Goal: Task Accomplishment & Management: Manage account settings

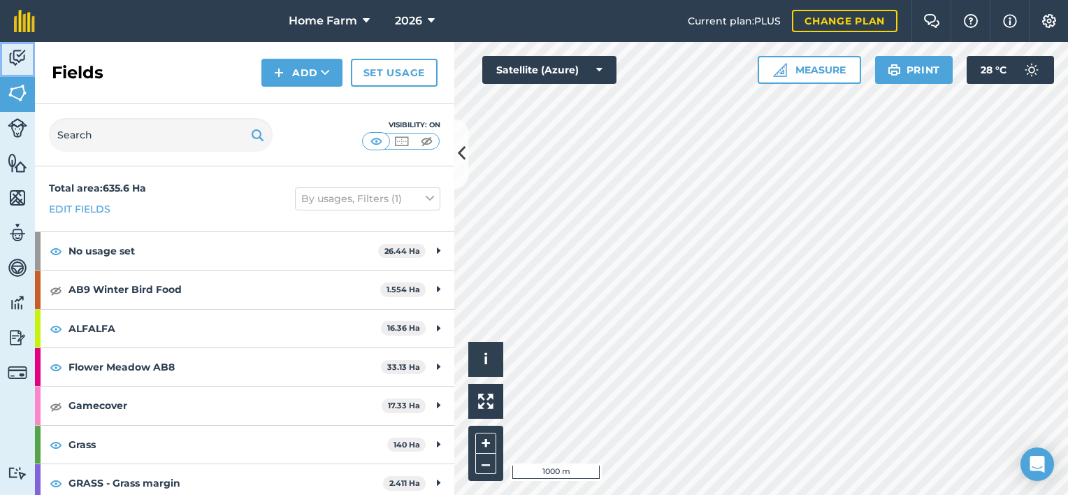
click at [16, 71] on link "Activity" at bounding box center [17, 59] width 35 height 35
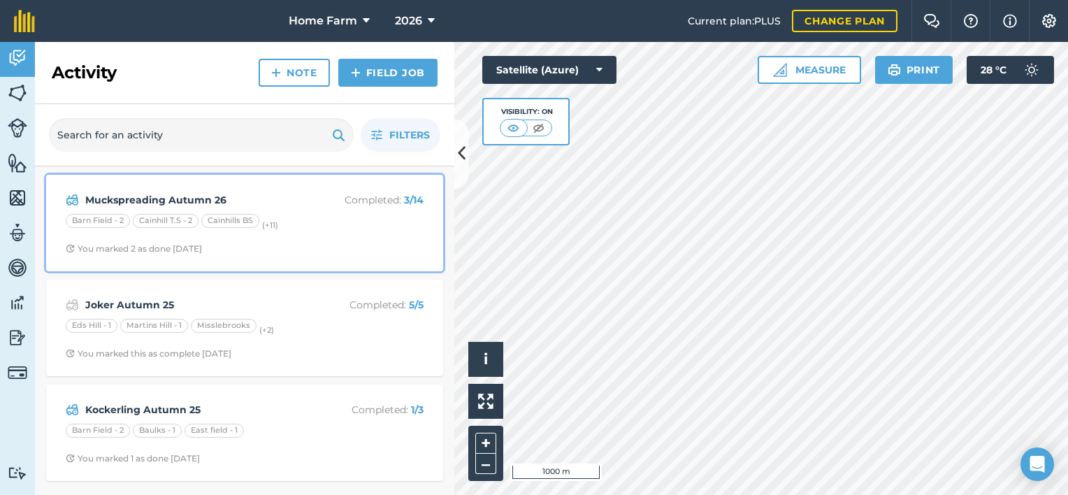
click at [258, 201] on strong "Muckspreading Autumn 26" at bounding box center [196, 199] width 222 height 15
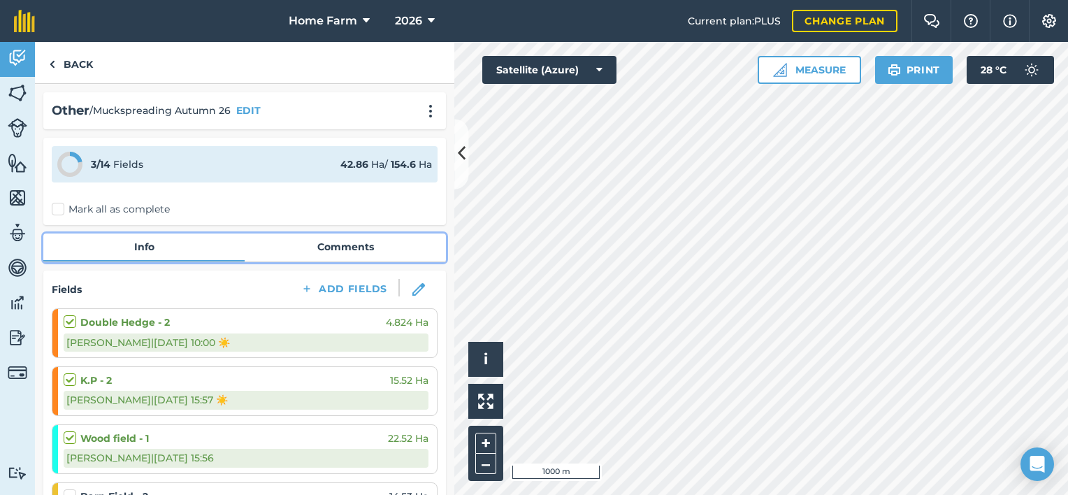
click at [363, 252] on link "Comments" at bounding box center [345, 246] width 201 height 27
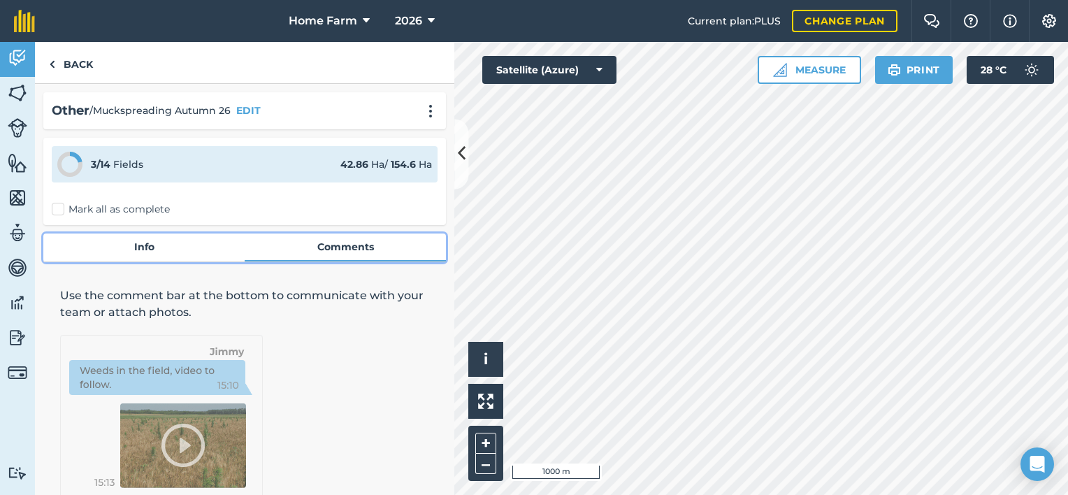
scroll to position [80, 0]
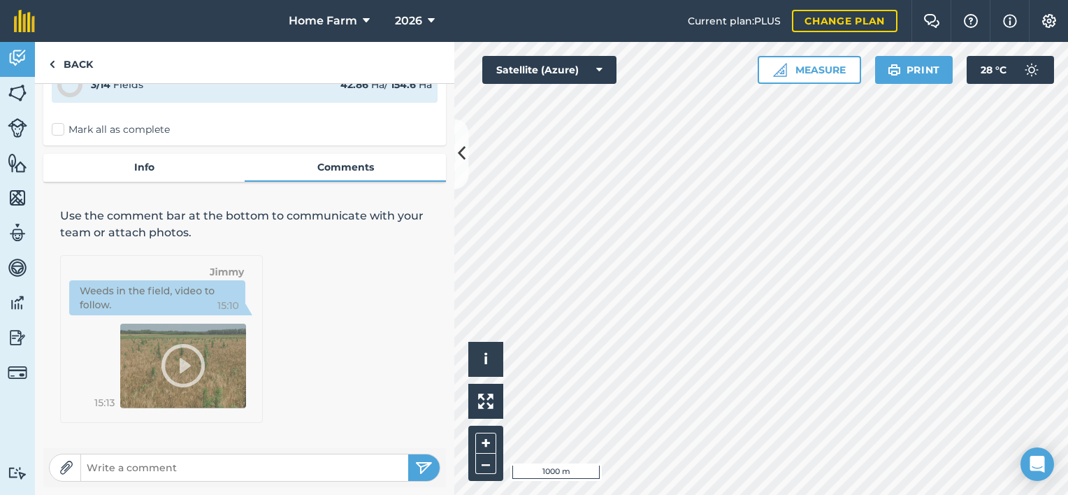
click at [254, 479] on form at bounding box center [244, 468] width 391 height 28
click at [245, 472] on input "text" at bounding box center [244, 468] width 327 height 20
type input "E"
type input "Wood Field, Relatively new heap spread straight away."
click at [417, 461] on img "submit" at bounding box center [423, 467] width 17 height 17
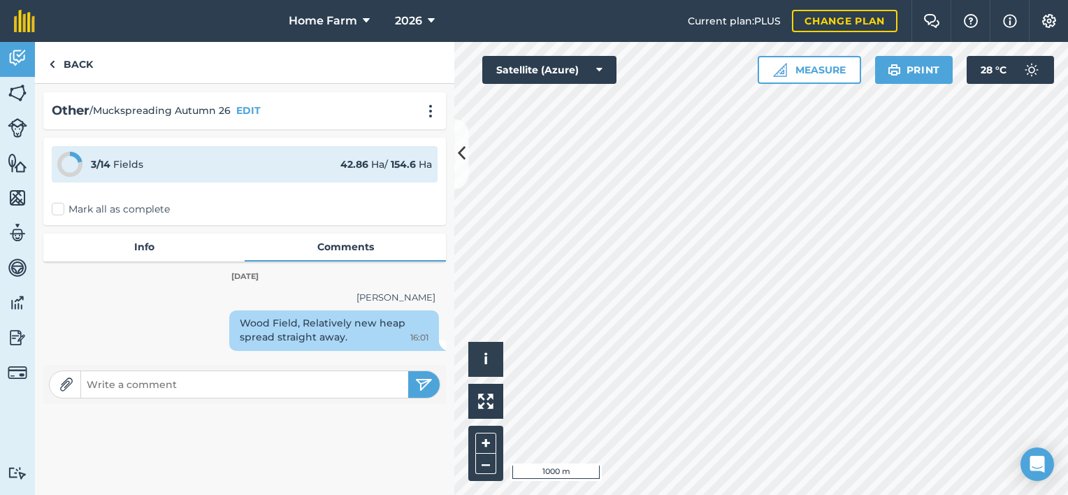
scroll to position [0, 0]
click at [266, 391] on input "text" at bounding box center [244, 385] width 327 height 20
type input "k"
type input "[GEOGRAPHIC_DATA] 1 day both spreaders."
click at [408, 371] on button "submit" at bounding box center [423, 384] width 31 height 27
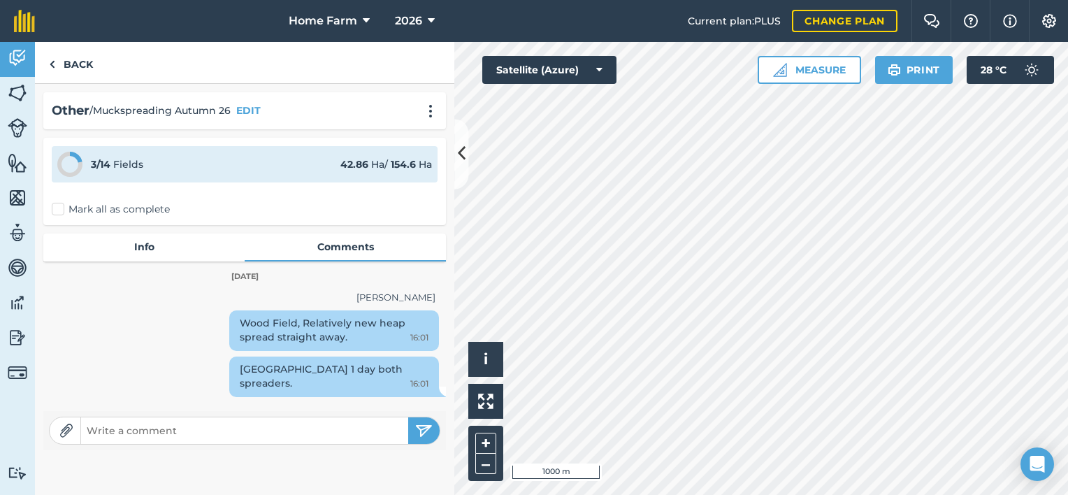
click at [285, 431] on input "text" at bounding box center [244, 431] width 327 height 20
type input "Muck out of clamp mainly stuff at front"
click at [408, 417] on button "submit" at bounding box center [423, 430] width 31 height 27
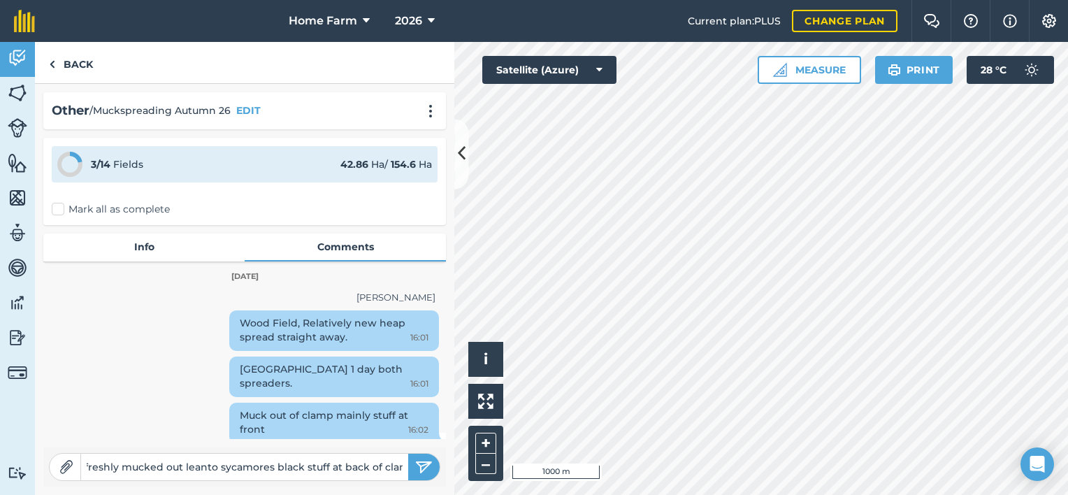
scroll to position [0, 322]
type input "Double hedge+ sycamores 1 day both spreaders, double hedge freshly mucked out l…"
click at [420, 463] on img "submit" at bounding box center [423, 467] width 17 height 17
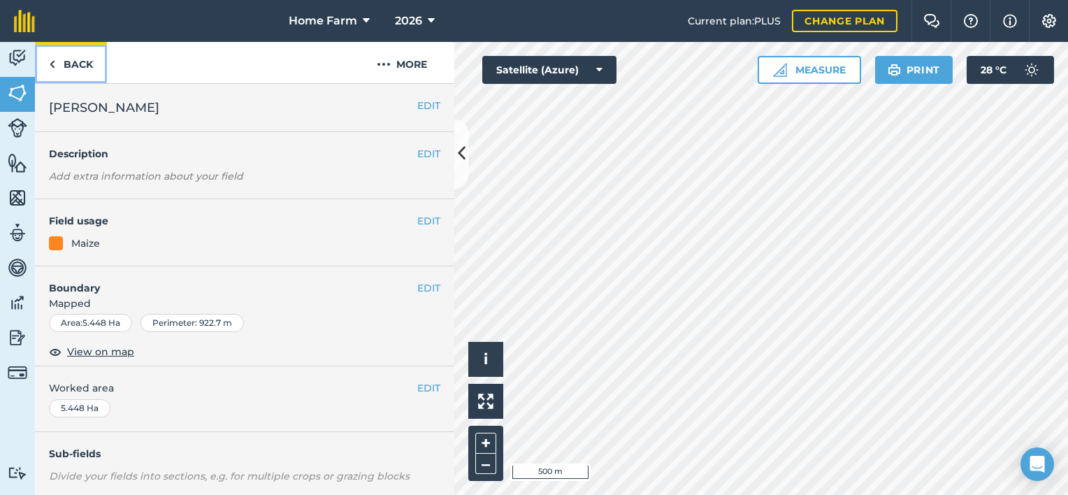
click at [65, 64] on link "Back" at bounding box center [71, 62] width 72 height 41
click at [417, 220] on button "EDIT" at bounding box center [428, 220] width 23 height 15
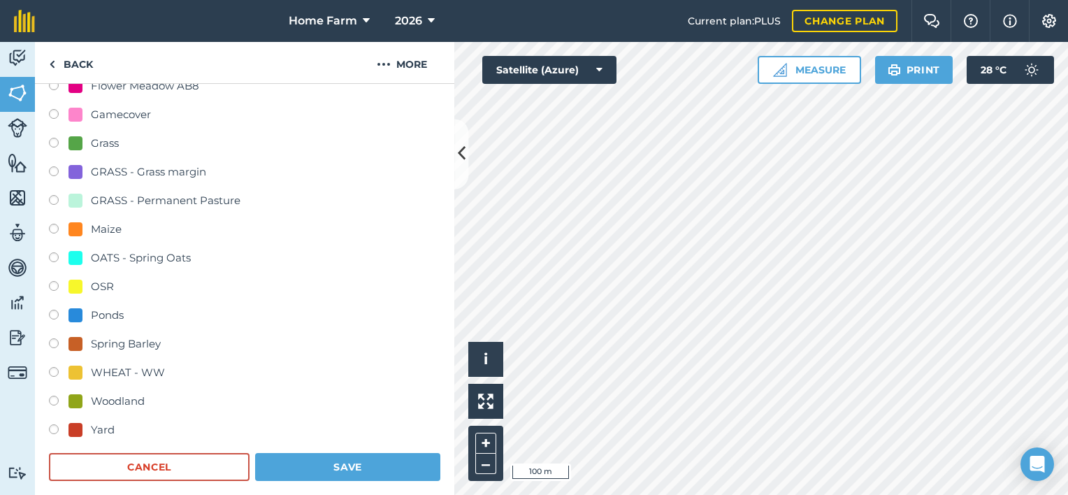
scroll to position [282, 0]
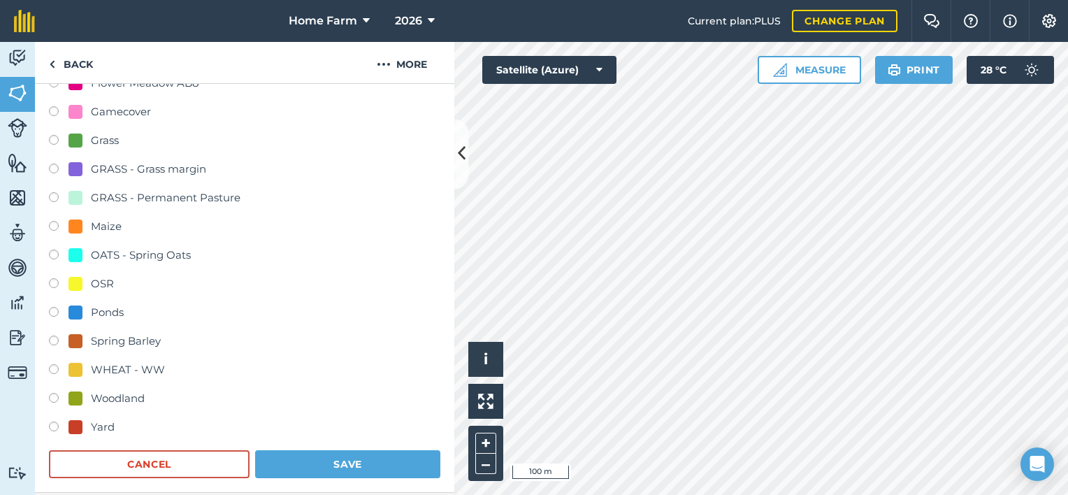
click at [126, 398] on div "Woodland" at bounding box center [118, 398] width 54 height 17
radio input "true"
radio input "false"
click at [353, 458] on button "Save" at bounding box center [347, 464] width 185 height 28
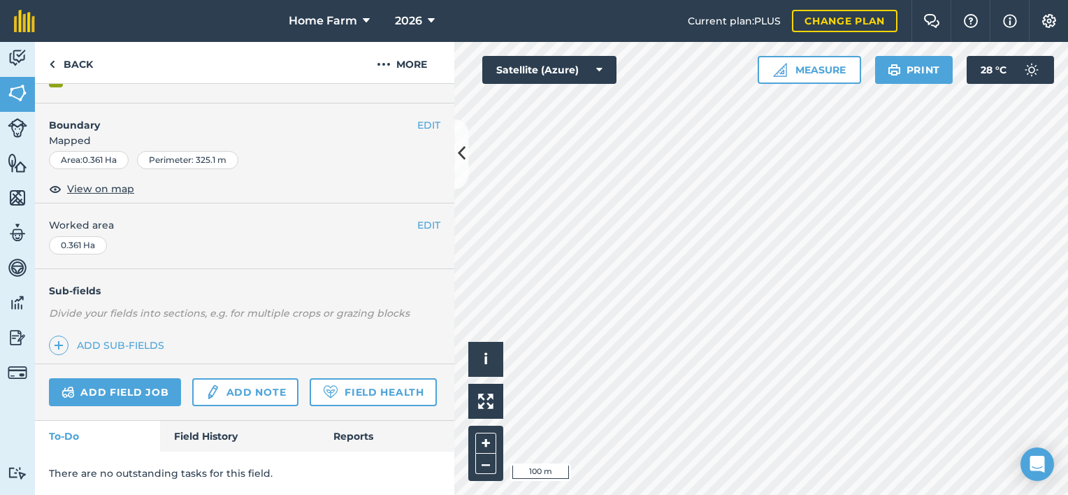
scroll to position [200, 0]
click at [417, 217] on button "EDIT" at bounding box center [428, 224] width 23 height 15
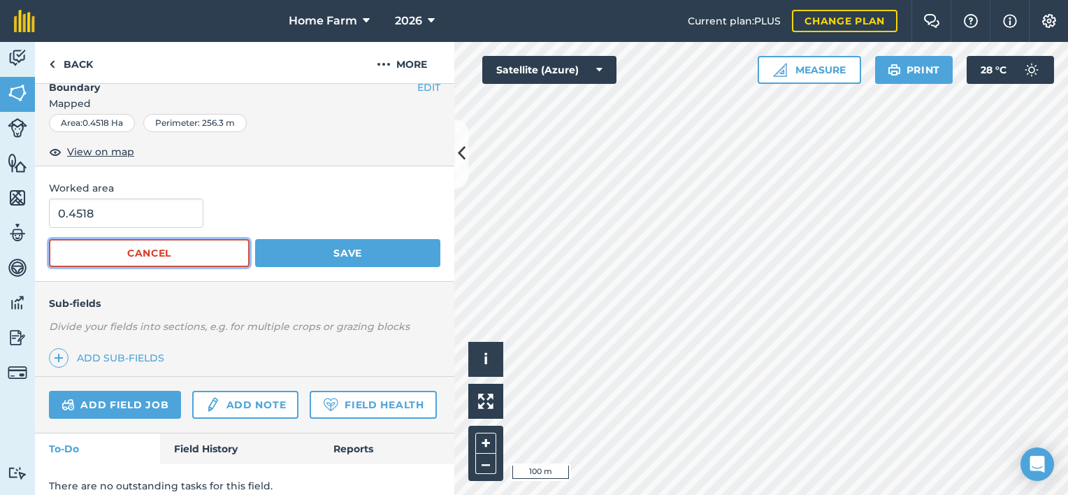
click at [189, 259] on button "Cancel" at bounding box center [149, 253] width 201 height 28
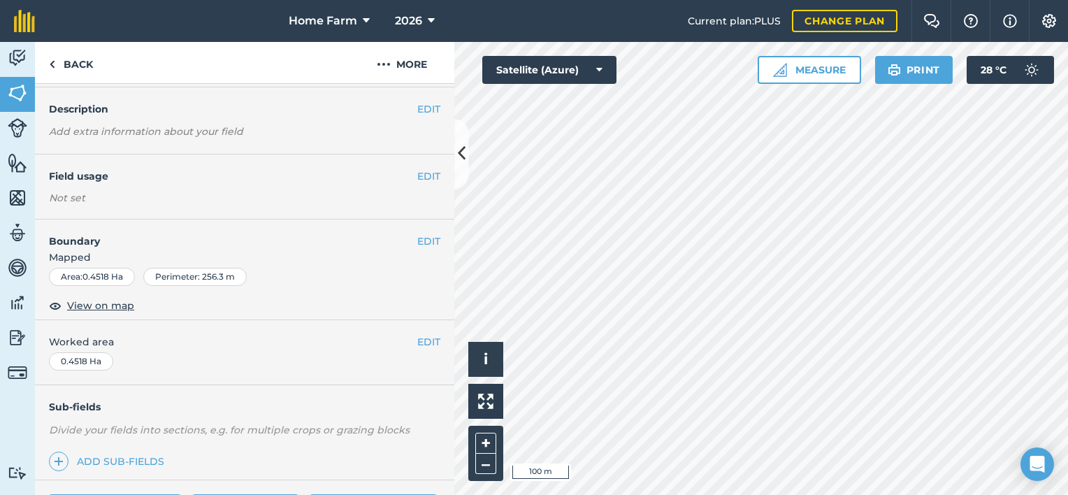
scroll to position [28, 0]
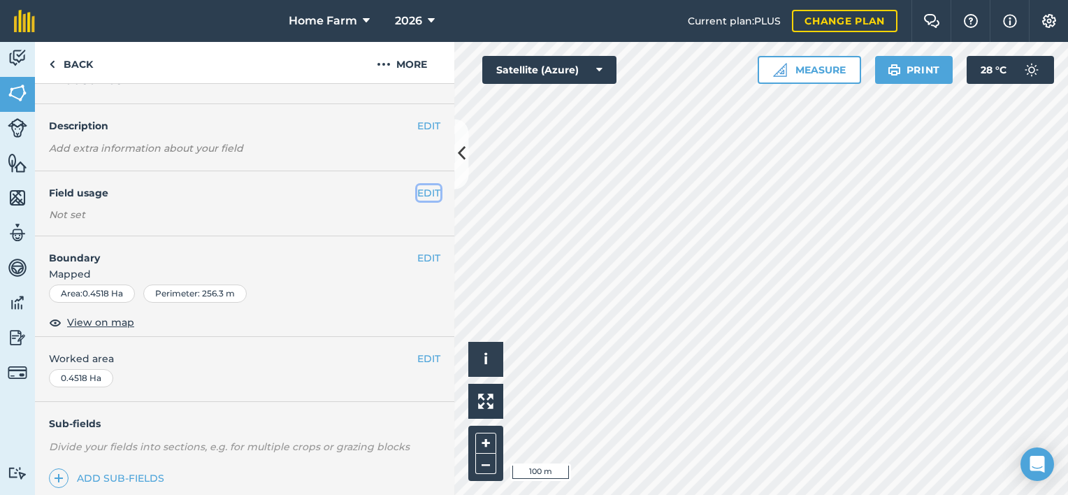
click at [417, 195] on button "EDIT" at bounding box center [428, 192] width 23 height 15
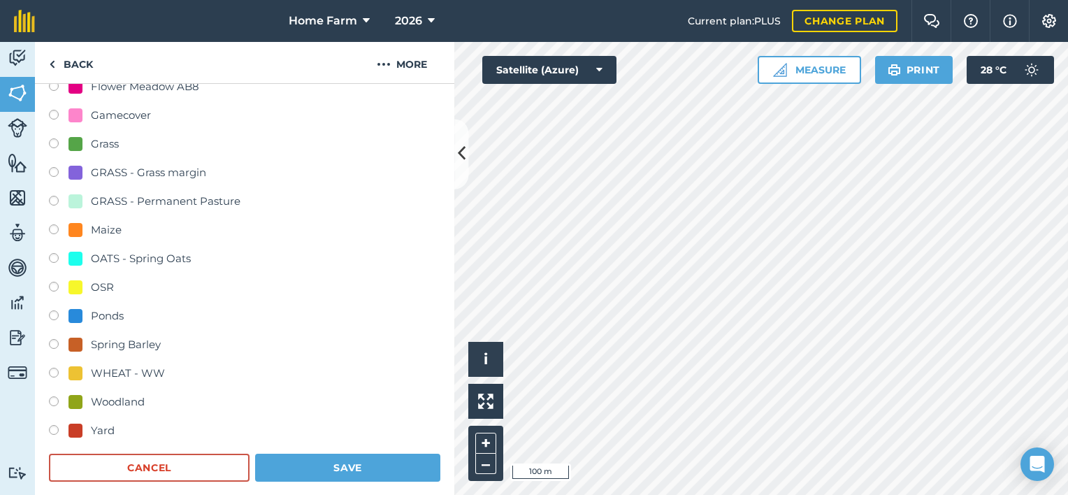
scroll to position [280, 0]
click at [134, 394] on div "Woodland" at bounding box center [118, 401] width 54 height 17
radio input "true"
radio input "false"
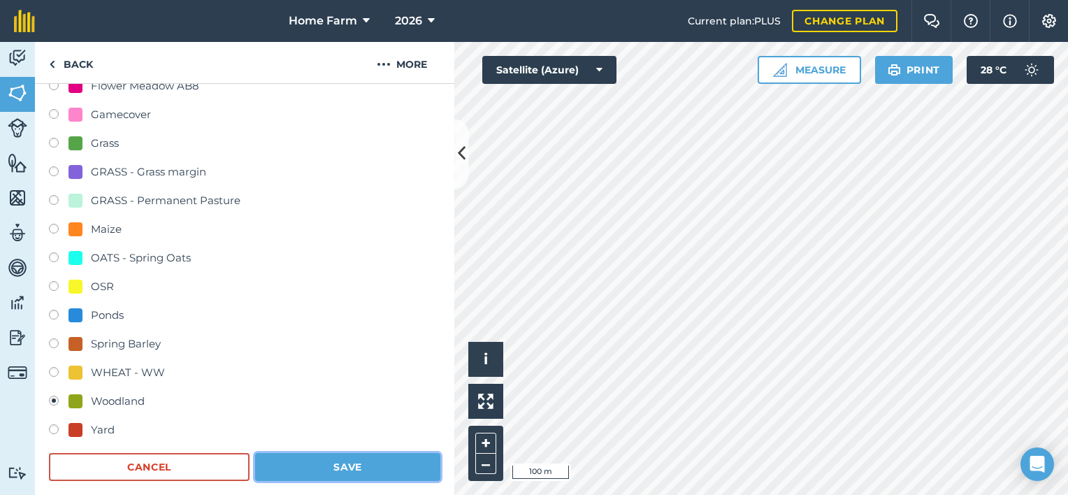
click at [360, 465] on button "Save" at bounding box center [347, 467] width 185 height 28
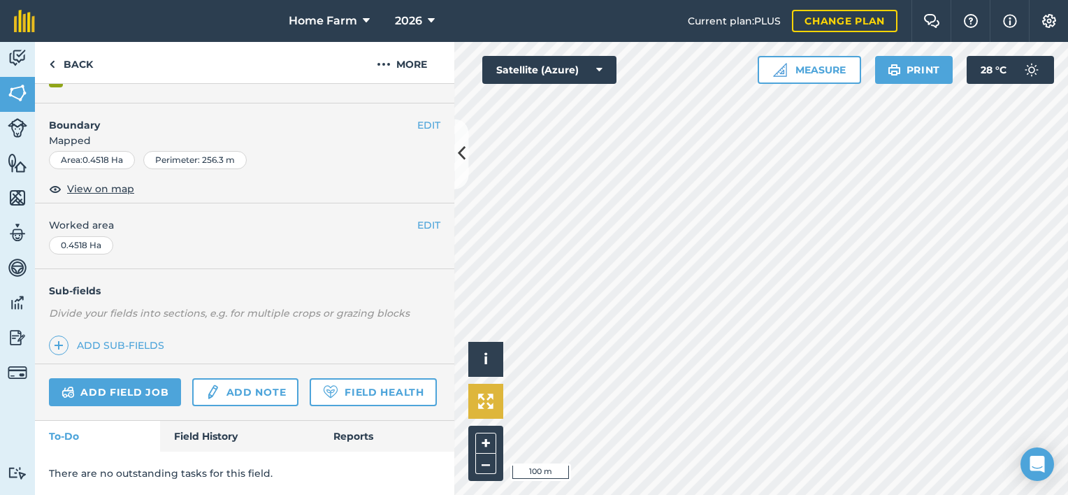
scroll to position [200, 0]
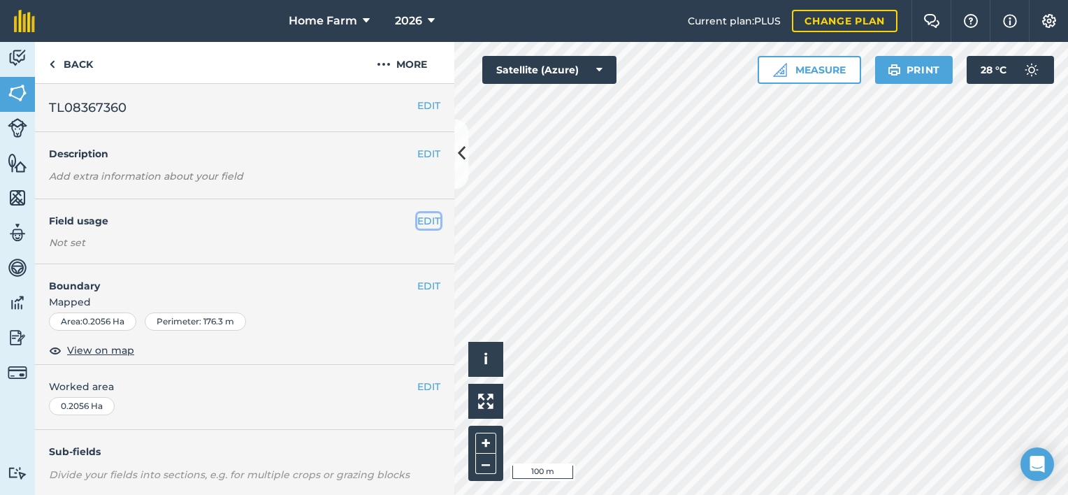
click at [417, 219] on button "EDIT" at bounding box center [428, 220] width 23 height 15
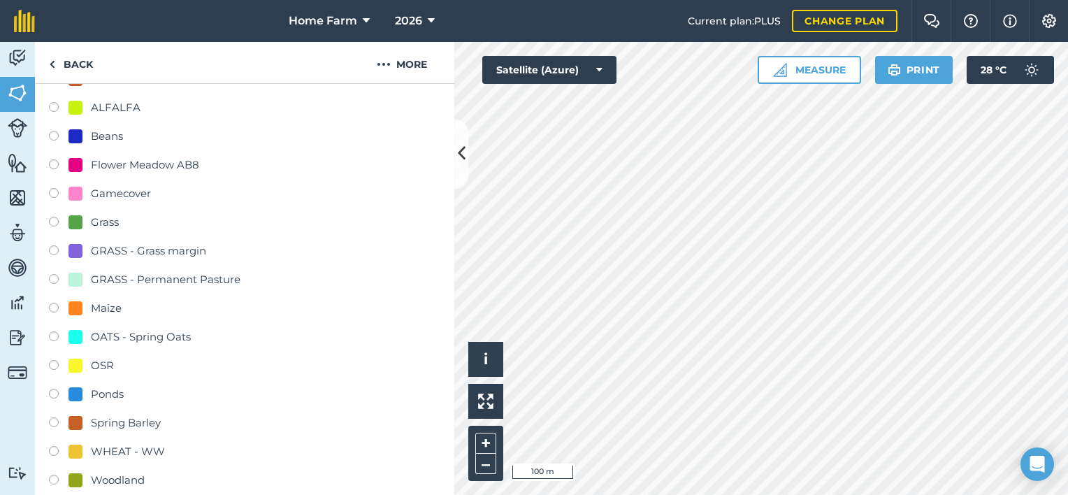
scroll to position [232, 0]
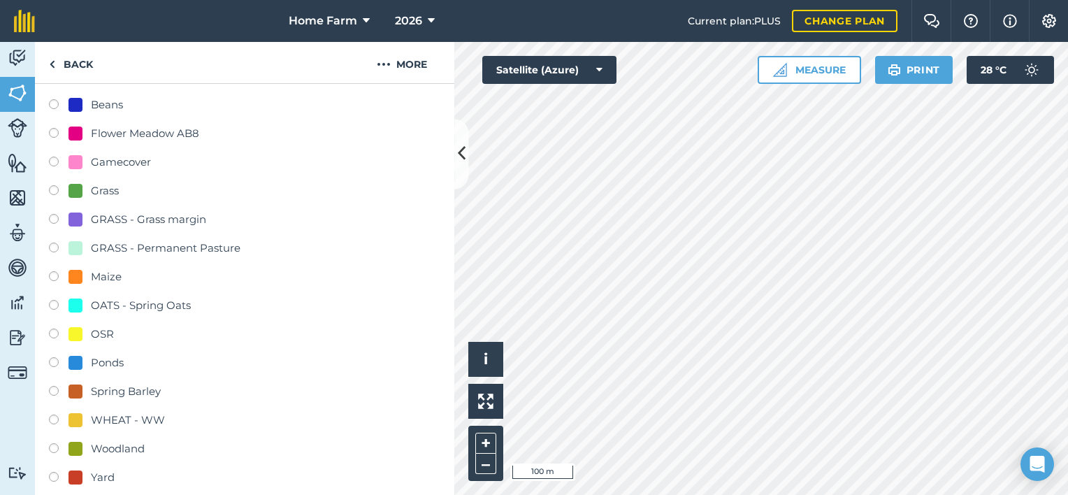
click at [129, 452] on div "Woodland" at bounding box center [118, 448] width 54 height 17
radio input "true"
radio input "false"
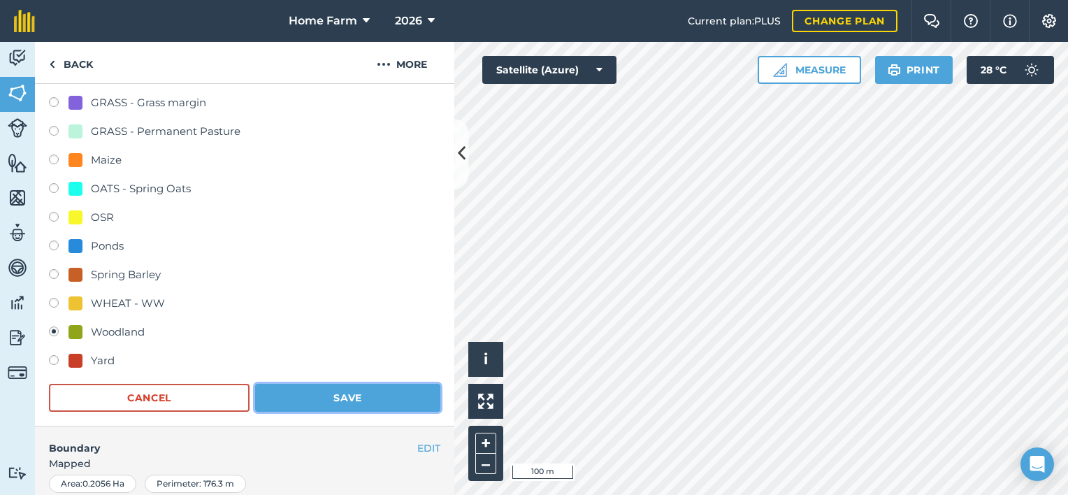
click at [375, 389] on button "Save" at bounding box center [347, 398] width 185 height 28
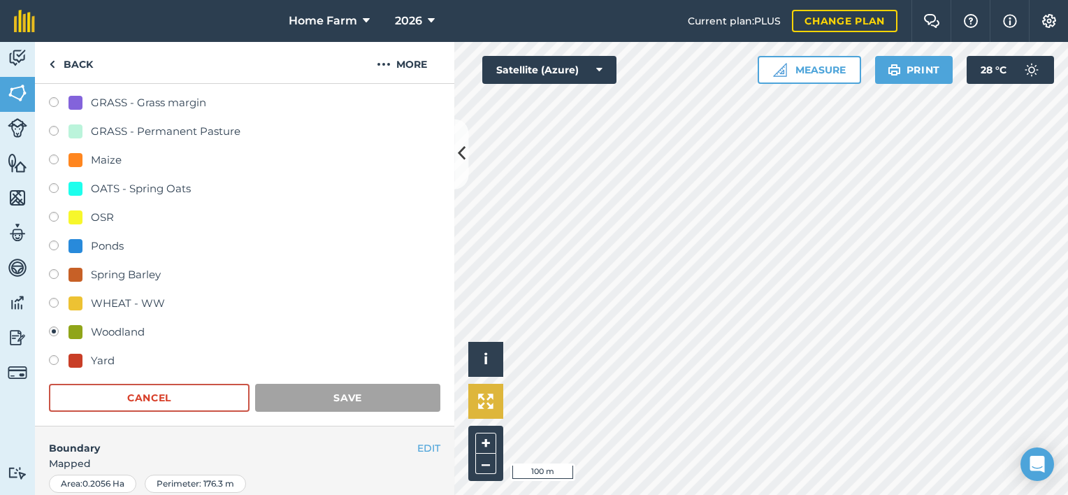
scroll to position [200, 0]
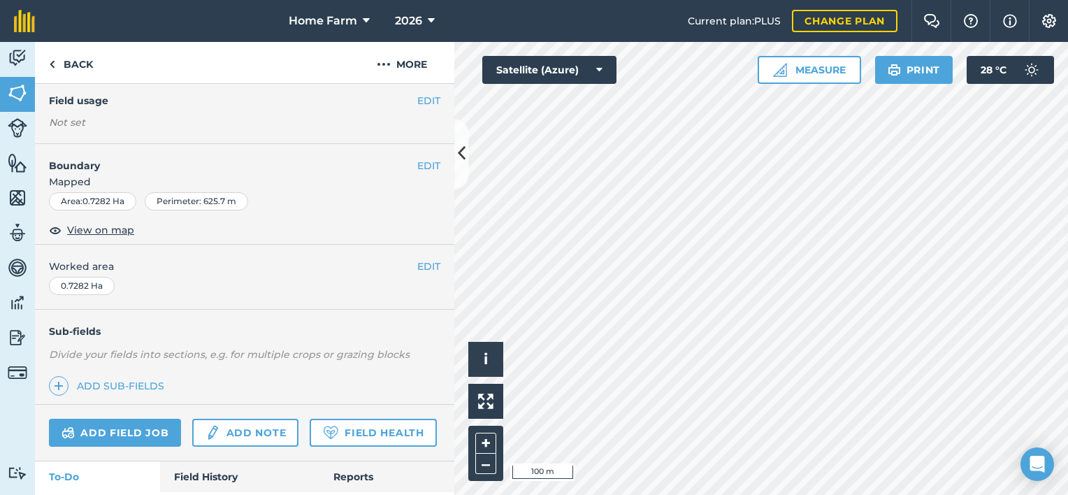
scroll to position [2, 0]
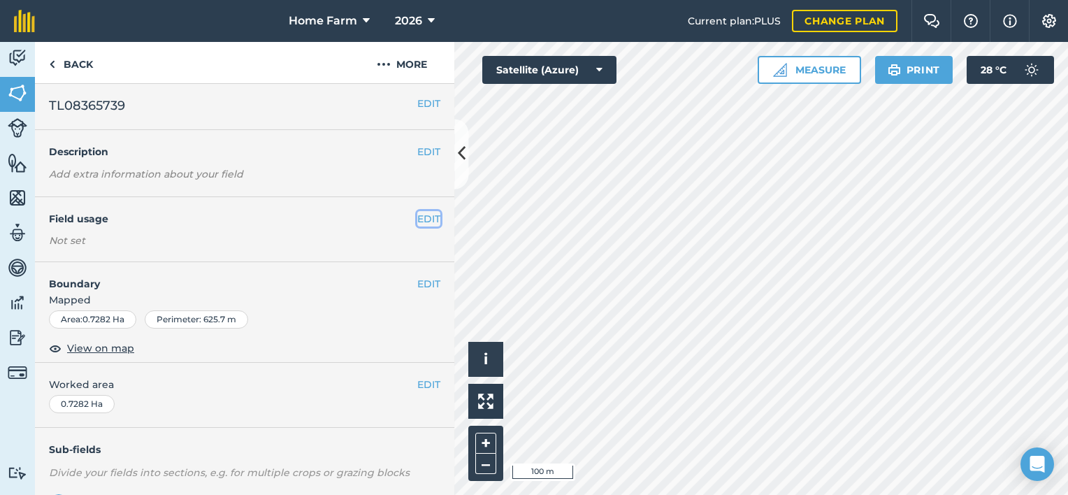
click at [417, 219] on button "EDIT" at bounding box center [428, 218] width 23 height 15
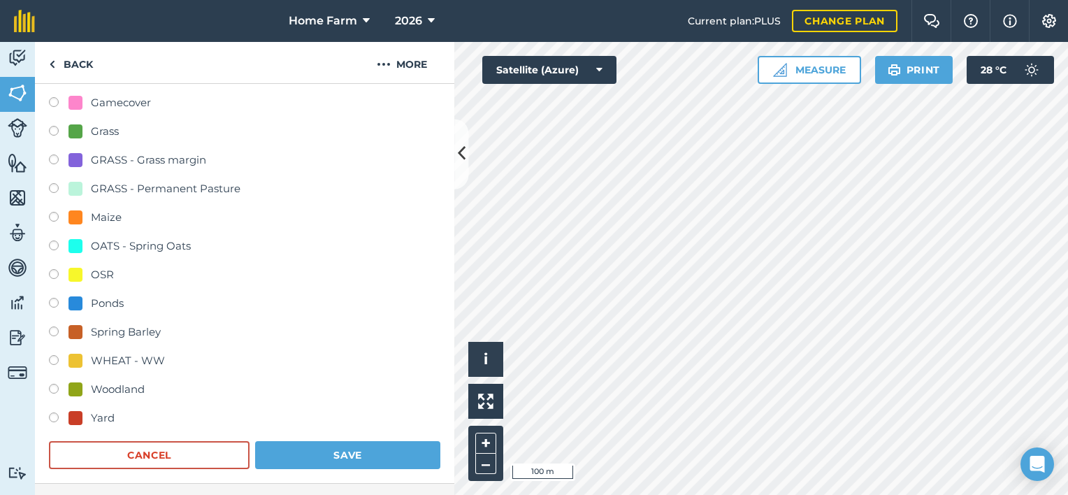
scroll to position [331, 0]
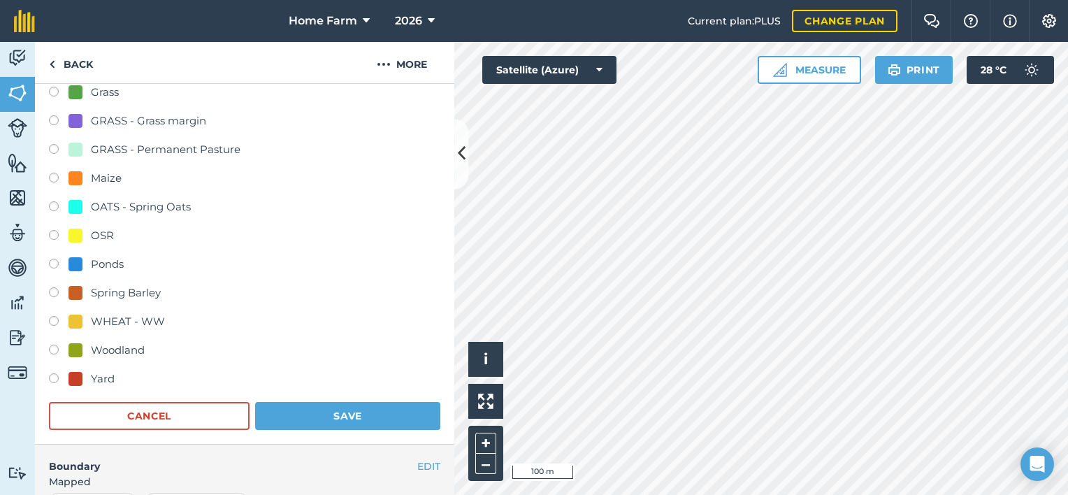
click at [106, 260] on div "Ponds" at bounding box center [107, 264] width 33 height 17
radio input "true"
radio input "false"
click at [106, 260] on div "Ponds" at bounding box center [107, 264] width 33 height 17
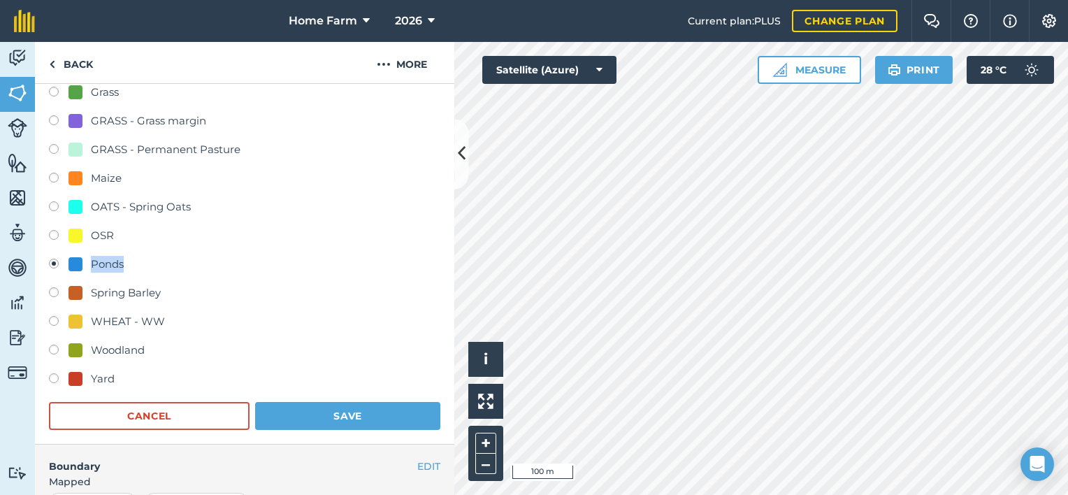
click at [331, 419] on button "Save" at bounding box center [347, 416] width 185 height 28
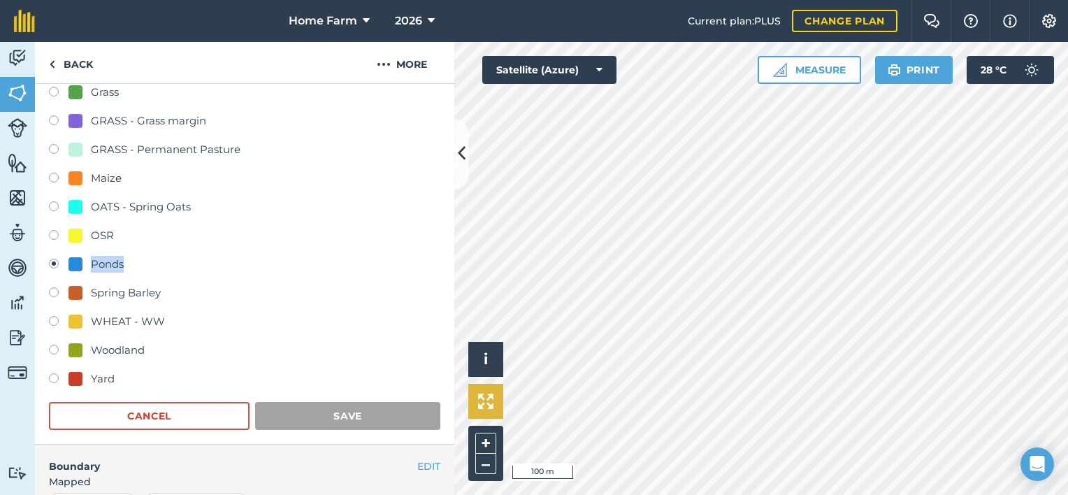
scroll to position [200, 0]
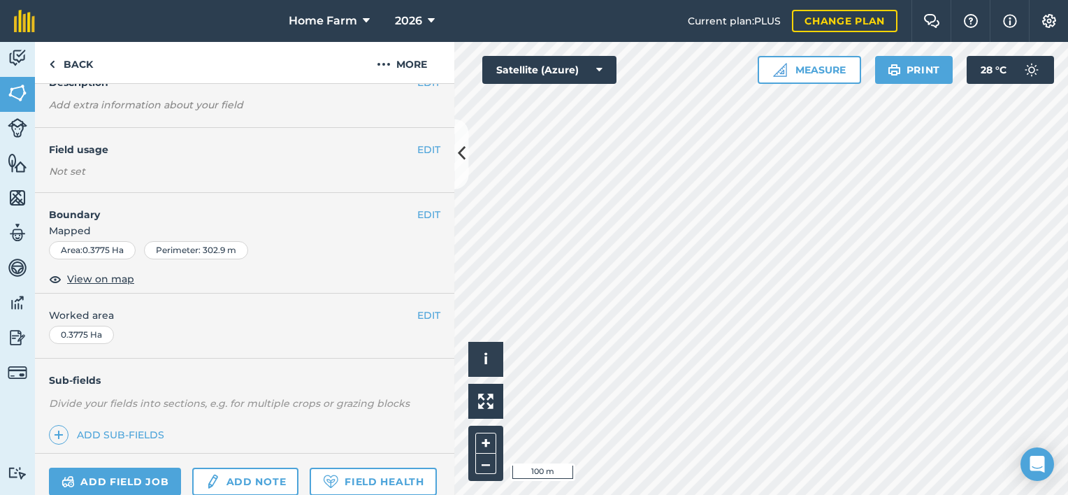
scroll to position [55, 0]
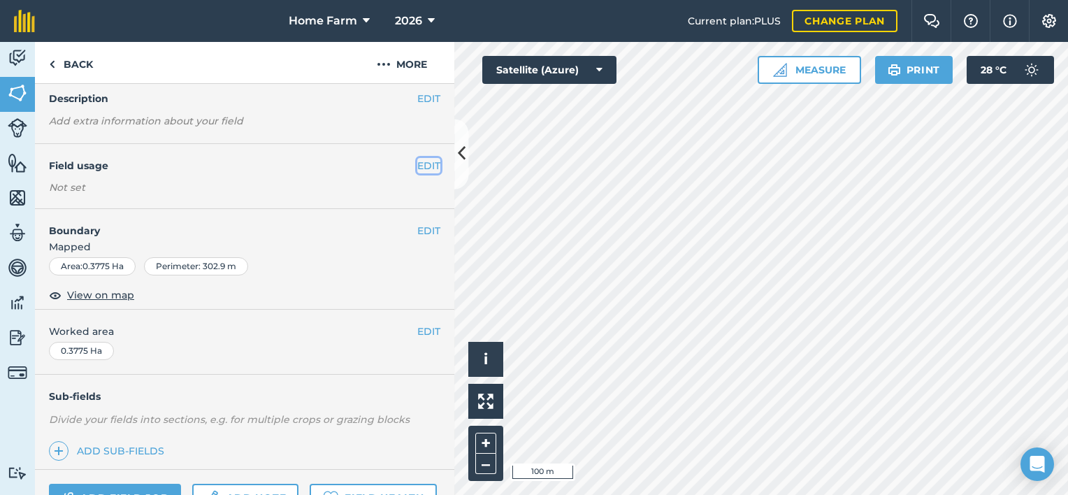
click at [417, 166] on button "EDIT" at bounding box center [428, 165] width 23 height 15
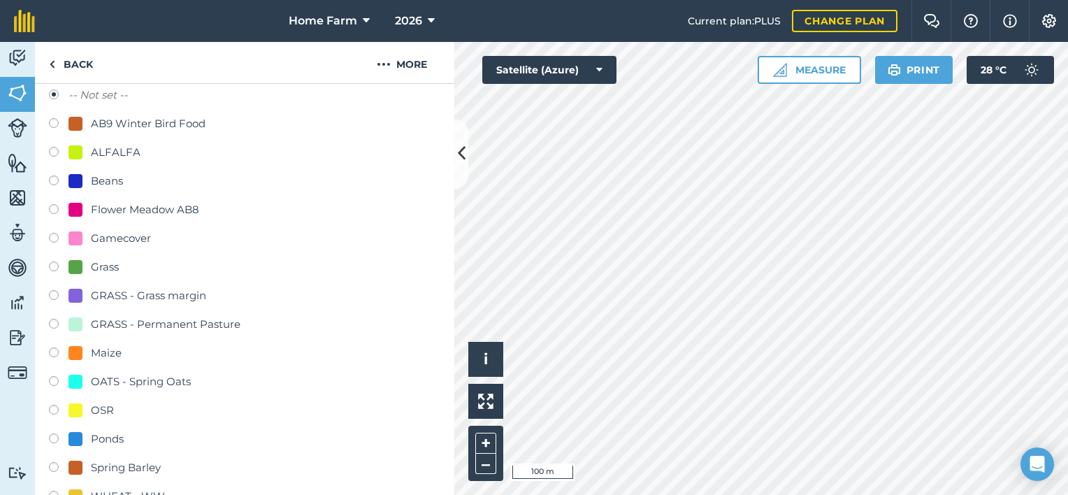
scroll to position [160, 0]
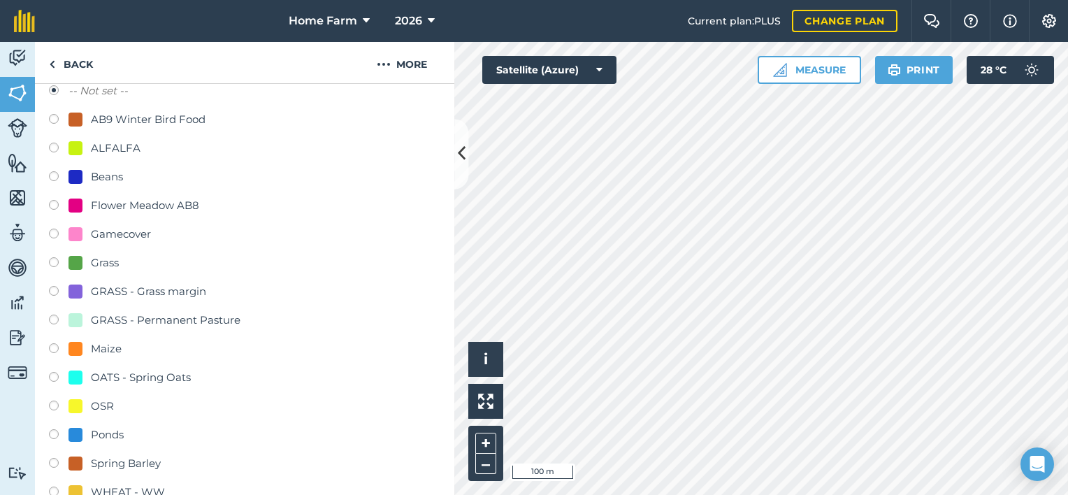
click at [190, 319] on div "GRASS - Permanent Pasture" at bounding box center [166, 320] width 150 height 17
radio input "true"
radio input "false"
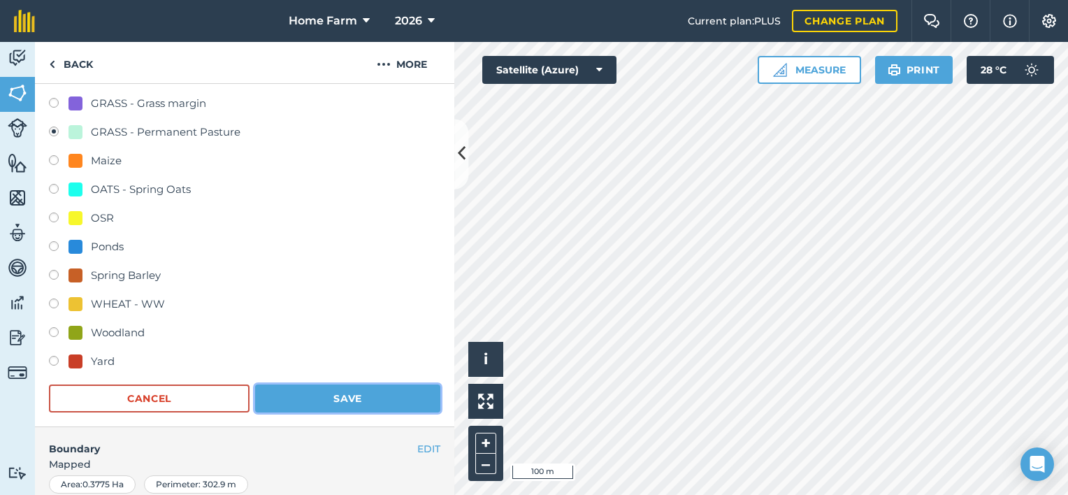
click at [312, 389] on button "Save" at bounding box center [347, 398] width 185 height 28
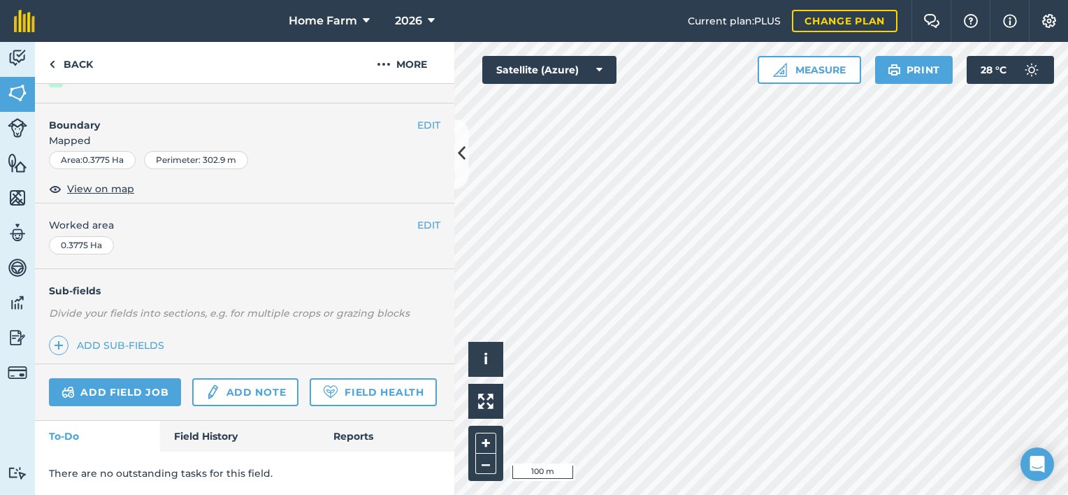
scroll to position [200, 0]
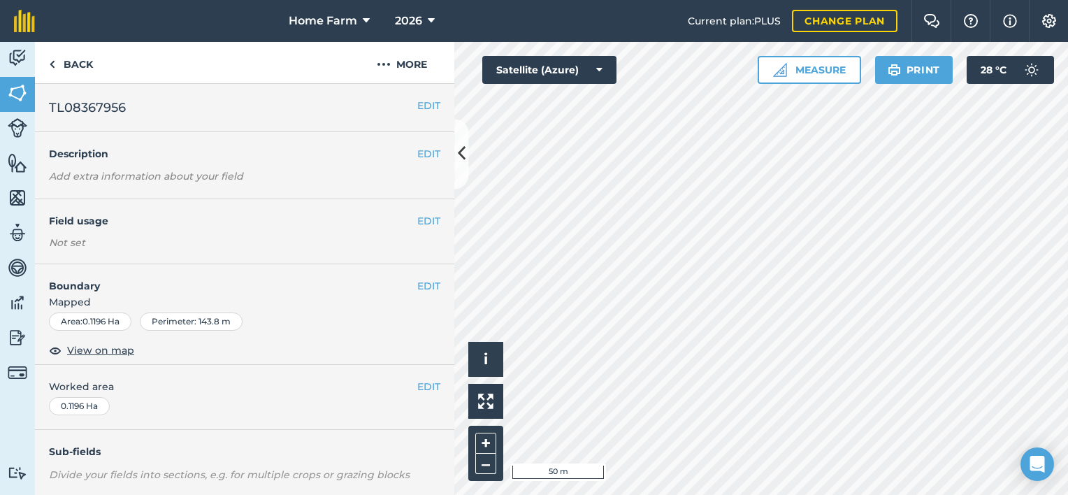
click at [414, 210] on div "EDIT Field usage Not set" at bounding box center [244, 231] width 419 height 65
click at [417, 221] on button "EDIT" at bounding box center [428, 220] width 23 height 15
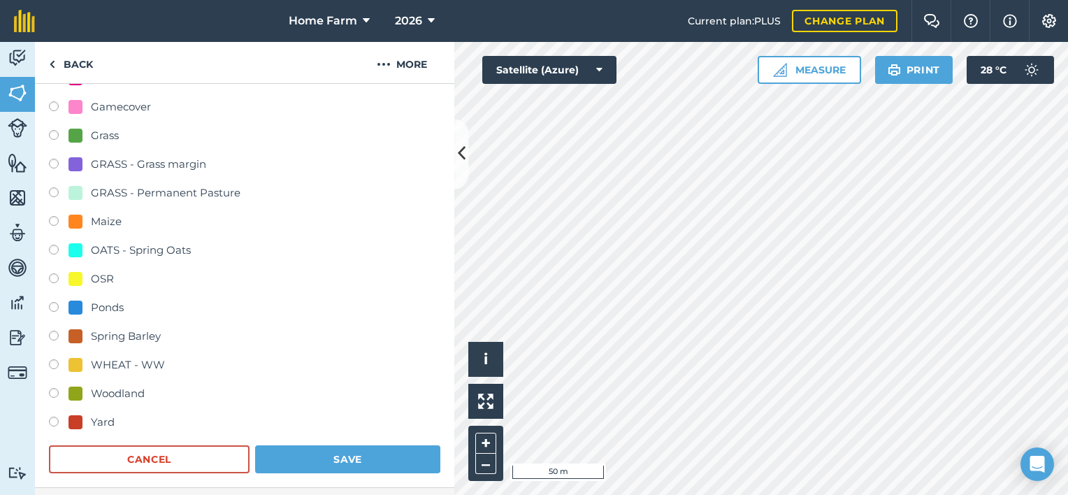
scroll to position [291, 0]
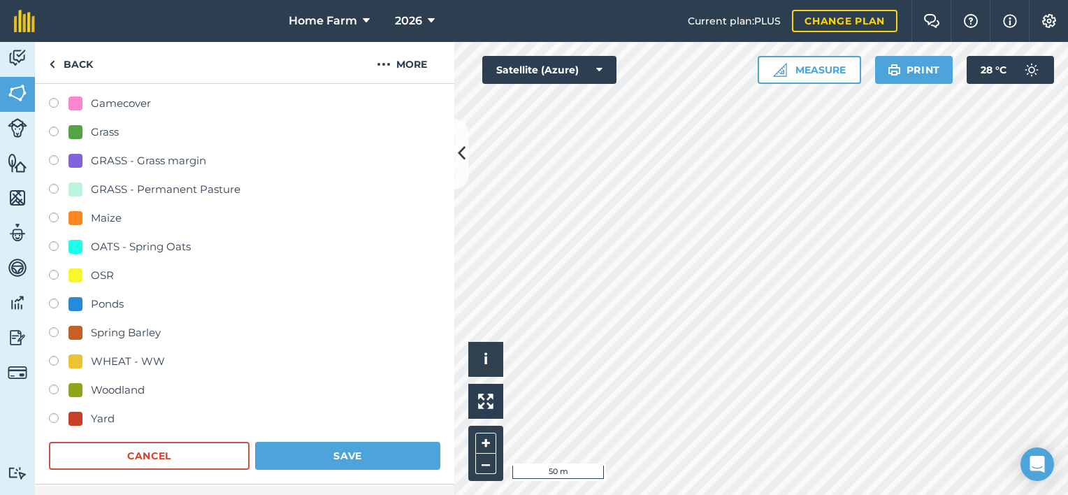
click at [124, 389] on div "Woodland" at bounding box center [118, 390] width 54 height 17
radio input "true"
radio input "false"
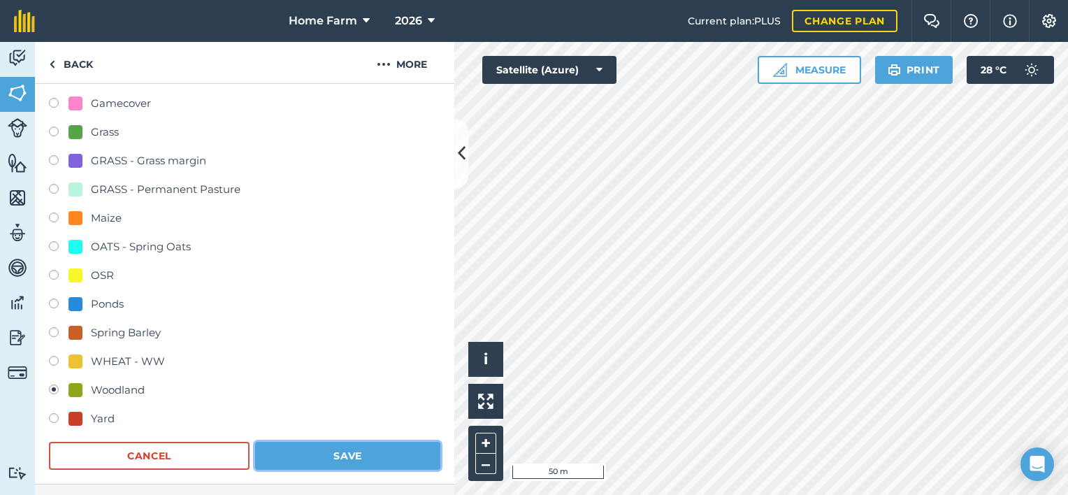
click at [336, 444] on button "Save" at bounding box center [347, 456] width 185 height 28
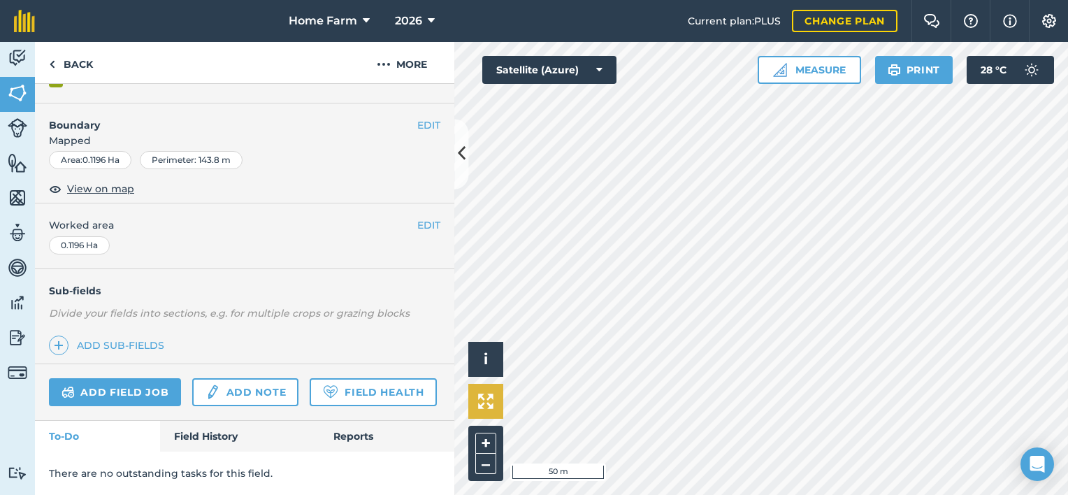
scroll to position [200, 0]
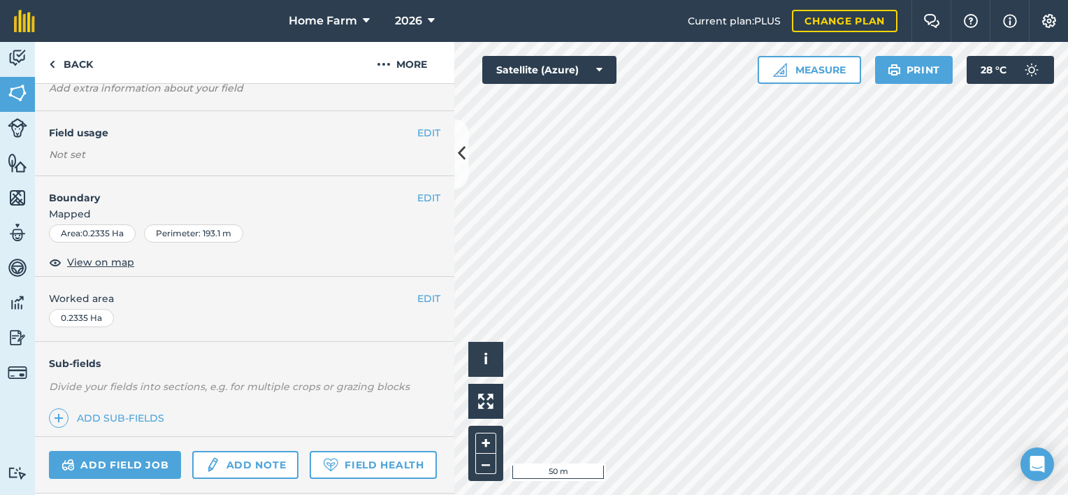
scroll to position [87, 0]
click at [417, 131] on button "EDIT" at bounding box center [428, 134] width 23 height 15
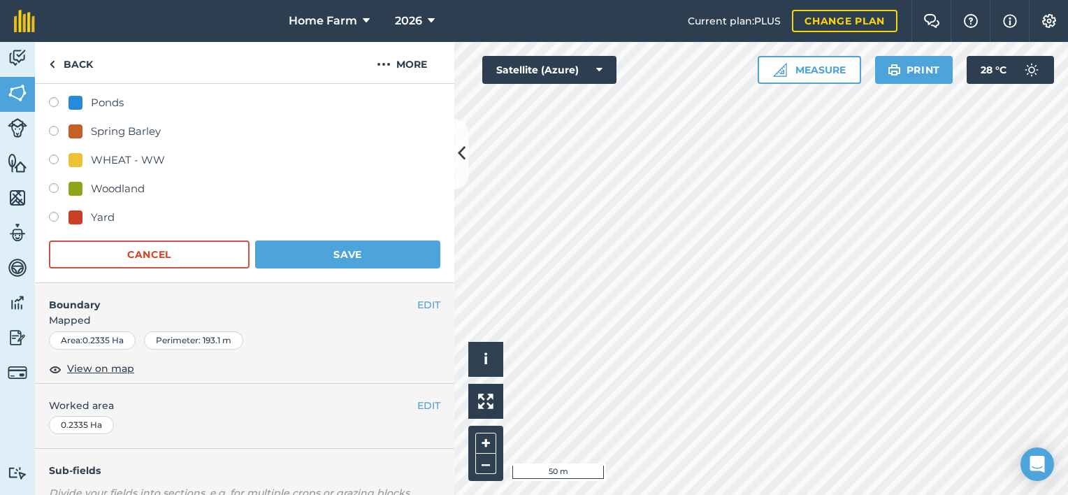
scroll to position [489, 0]
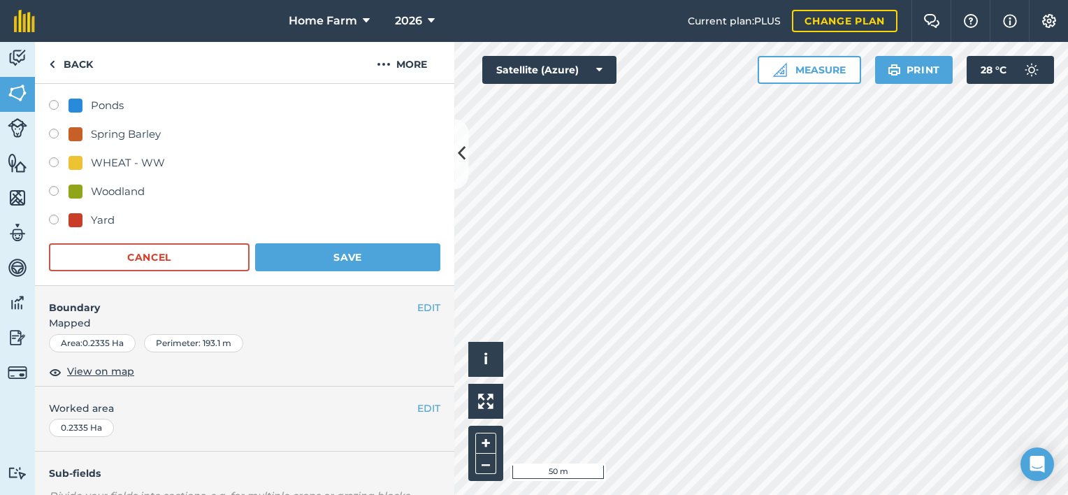
click at [124, 183] on div "Woodland" at bounding box center [118, 191] width 54 height 17
radio input "true"
radio input "false"
click at [293, 261] on button "Save" at bounding box center [347, 257] width 185 height 28
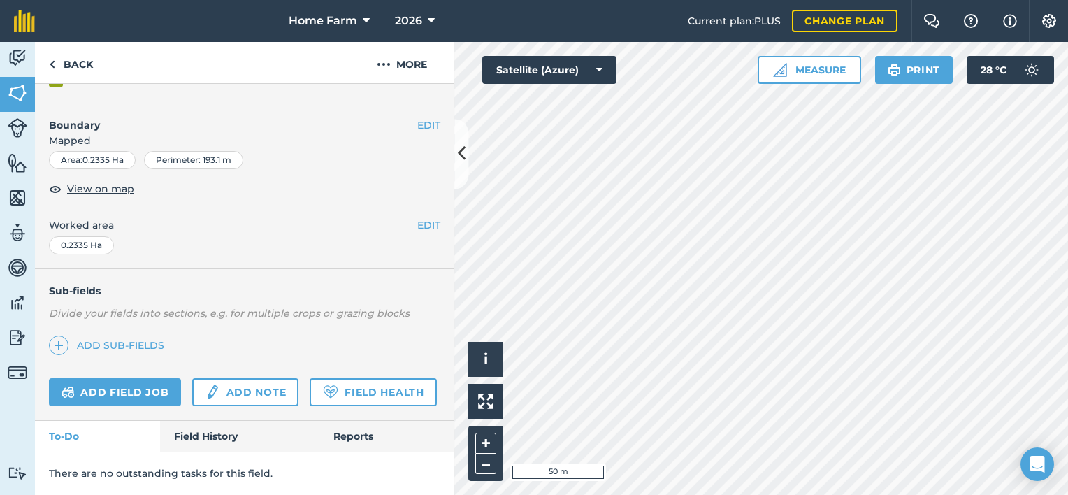
scroll to position [200, 0]
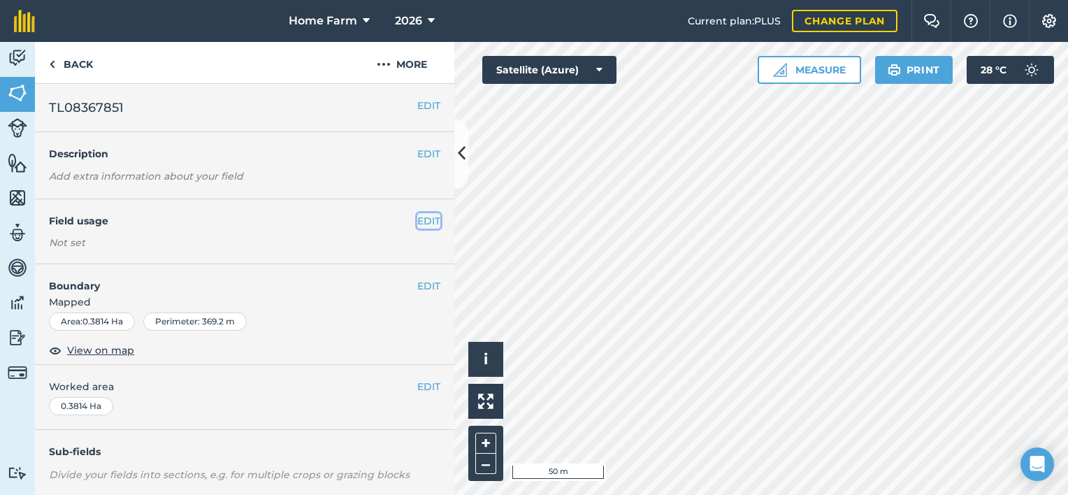
click at [422, 224] on button "EDIT" at bounding box center [428, 220] width 23 height 15
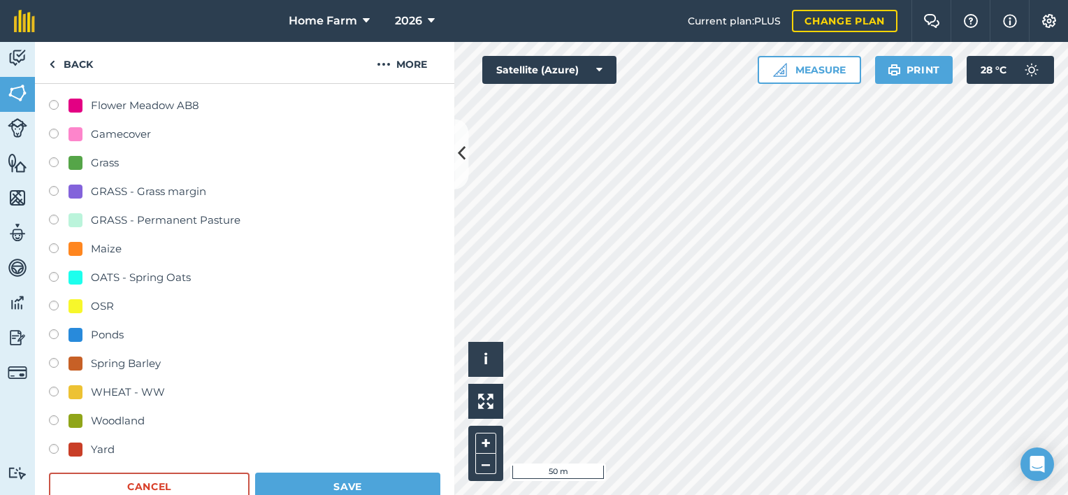
scroll to position [271, 0]
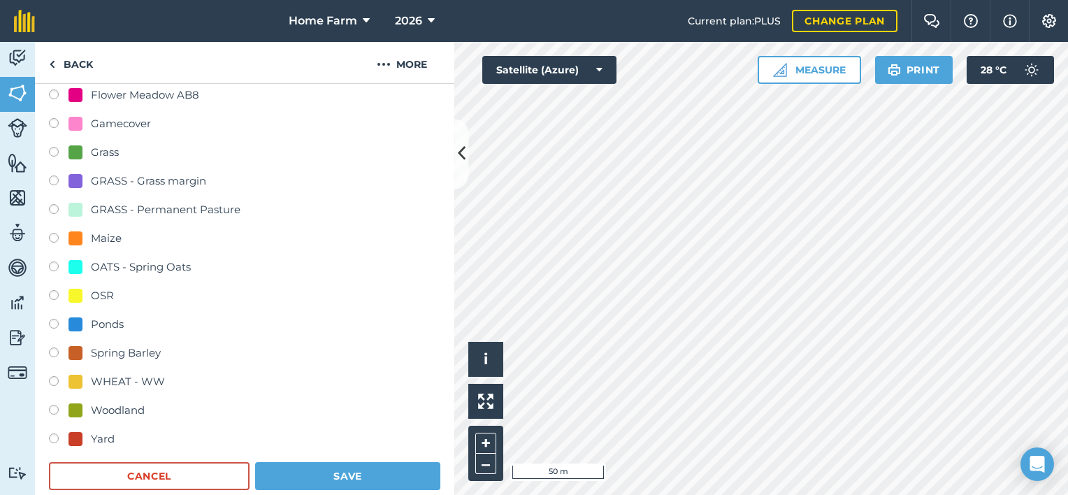
click at [112, 431] on div "Yard" at bounding box center [103, 439] width 24 height 17
radio input "true"
radio input "false"
click at [314, 473] on button "Save" at bounding box center [347, 476] width 185 height 28
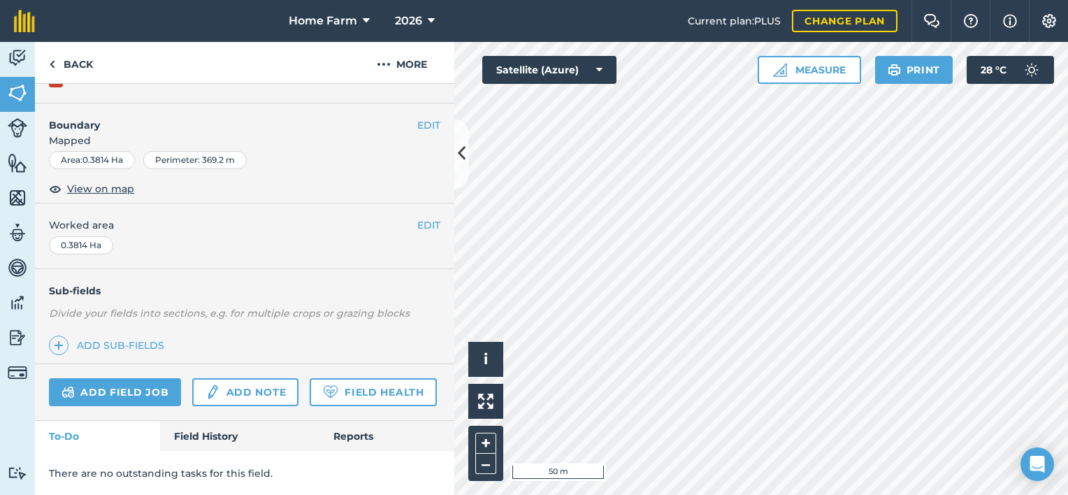
scroll to position [200, 0]
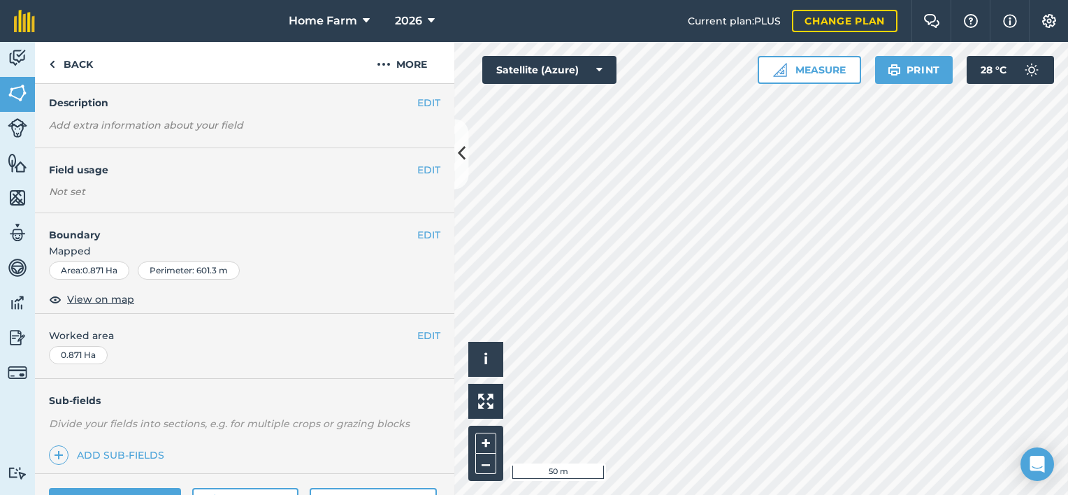
scroll to position [29, 0]
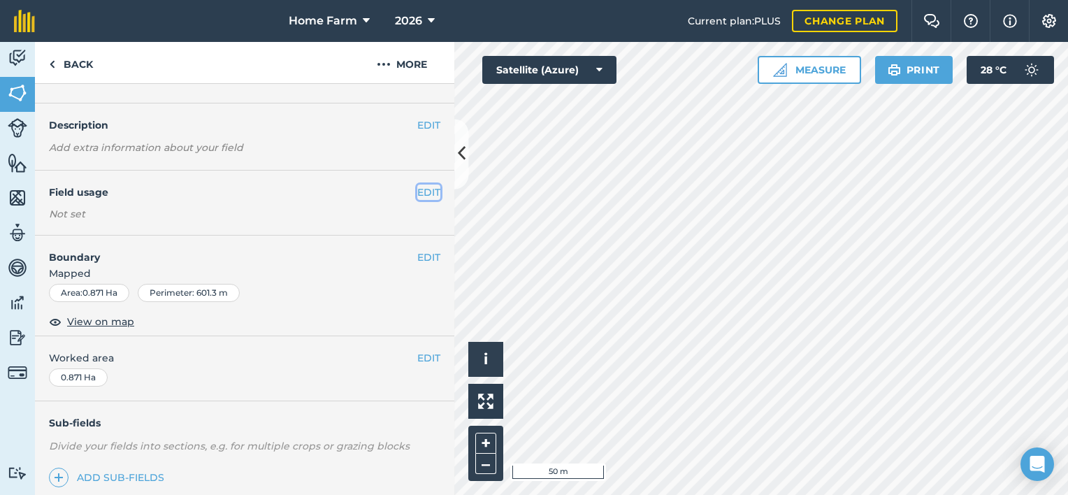
click at [417, 194] on button "EDIT" at bounding box center [428, 192] width 23 height 15
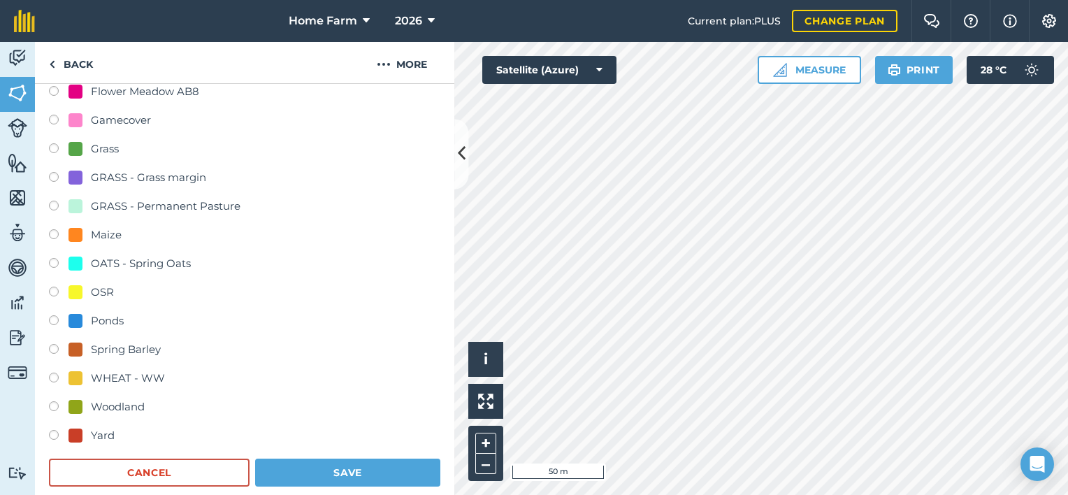
scroll to position [275, 0]
click at [103, 428] on div "Yard" at bounding box center [103, 434] width 24 height 17
radio input "true"
radio input "false"
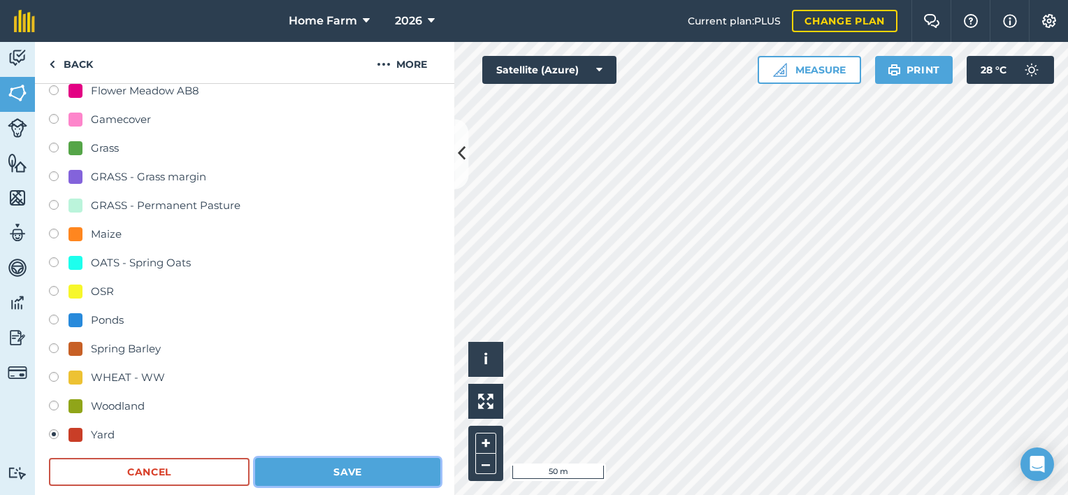
click at [329, 465] on button "Save" at bounding box center [347, 472] width 185 height 28
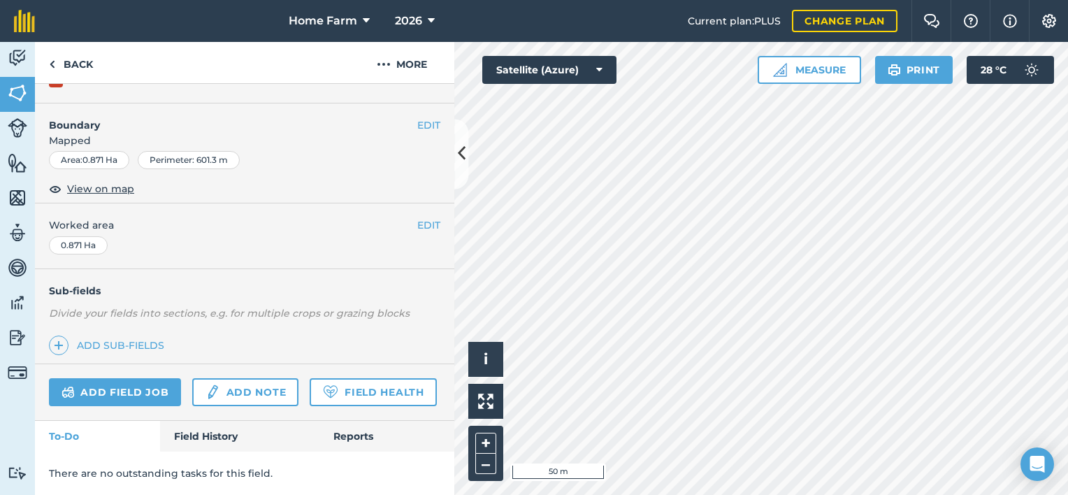
scroll to position [200, 0]
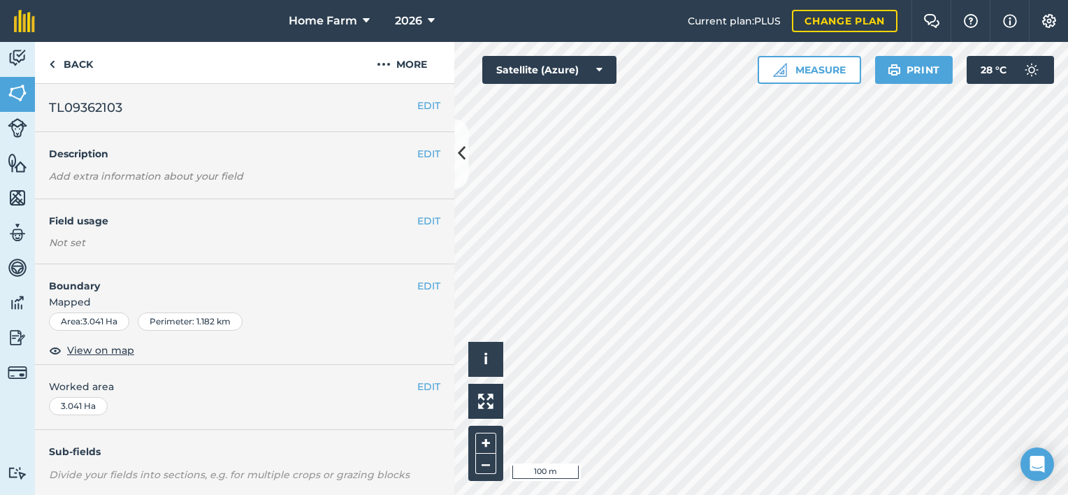
click at [438, 213] on div "EDIT Field usage Not set" at bounding box center [244, 231] width 419 height 65
click at [428, 216] on button "EDIT" at bounding box center [428, 220] width 23 height 15
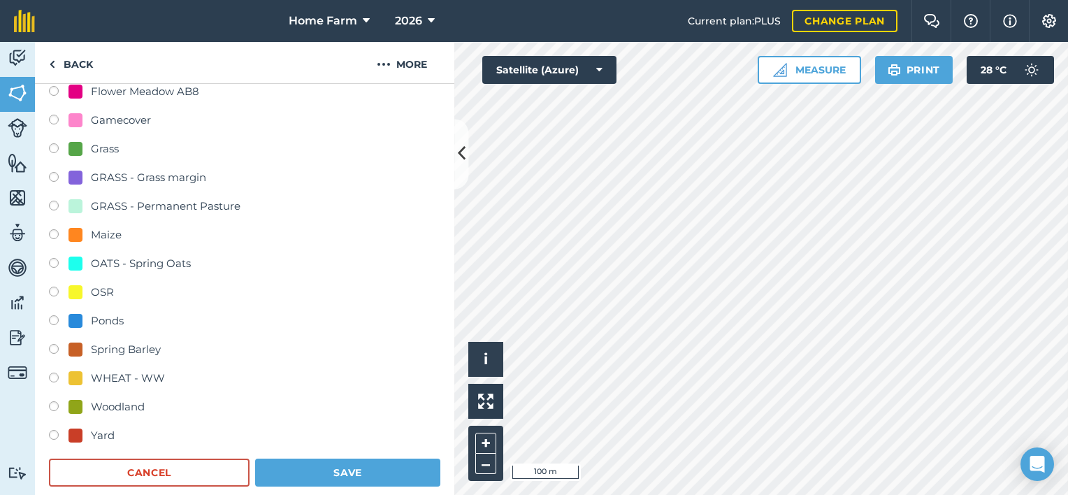
scroll to position [284, 0]
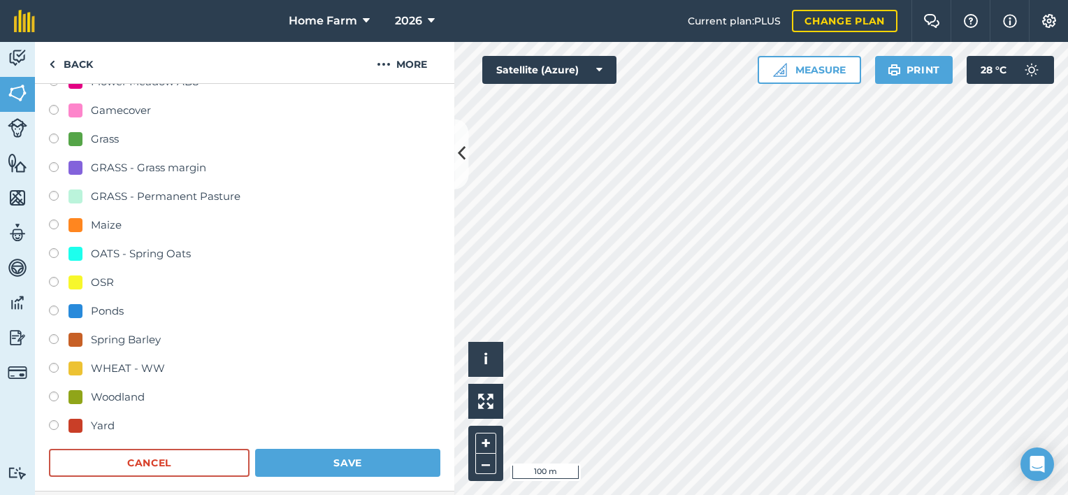
click at [115, 393] on div "Woodland" at bounding box center [118, 397] width 54 height 17
radio input "true"
radio input "false"
click at [290, 461] on button "Save" at bounding box center [347, 463] width 185 height 28
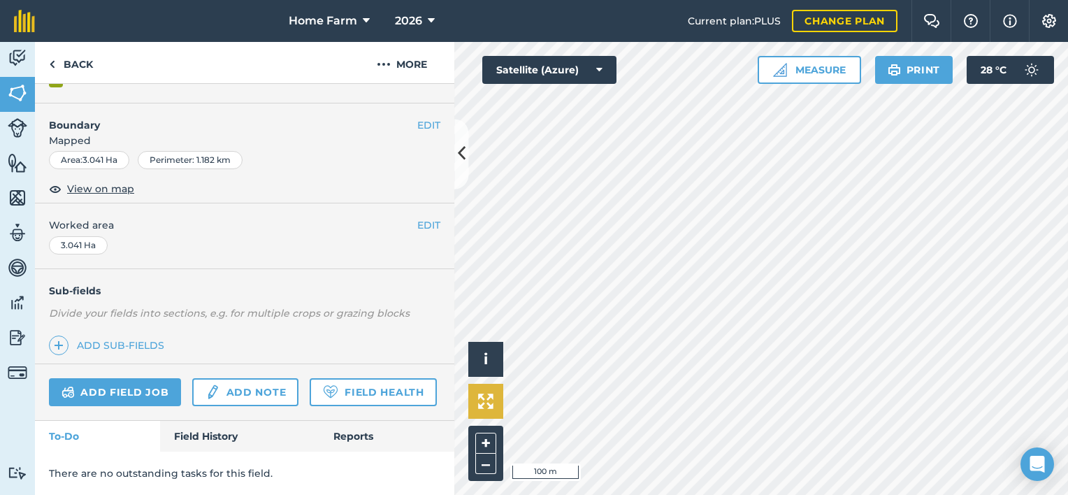
scroll to position [200, 0]
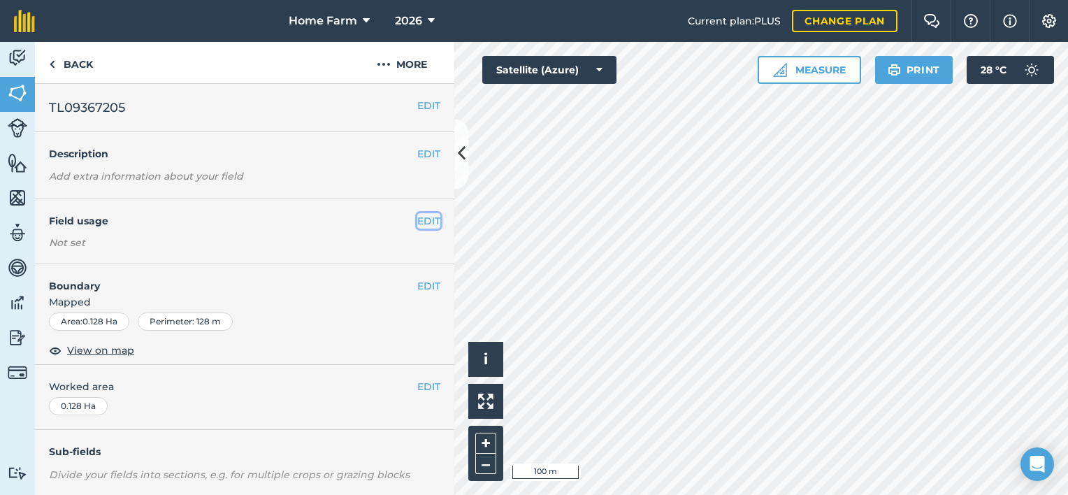
click at [419, 224] on button "EDIT" at bounding box center [428, 220] width 23 height 15
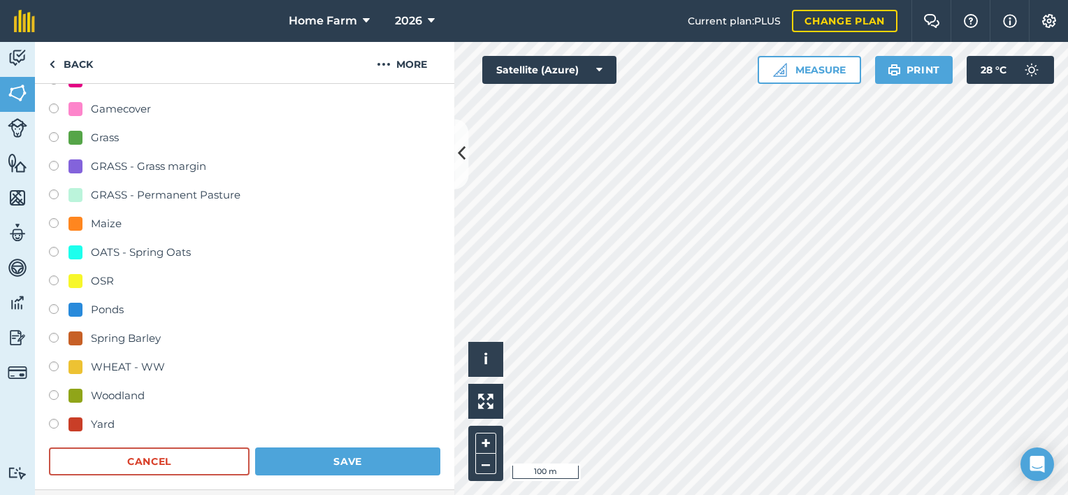
scroll to position [287, 0]
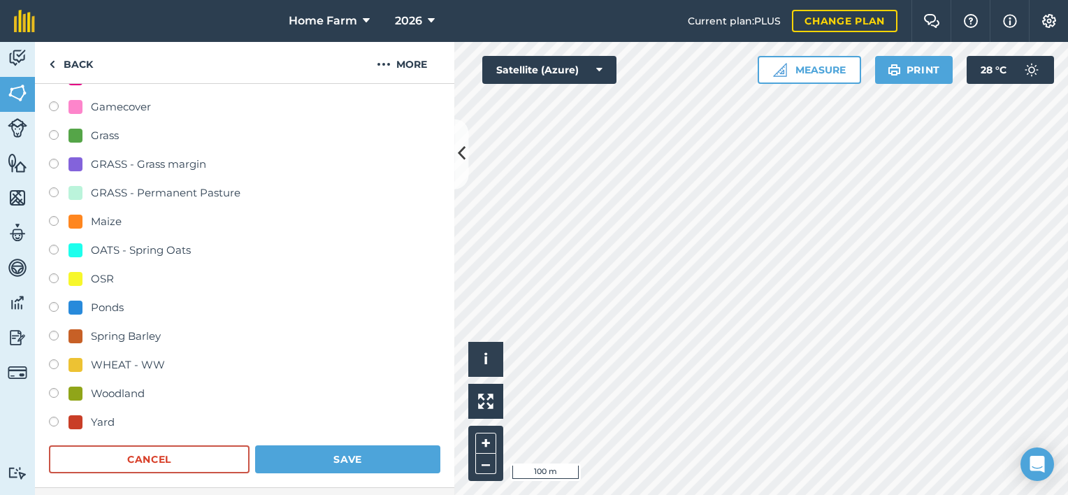
click at [115, 313] on div "Ponds" at bounding box center [107, 307] width 33 height 17
radio input "true"
radio input "false"
click at [349, 454] on button "Save" at bounding box center [347, 459] width 185 height 28
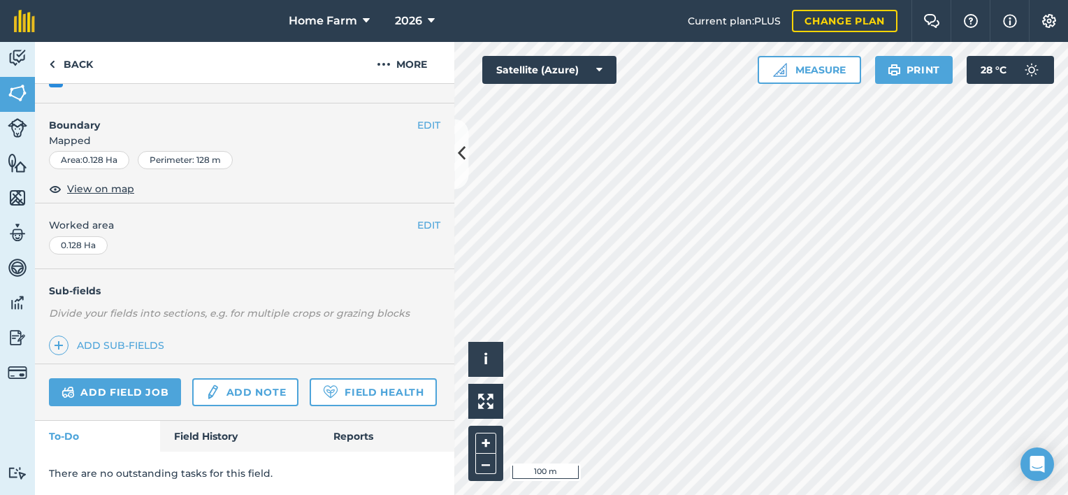
scroll to position [200, 0]
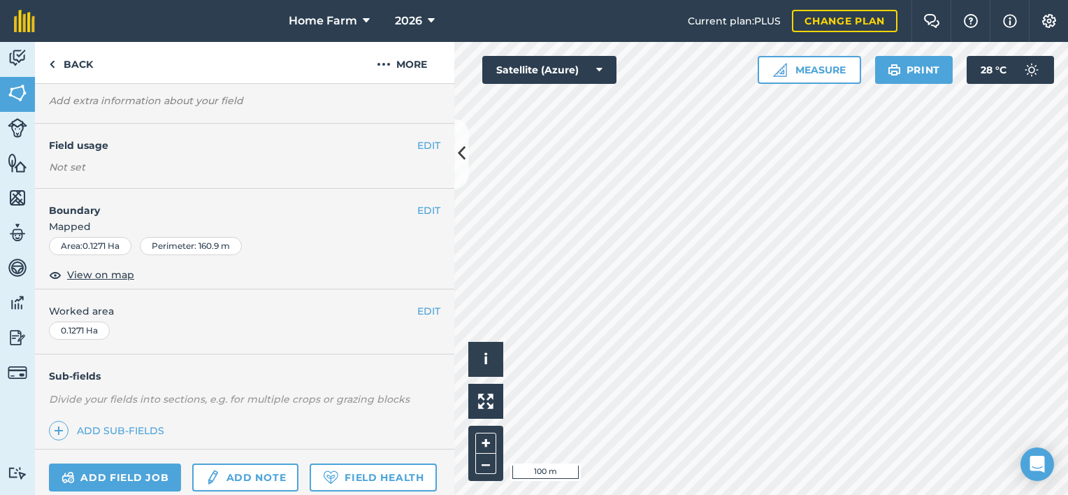
scroll to position [64, 0]
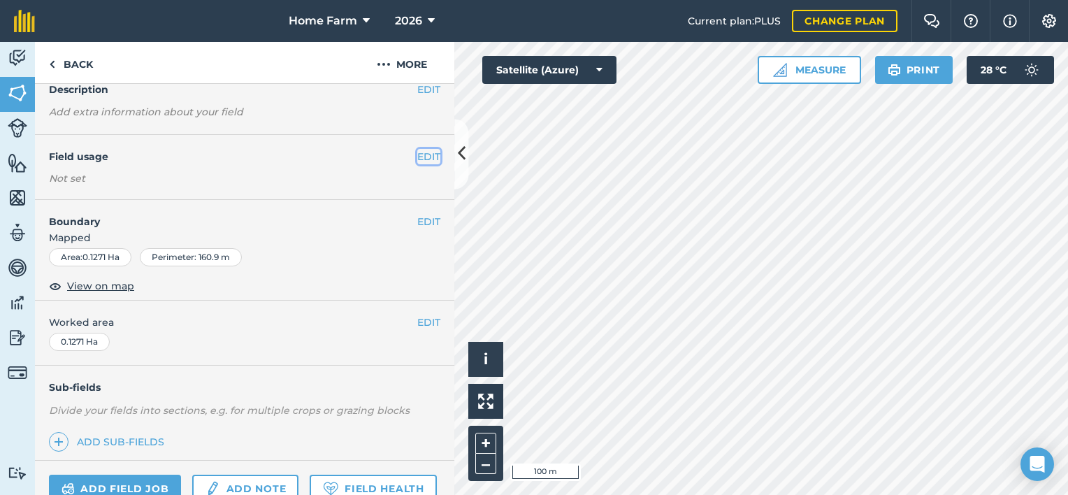
click at [417, 151] on button "EDIT" at bounding box center [428, 156] width 23 height 15
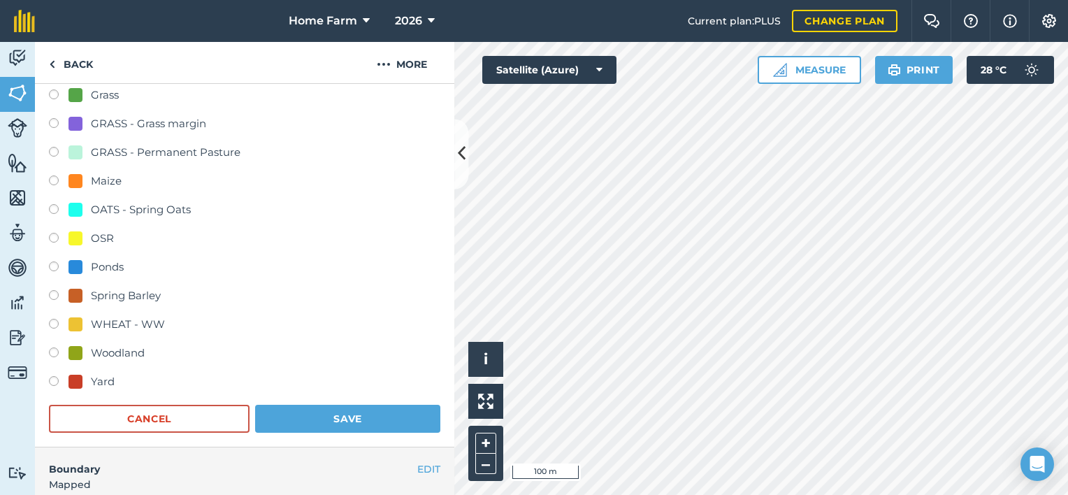
scroll to position [345, 0]
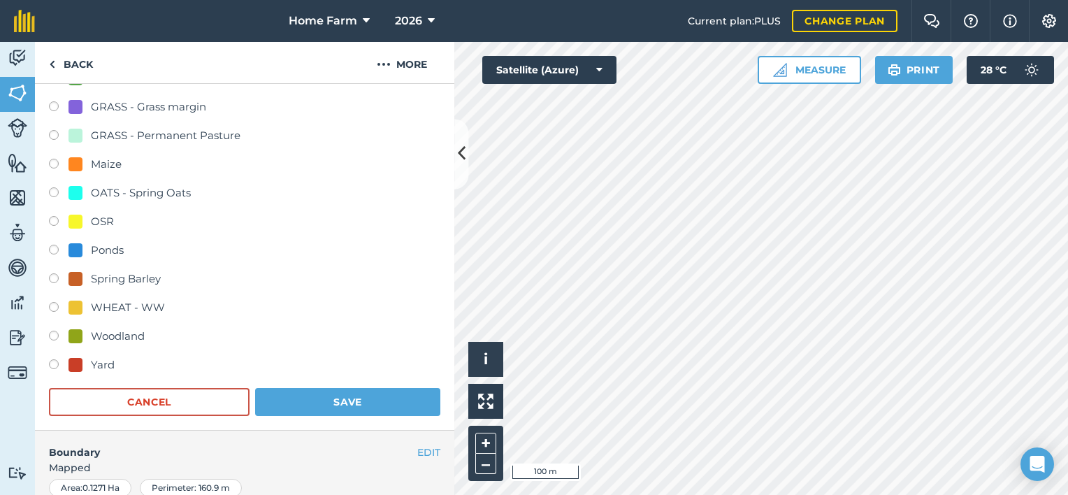
click at [126, 338] on div "Woodland" at bounding box center [118, 336] width 54 height 17
radio input "true"
radio input "false"
click at [294, 407] on button "Save" at bounding box center [347, 402] width 185 height 28
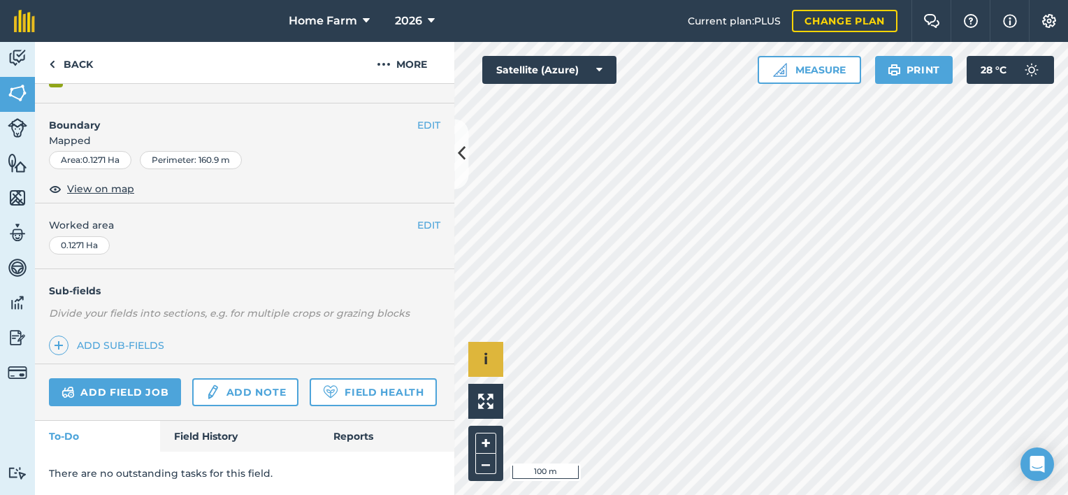
scroll to position [200, 0]
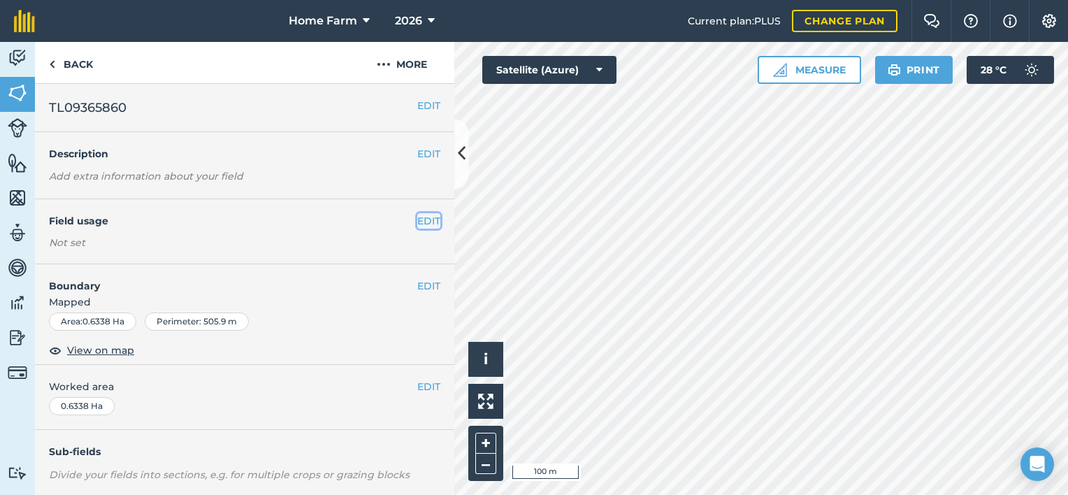
click at [417, 221] on button "EDIT" at bounding box center [428, 220] width 23 height 15
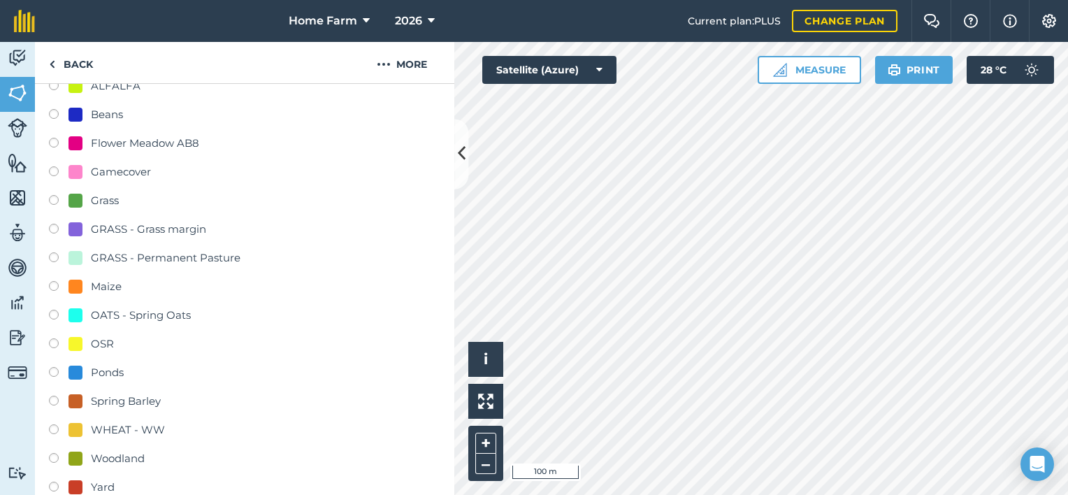
scroll to position [232, 0]
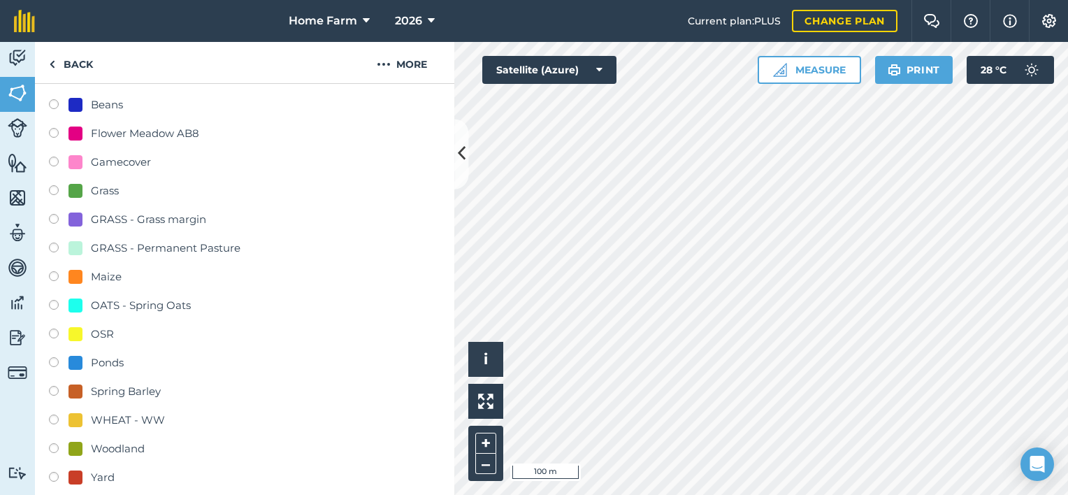
click at [117, 449] on div "Woodland" at bounding box center [118, 448] width 54 height 17
radio input "true"
radio input "false"
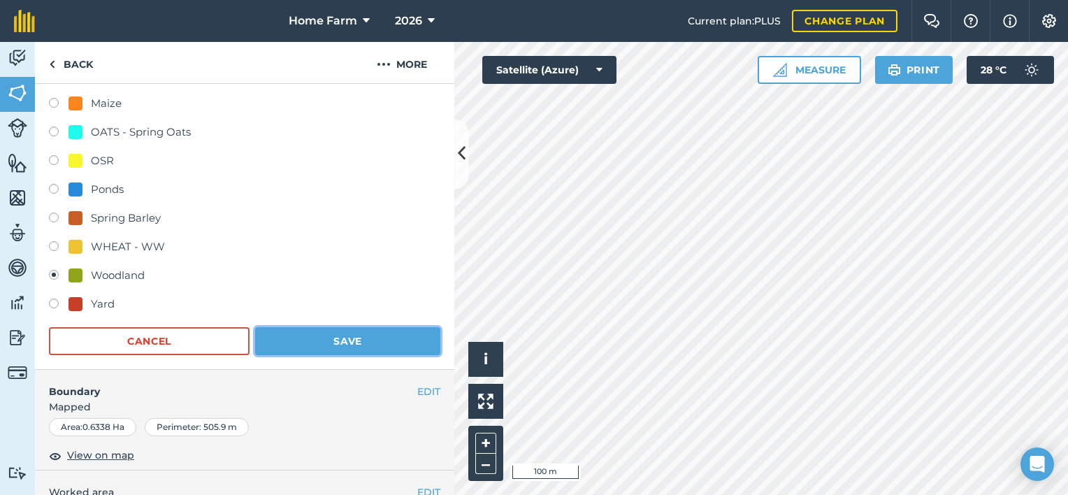
click at [355, 349] on button "Save" at bounding box center [347, 341] width 185 height 28
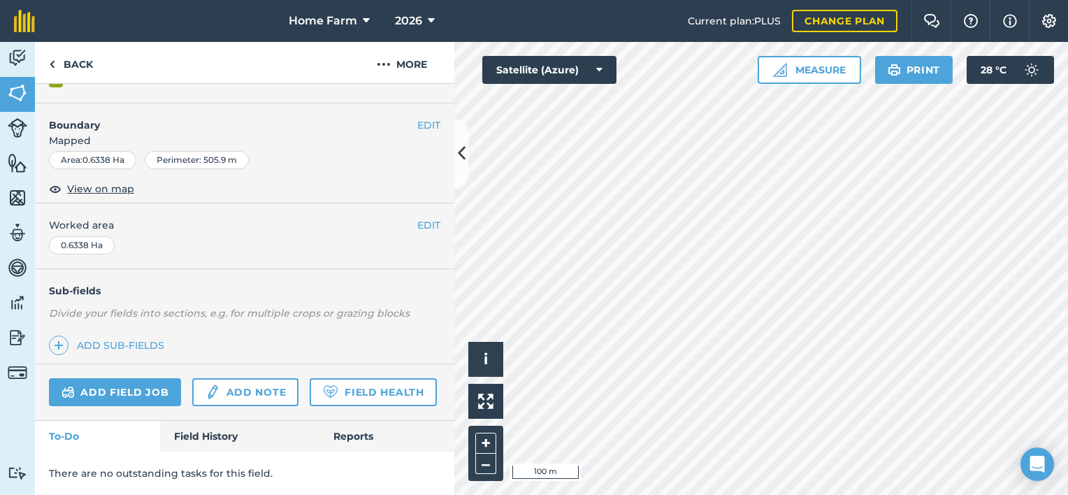
scroll to position [200, 0]
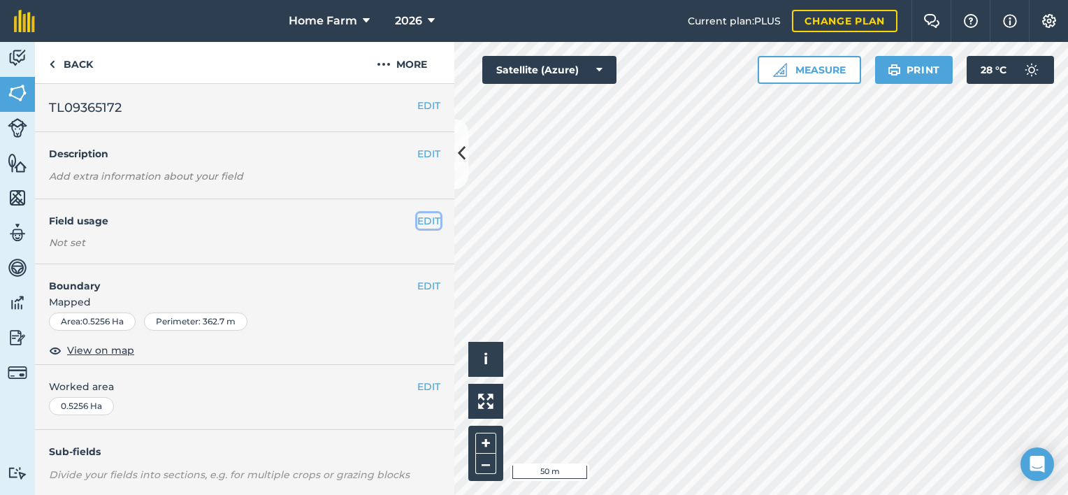
click at [417, 218] on button "EDIT" at bounding box center [428, 220] width 23 height 15
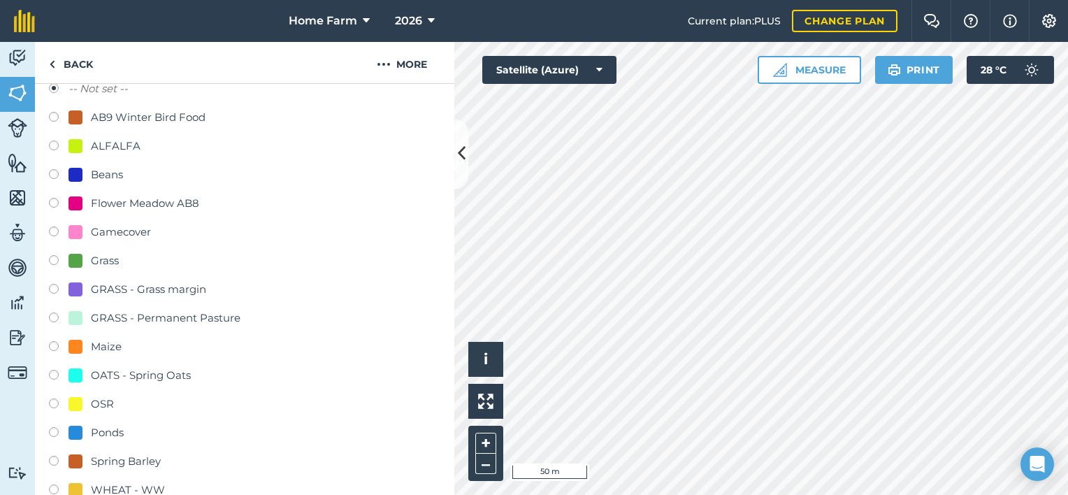
scroll to position [165, 0]
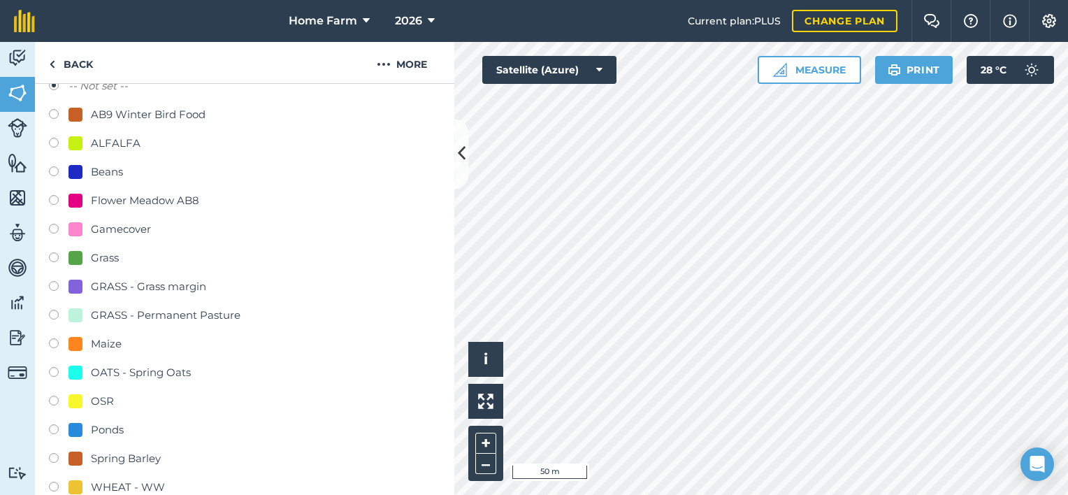
click at [126, 221] on div "Gamecover" at bounding box center [121, 229] width 60 height 17
radio input "true"
radio input "false"
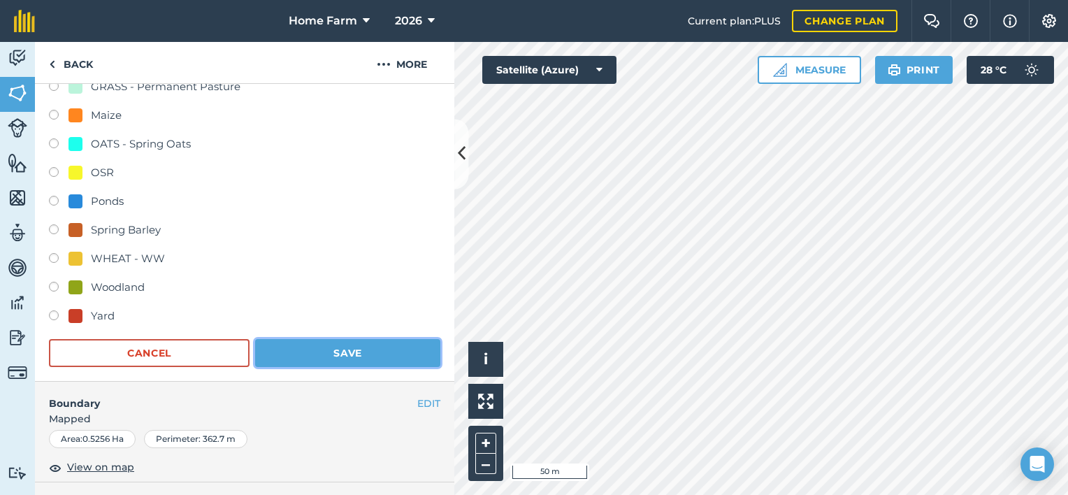
click at [344, 352] on button "Save" at bounding box center [347, 353] width 185 height 28
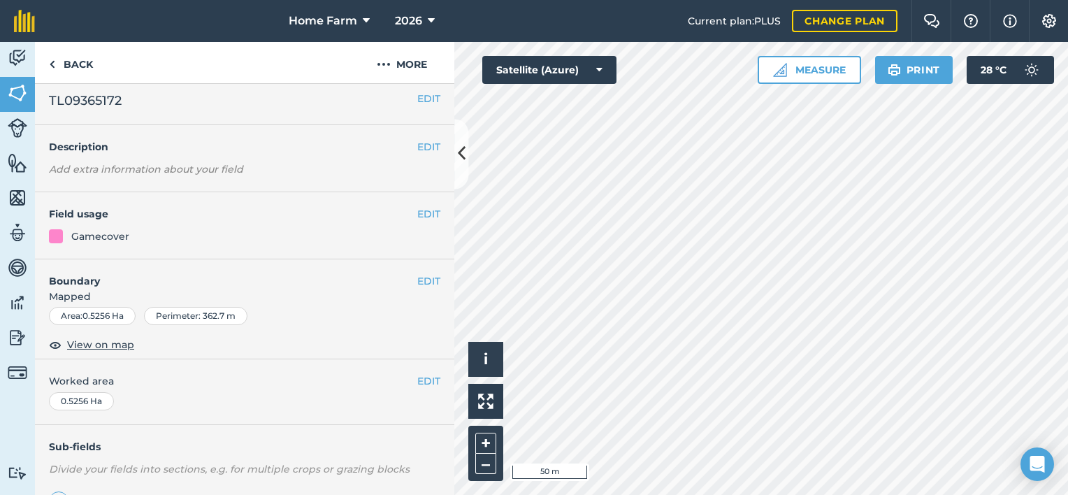
scroll to position [6, 0]
click at [422, 215] on button "EDIT" at bounding box center [428, 215] width 23 height 15
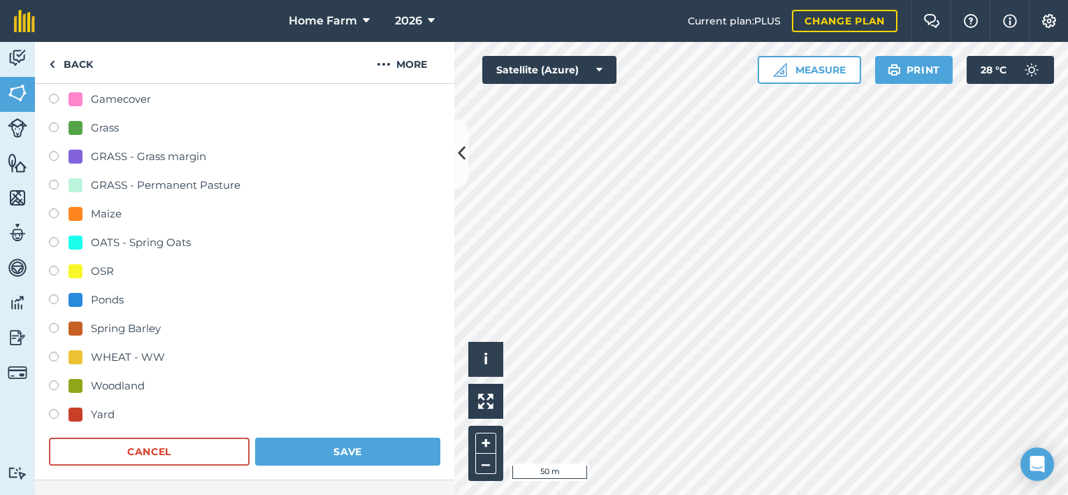
scroll to position [343, 0]
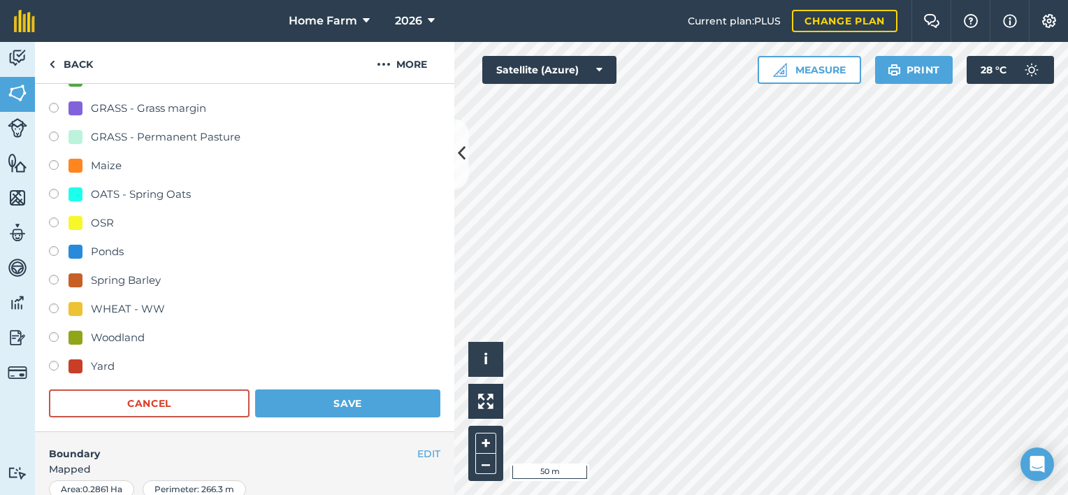
click at [120, 333] on div "Woodland" at bounding box center [118, 337] width 54 height 17
radio input "true"
radio input "false"
click at [375, 418] on div "Field usage Create new -- Not set -- AB9 Winter Bird Food ALFALFA Beans Flower …" at bounding box center [244, 144] width 419 height 576
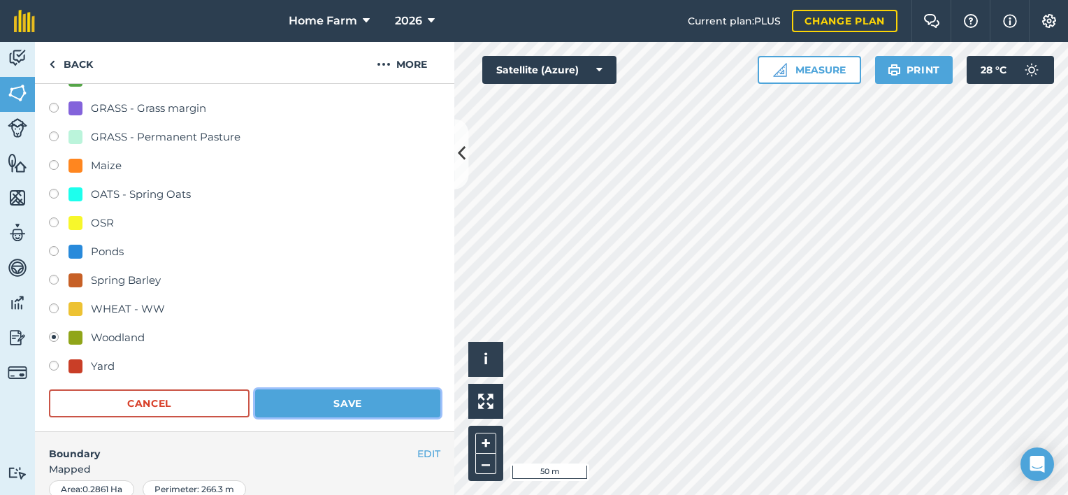
click at [365, 405] on button "Save" at bounding box center [347, 403] width 185 height 28
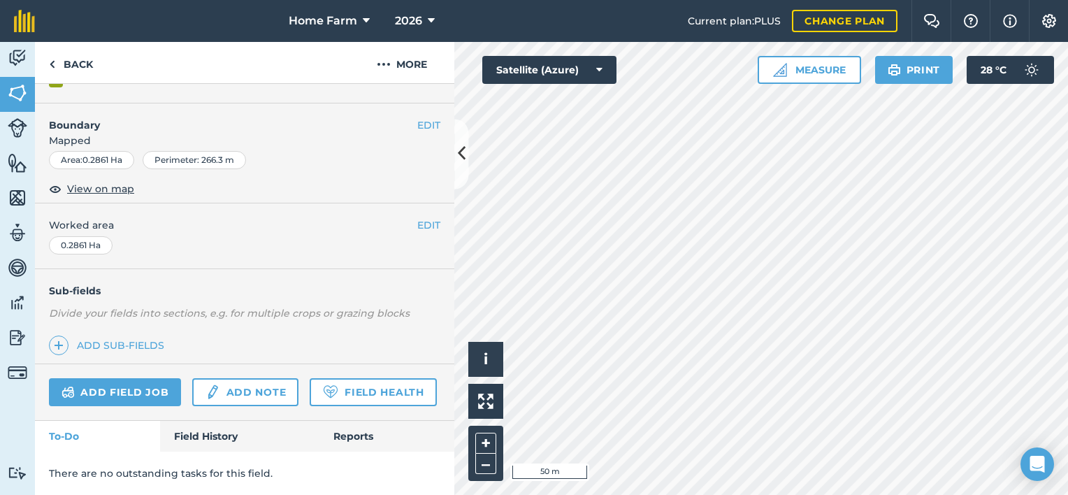
scroll to position [200, 0]
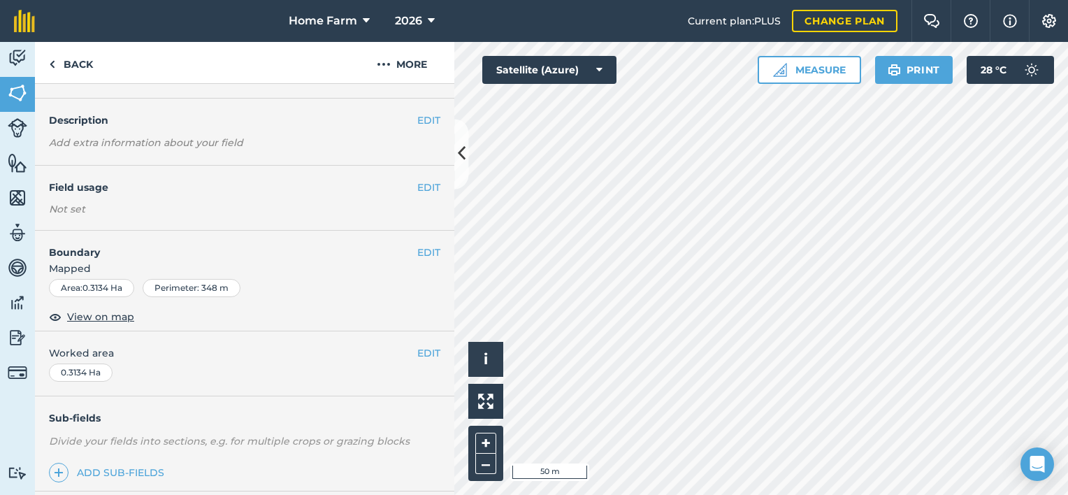
scroll to position [34, 0]
click at [417, 183] on button "EDIT" at bounding box center [428, 187] width 23 height 15
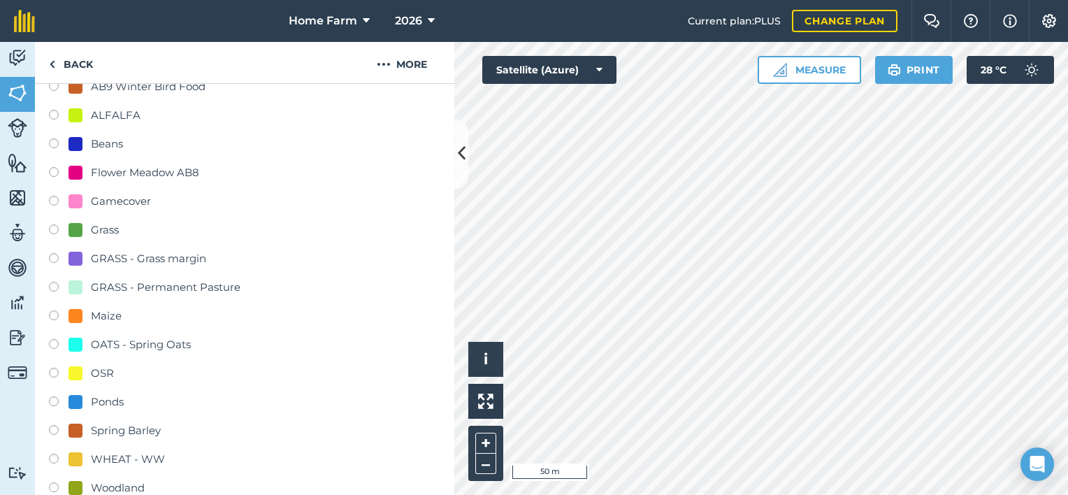
scroll to position [280, 0]
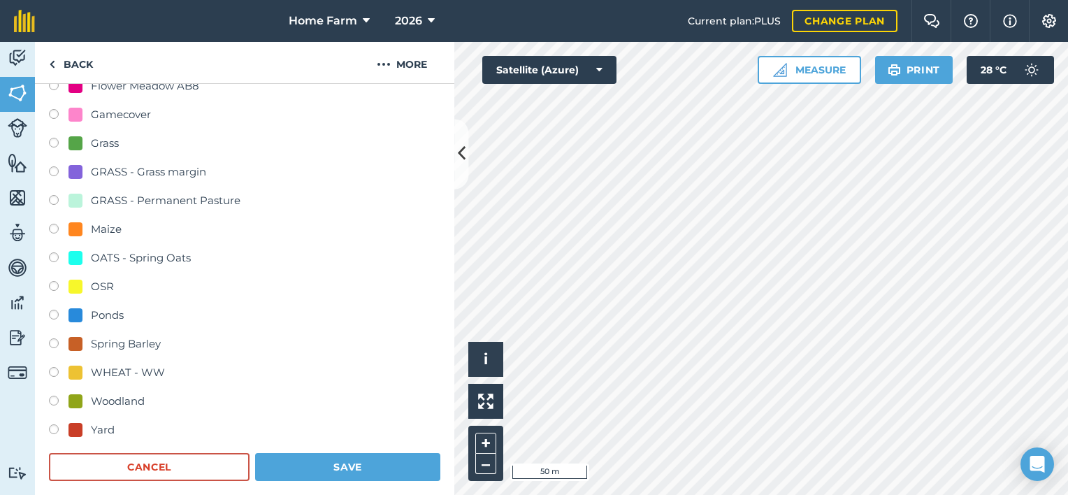
click at [117, 401] on div "Woodland" at bounding box center [118, 401] width 54 height 17
radio input "true"
radio input "false"
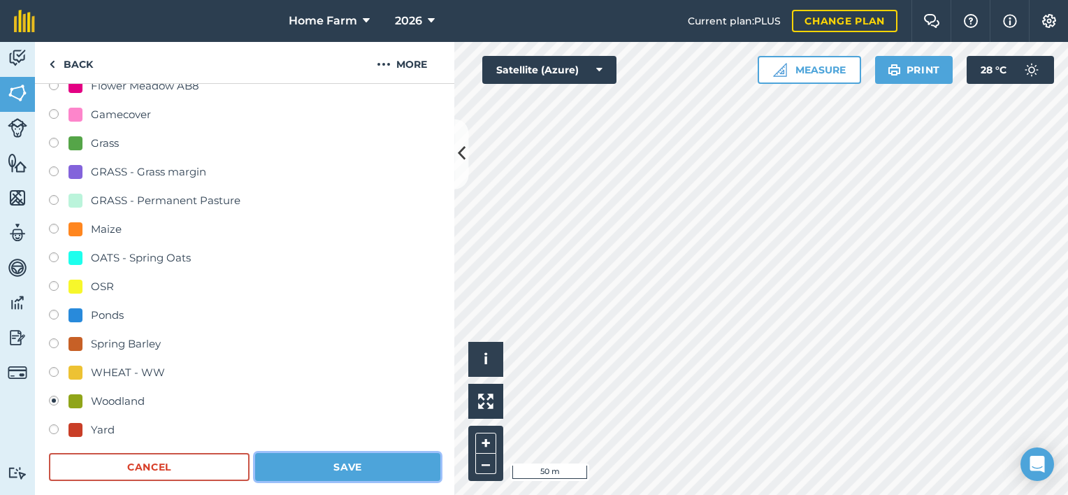
click at [355, 458] on button "Save" at bounding box center [347, 467] width 185 height 28
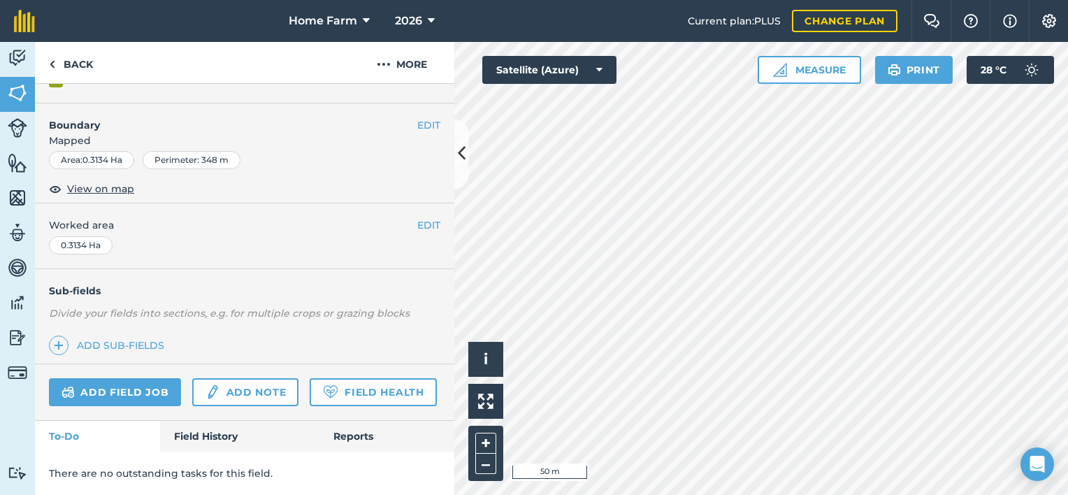
scroll to position [200, 0]
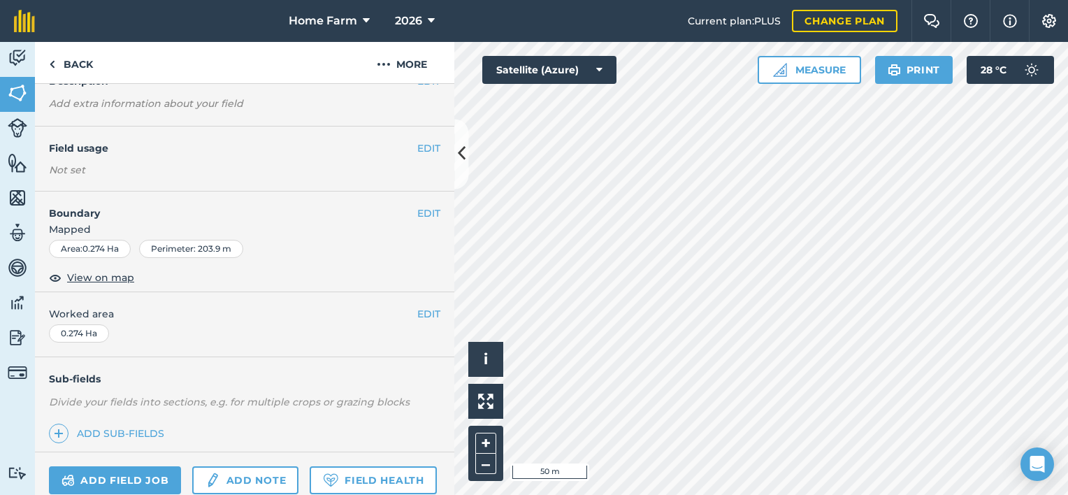
scroll to position [17, 0]
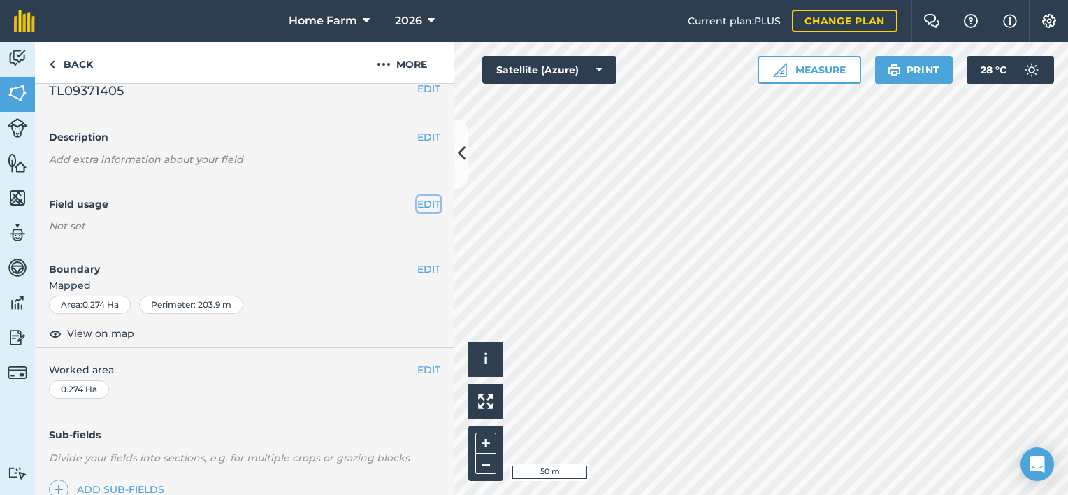
click at [417, 209] on button "EDIT" at bounding box center [428, 203] width 23 height 15
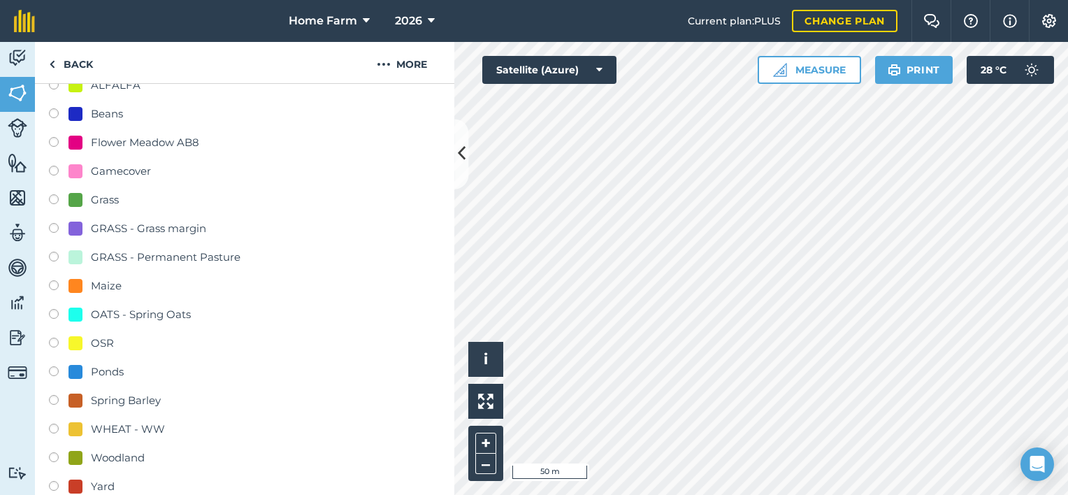
scroll to position [224, 0]
click at [106, 363] on div "Ponds" at bounding box center [107, 371] width 33 height 17
radio input "true"
radio input "false"
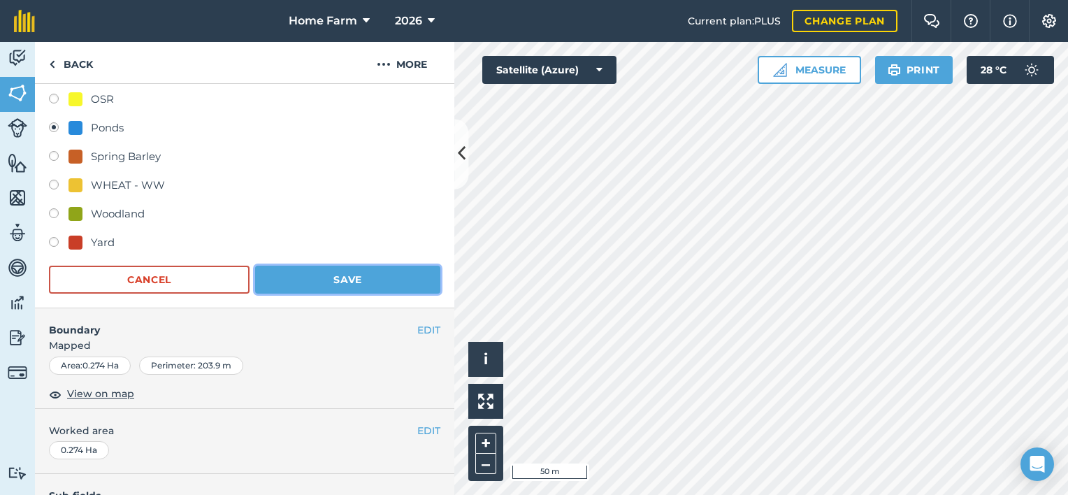
click at [355, 280] on button "Save" at bounding box center [347, 280] width 185 height 28
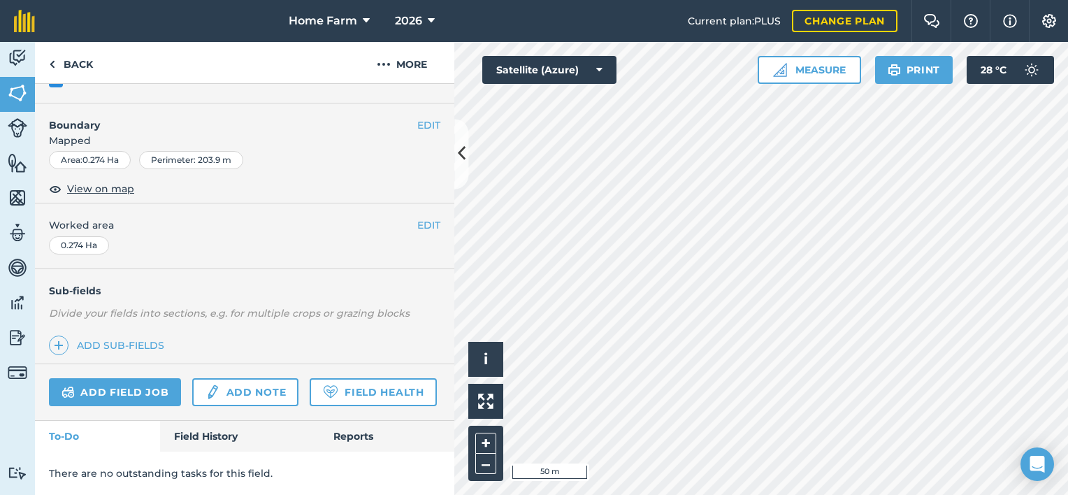
scroll to position [200, 0]
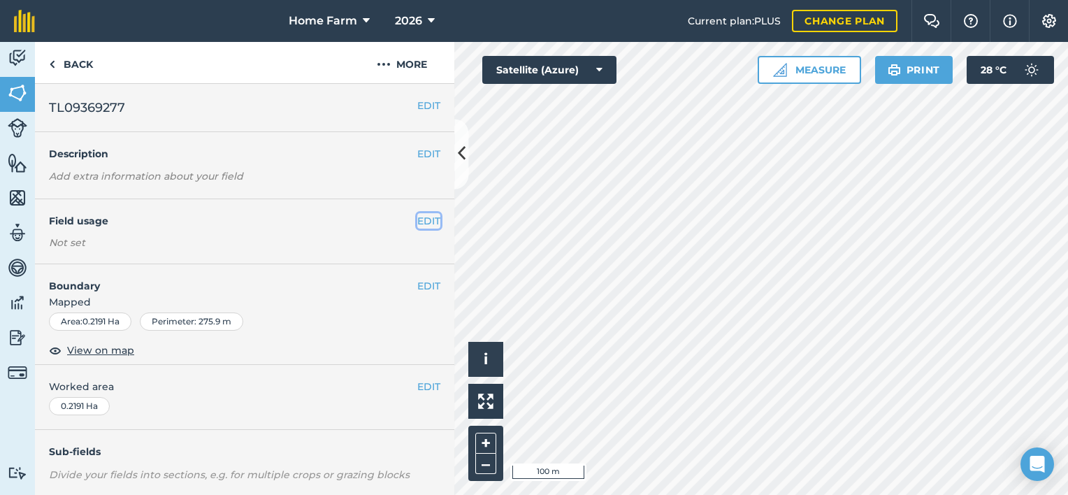
click at [417, 219] on button "EDIT" at bounding box center [428, 220] width 23 height 15
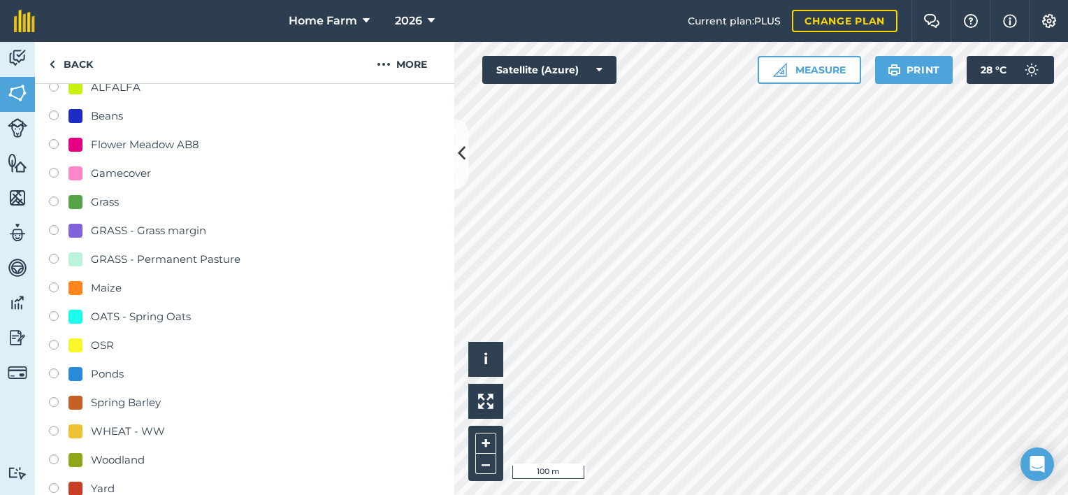
scroll to position [363, 0]
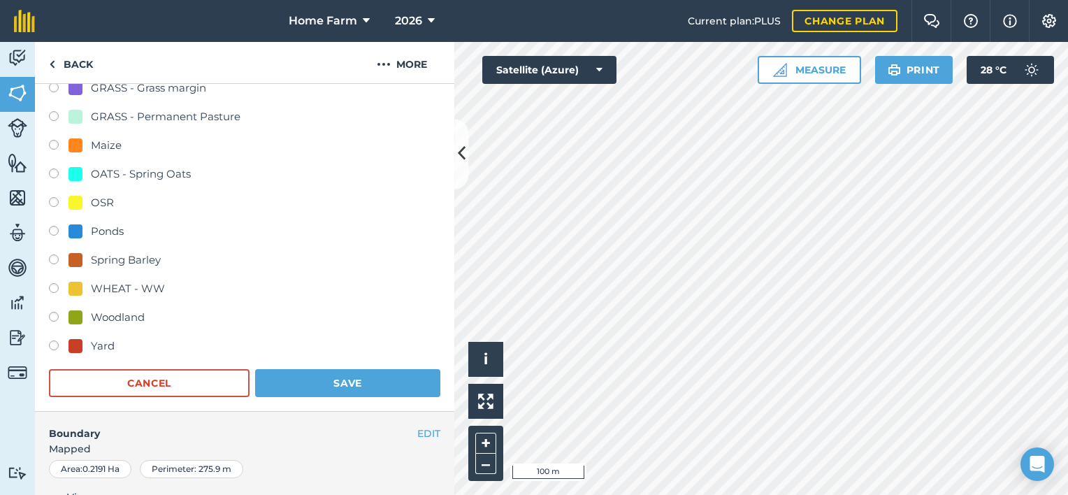
click at [125, 316] on div "Woodland" at bounding box center [118, 317] width 54 height 17
radio input "true"
radio input "false"
click at [319, 393] on button "Save" at bounding box center [347, 383] width 185 height 28
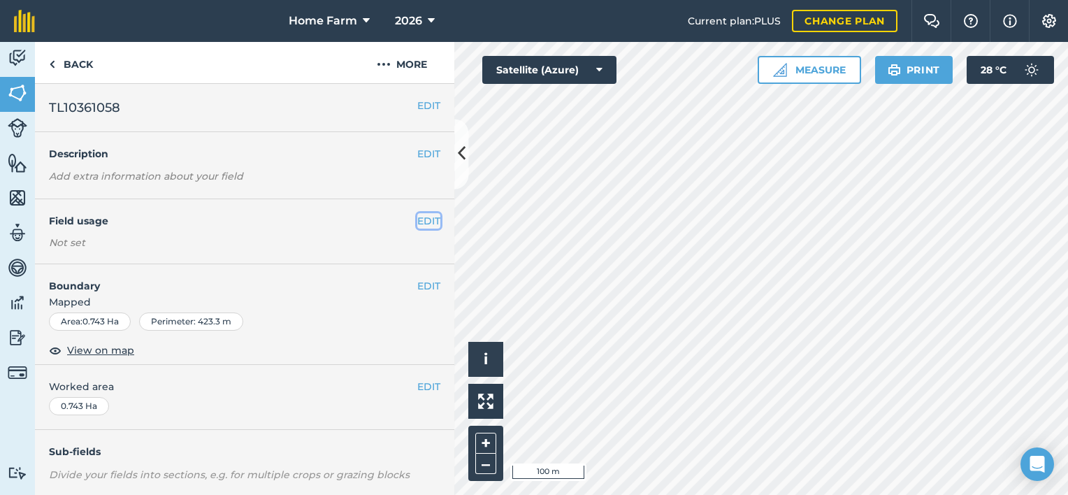
click at [428, 224] on button "EDIT" at bounding box center [428, 220] width 23 height 15
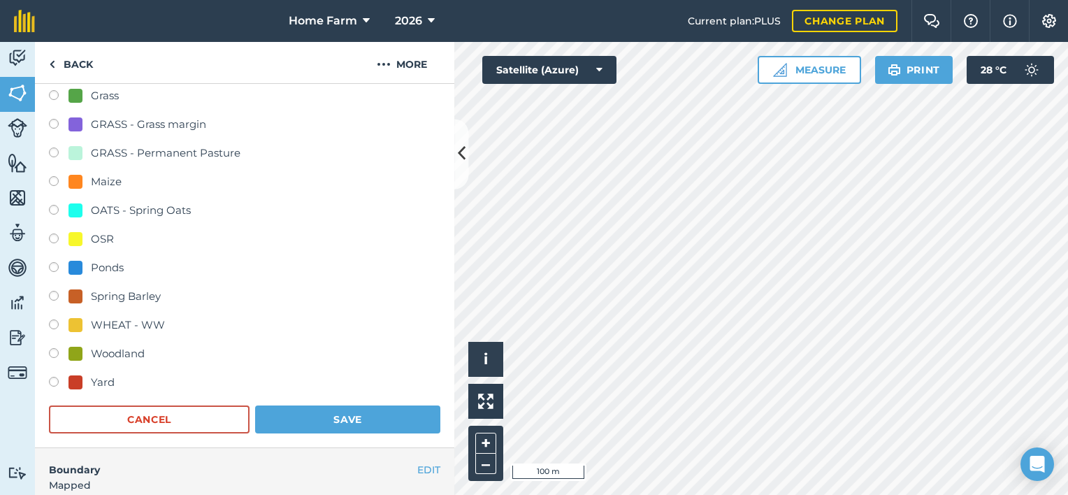
scroll to position [327, 0]
click at [109, 348] on div "Woodland" at bounding box center [118, 353] width 54 height 17
radio input "true"
radio input "false"
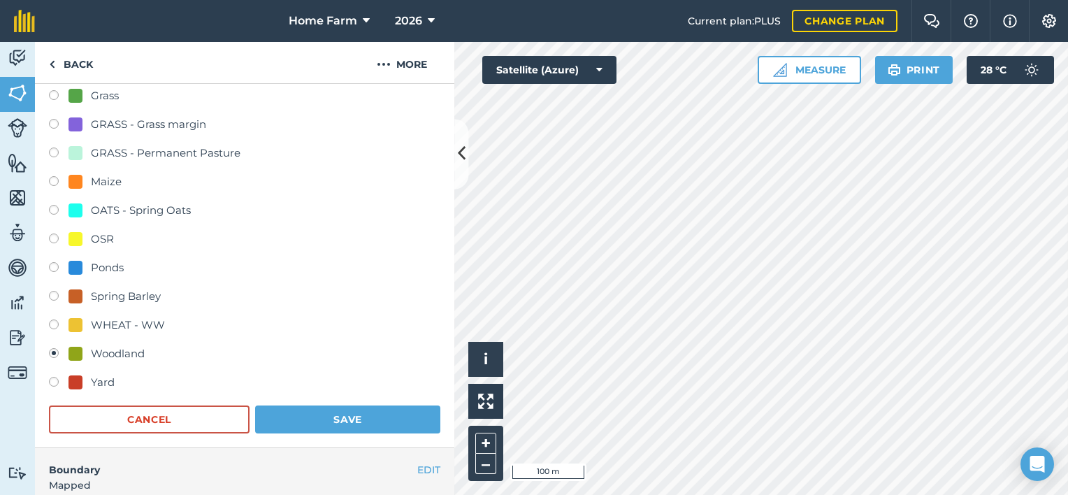
click at [342, 438] on div "Field usage Create new -- Not set -- AB9 Winter Bird Food ALFALFA Beans Flower …" at bounding box center [244, 160] width 419 height 576
click at [363, 428] on button "Save" at bounding box center [347, 419] width 185 height 28
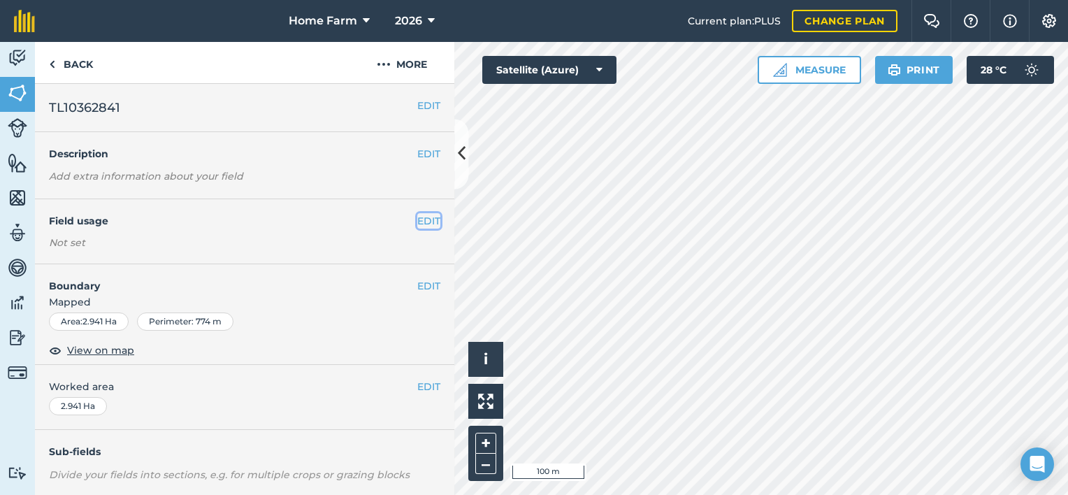
click at [417, 218] on button "EDIT" at bounding box center [428, 220] width 23 height 15
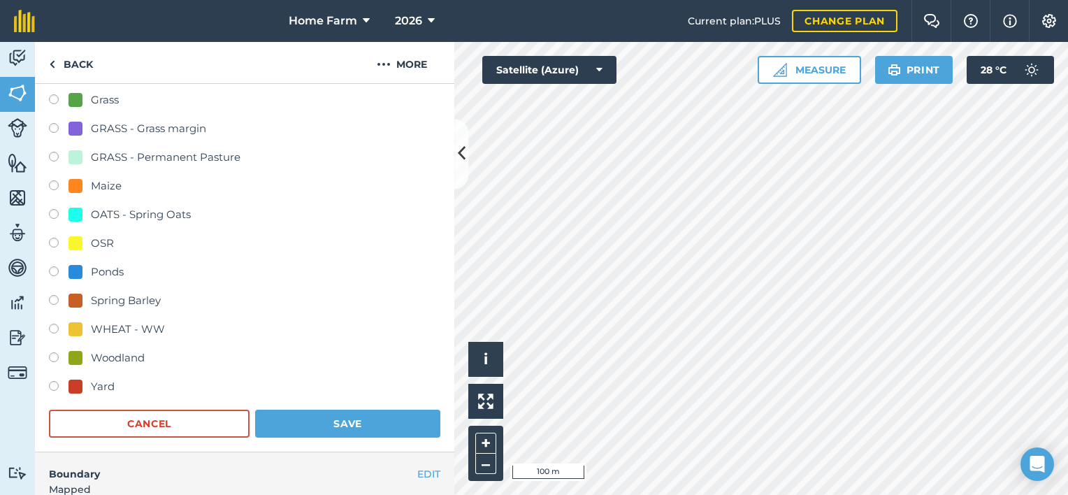
scroll to position [324, 0]
click at [101, 349] on div "Woodland" at bounding box center [118, 357] width 54 height 17
radio input "true"
radio input "false"
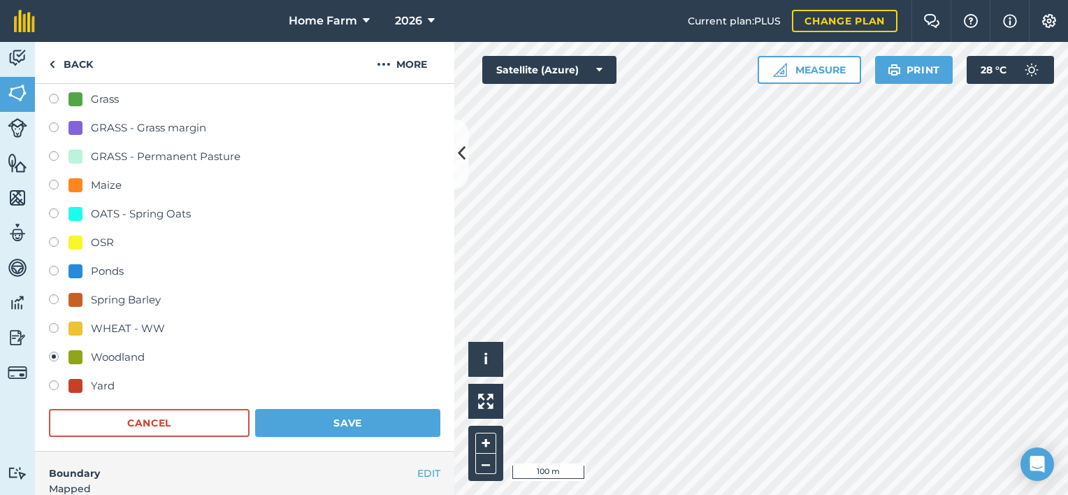
click at [275, 401] on form "-- Not set -- AB9 Winter Bird Food ALFALFA Beans Flower Meadow AB8 Gamecover Gr…" at bounding box center [244, 178] width 391 height 518
click at [311, 421] on button "Save" at bounding box center [347, 423] width 185 height 28
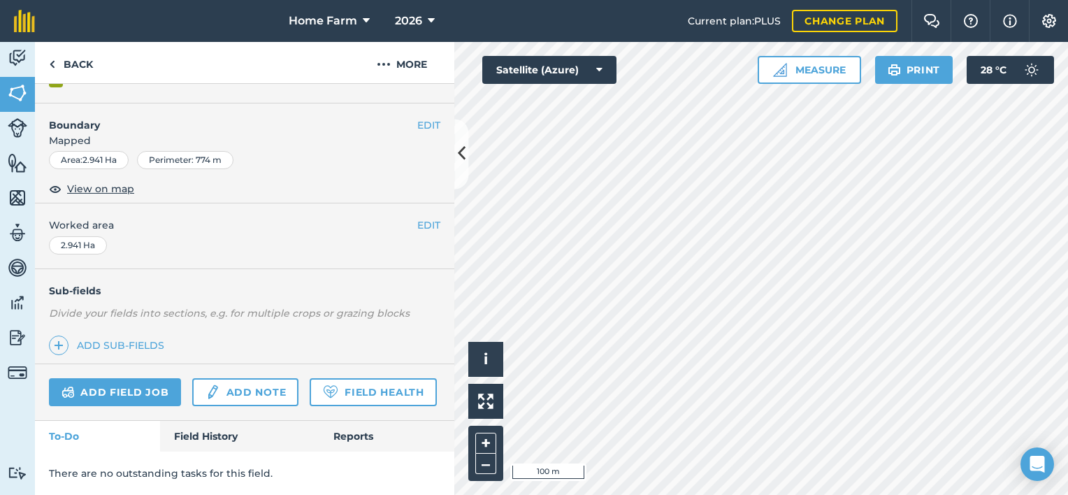
scroll to position [200, 0]
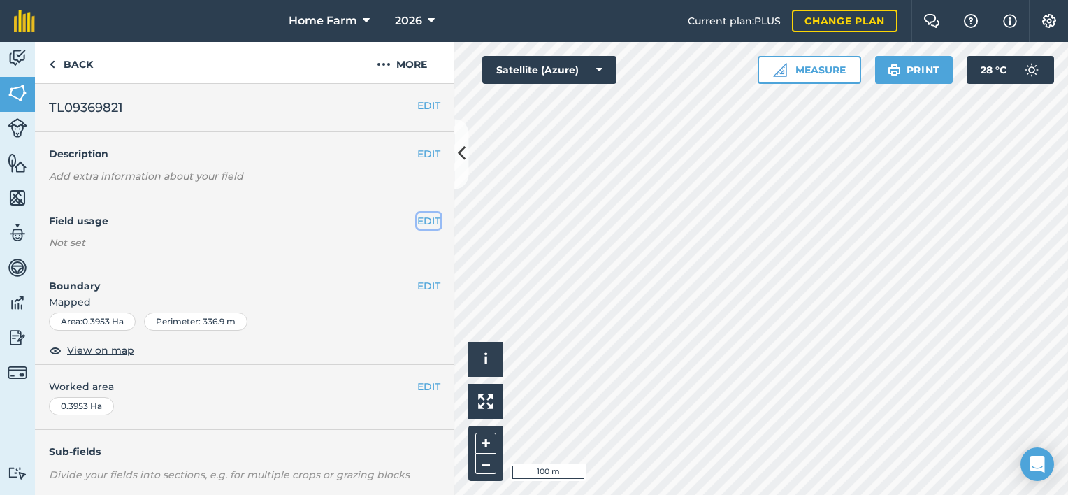
click at [421, 221] on button "EDIT" at bounding box center [428, 220] width 23 height 15
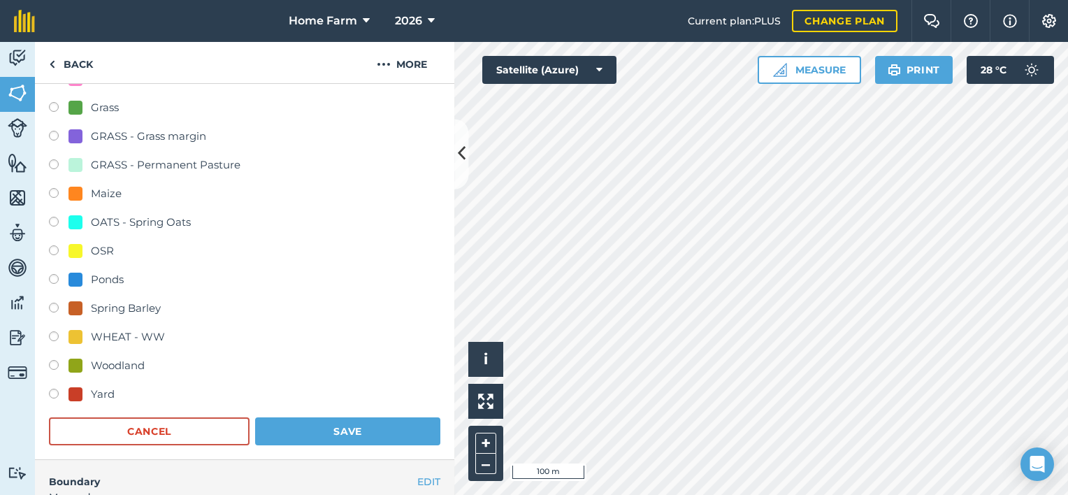
scroll to position [318, 0]
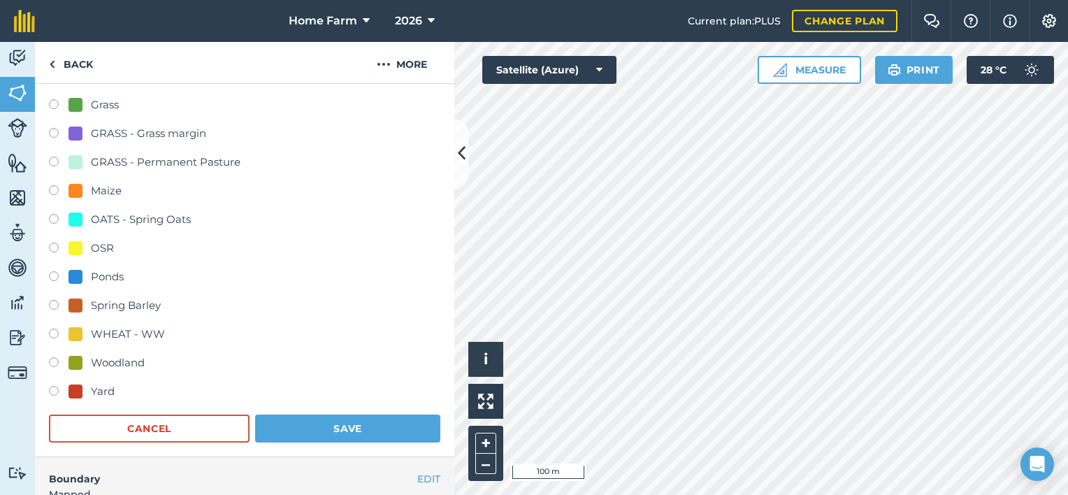
click at [129, 354] on div "Woodland" at bounding box center [118, 362] width 54 height 17
radio input "true"
radio input "false"
click at [370, 432] on button "Save" at bounding box center [347, 429] width 185 height 28
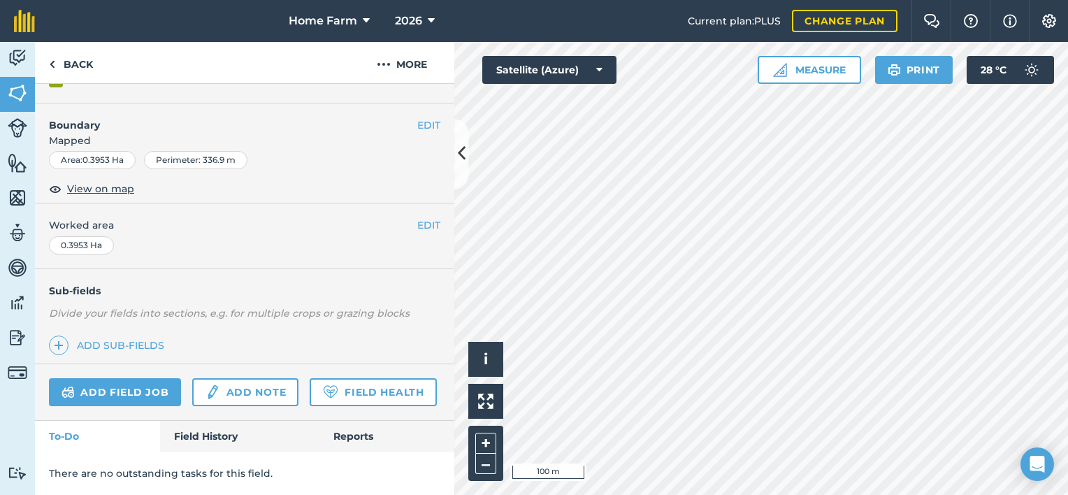
scroll to position [200, 0]
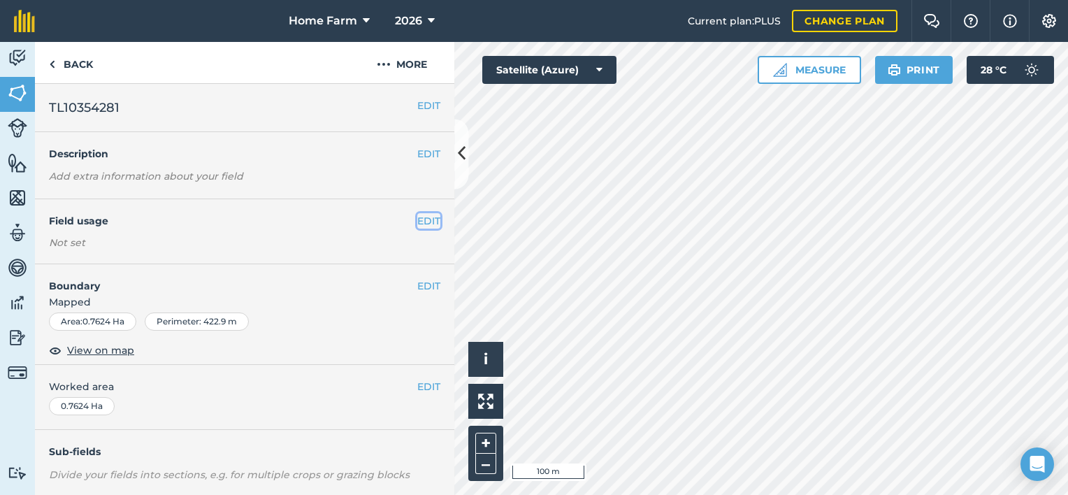
click at [428, 224] on button "EDIT" at bounding box center [428, 220] width 23 height 15
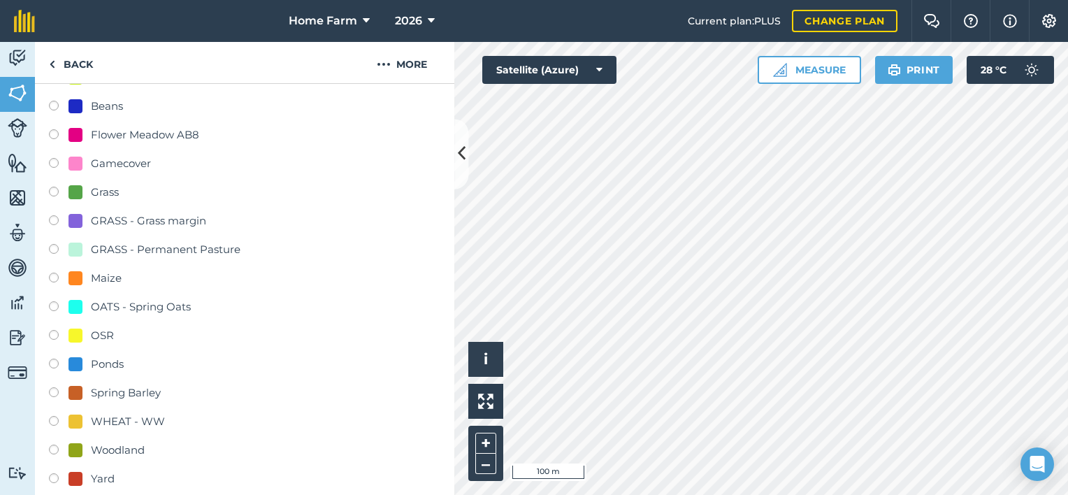
scroll to position [229, 0]
click at [197, 252] on div "GRASS - Permanent Pasture" at bounding box center [166, 251] width 150 height 17
radio input "true"
radio input "false"
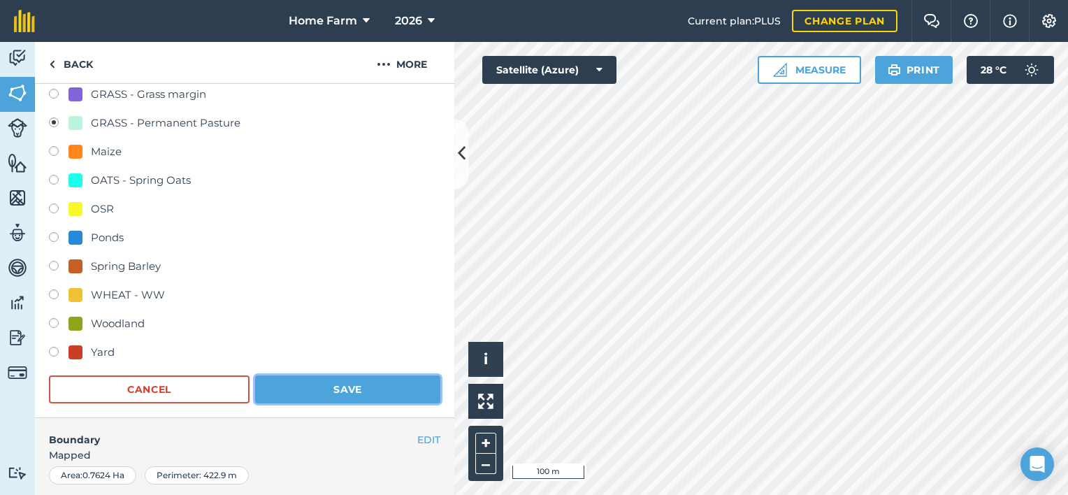
click at [338, 392] on button "Save" at bounding box center [347, 389] width 185 height 28
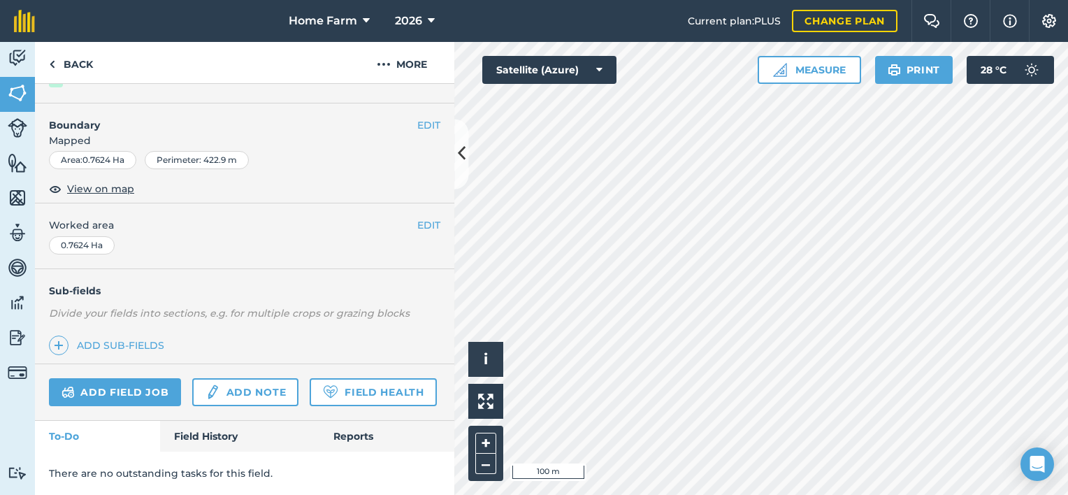
scroll to position [200, 0]
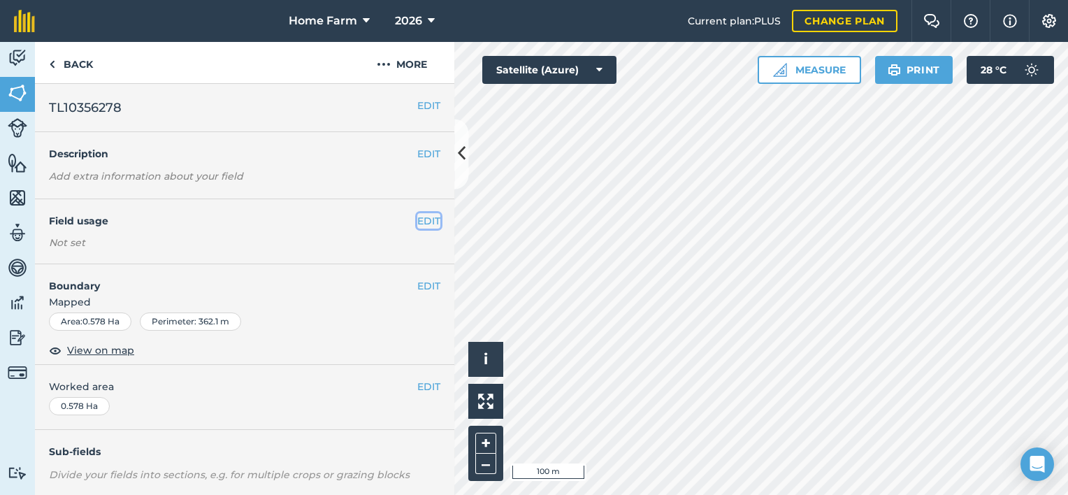
click at [421, 224] on button "EDIT" at bounding box center [428, 220] width 23 height 15
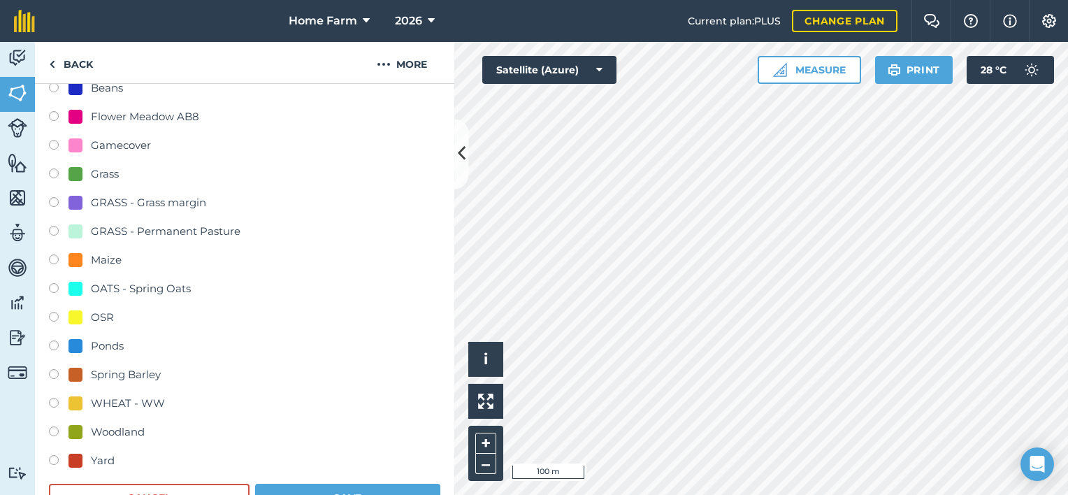
scroll to position [274, 0]
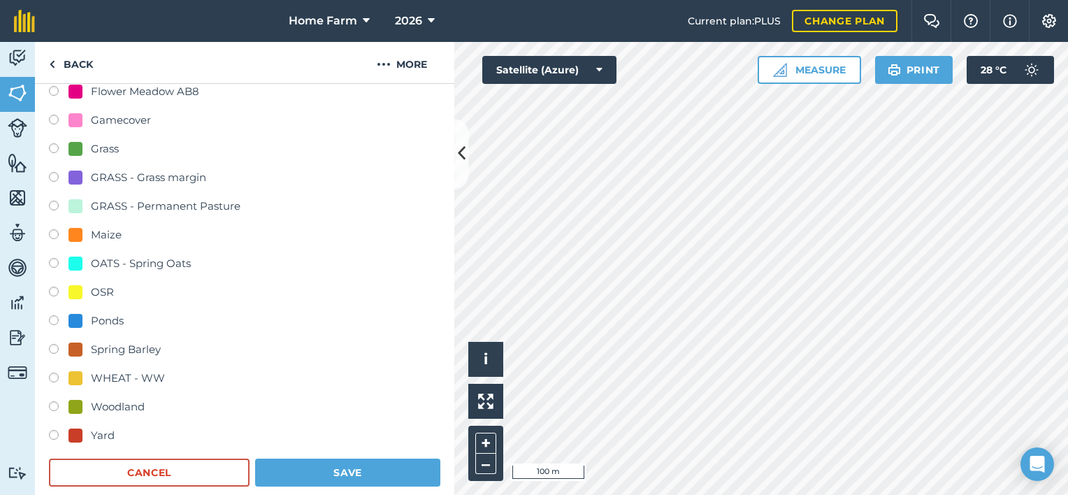
click at [122, 398] on div "Woodland" at bounding box center [118, 406] width 54 height 17
radio input "true"
radio input "false"
click at [390, 466] on button "Save" at bounding box center [347, 473] width 185 height 28
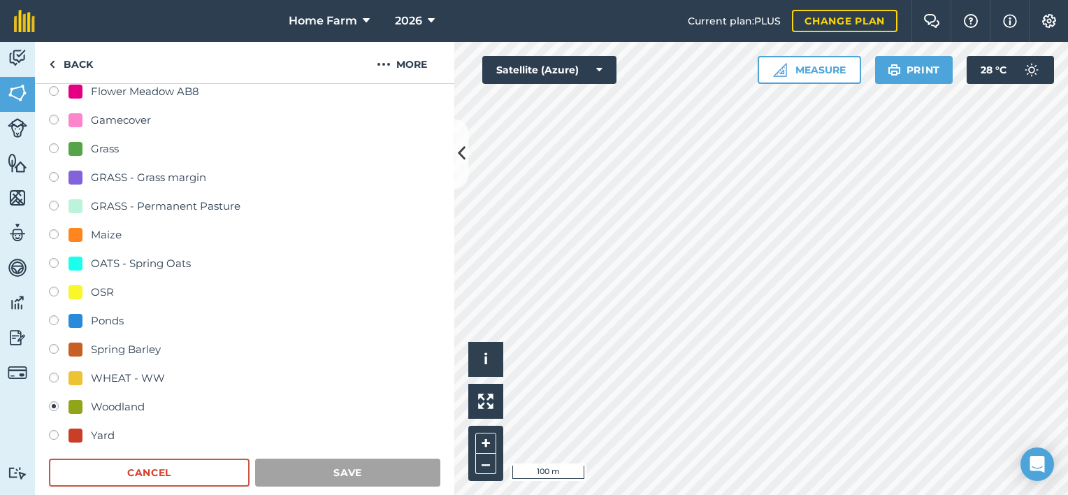
scroll to position [200, 0]
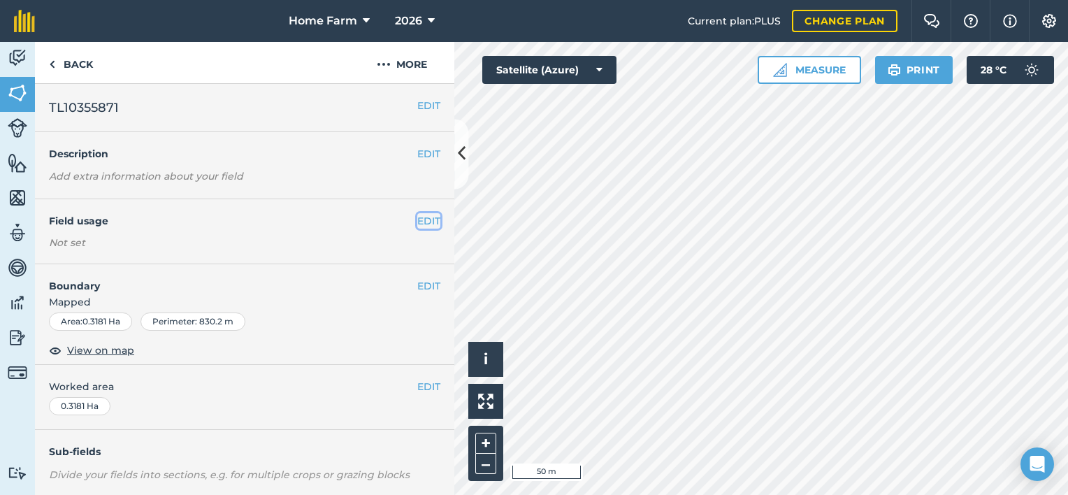
click at [417, 219] on button "EDIT" at bounding box center [428, 220] width 23 height 15
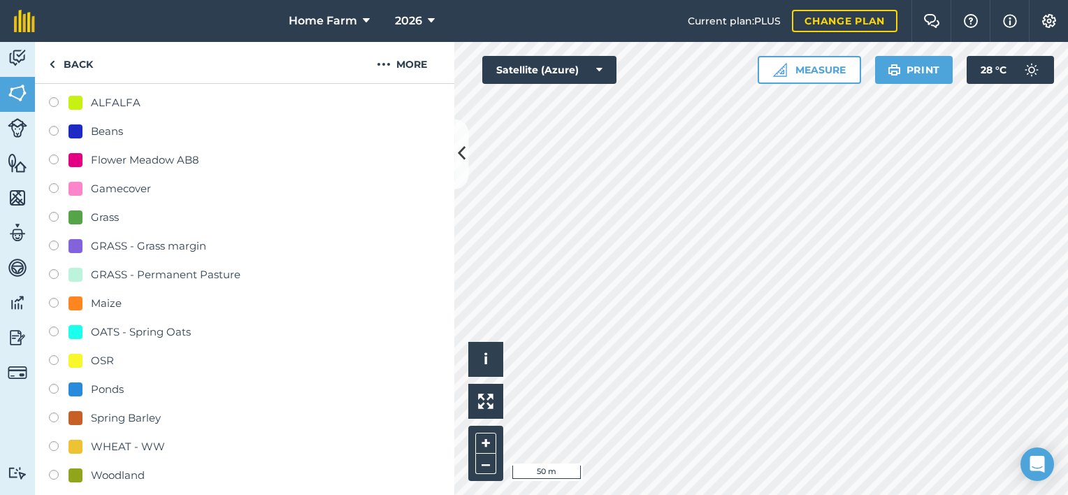
scroll to position [206, 0]
click at [129, 475] on div "Woodland" at bounding box center [118, 474] width 54 height 17
radio input "true"
radio input "false"
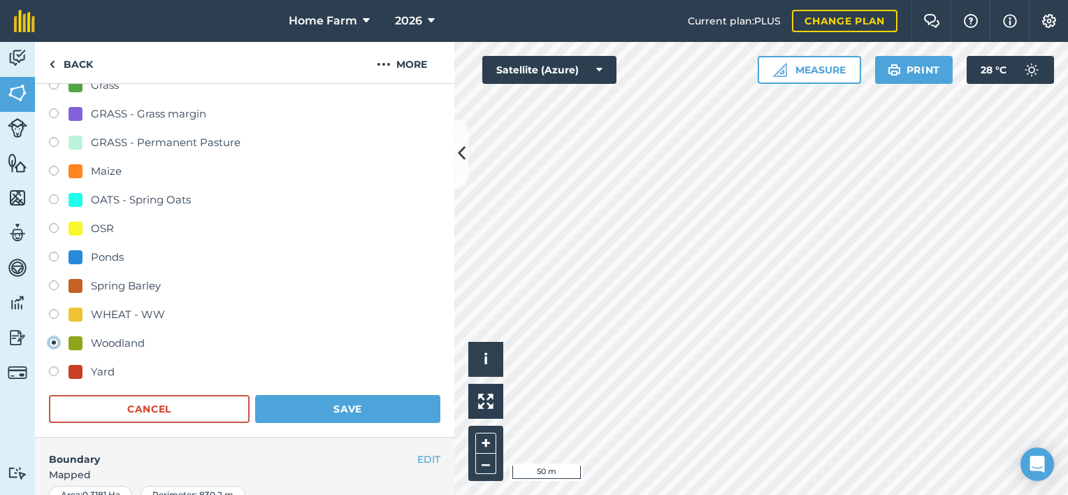
scroll to position [345, 0]
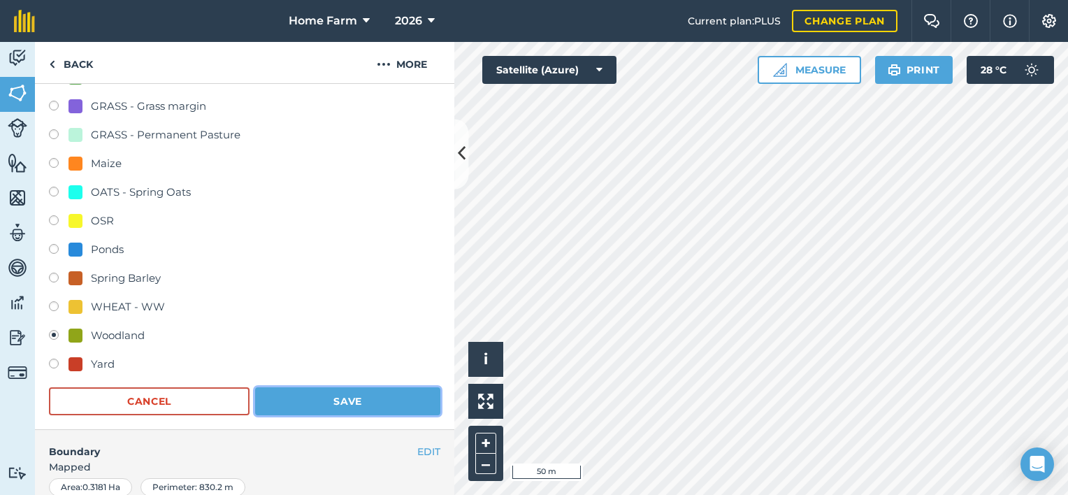
click at [374, 407] on button "Save" at bounding box center [347, 401] width 185 height 28
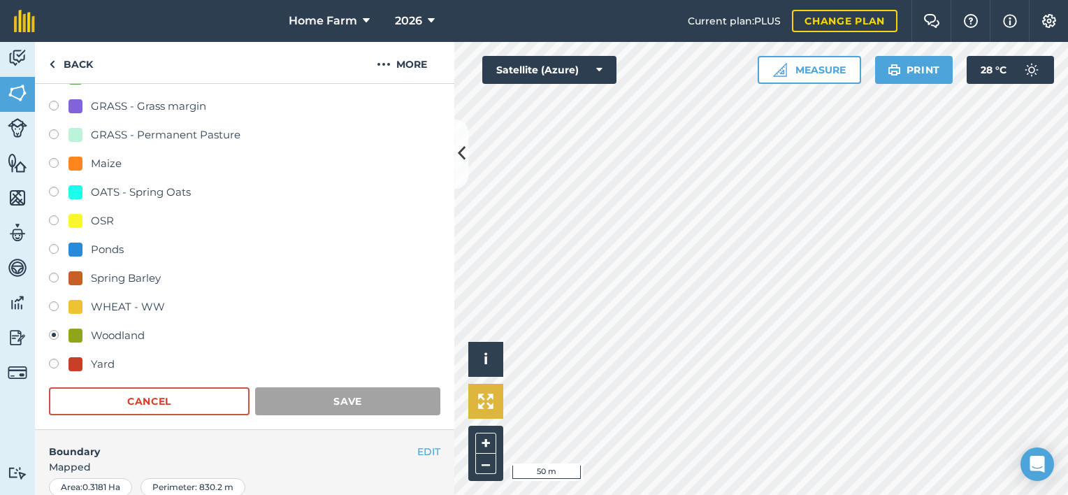
scroll to position [200, 0]
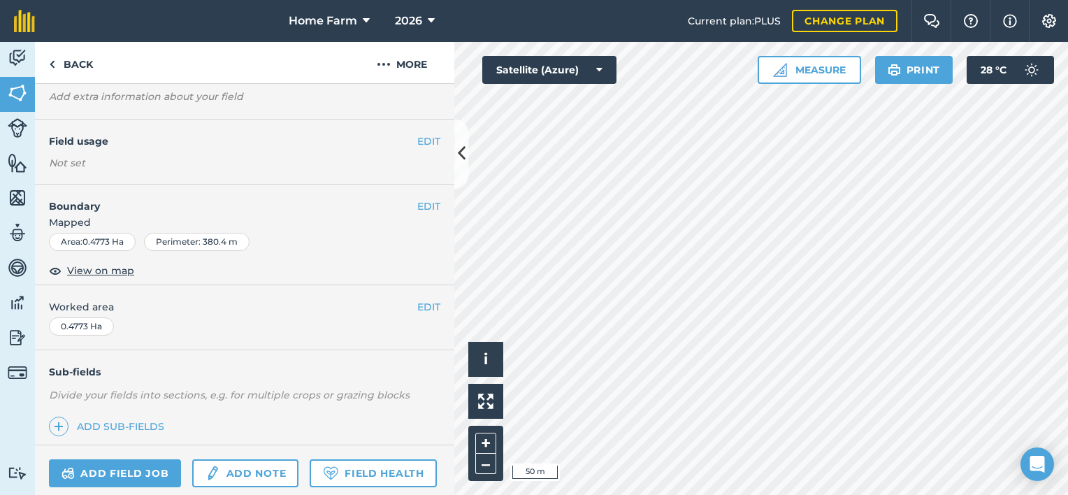
scroll to position [78, 0]
click at [417, 145] on button "EDIT" at bounding box center [428, 142] width 23 height 15
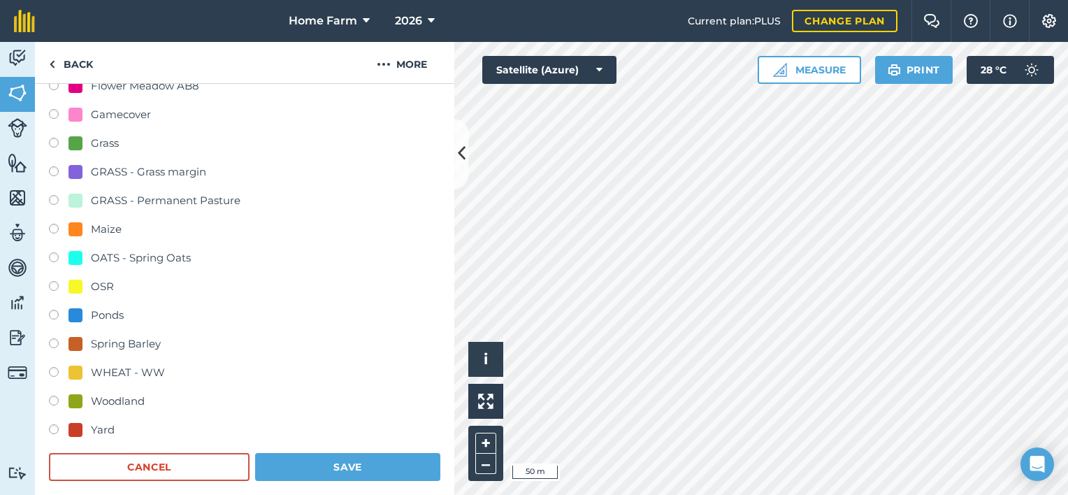
scroll to position [283, 0]
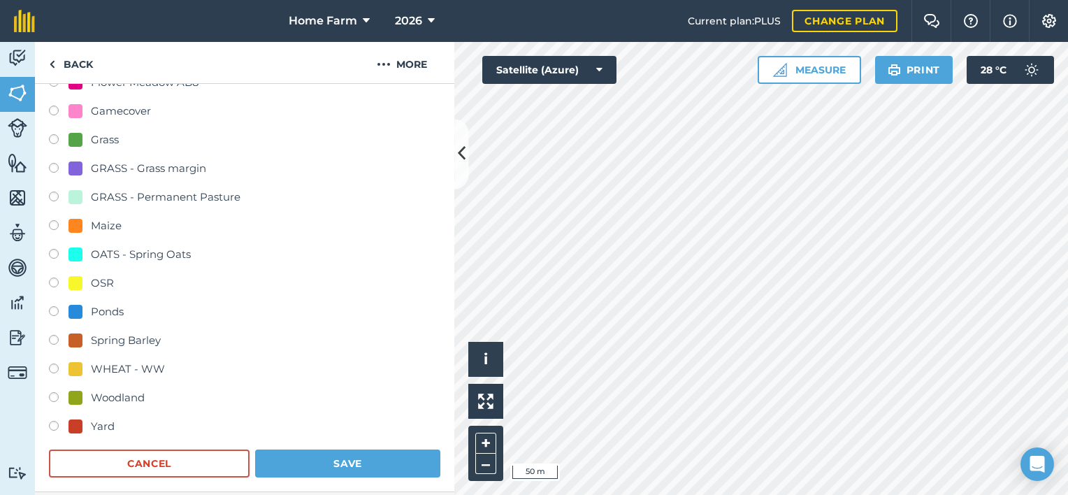
click at [128, 394] on div "Woodland" at bounding box center [118, 397] width 54 height 17
radio input "true"
radio input "false"
click at [341, 456] on button "Save" at bounding box center [347, 463] width 185 height 28
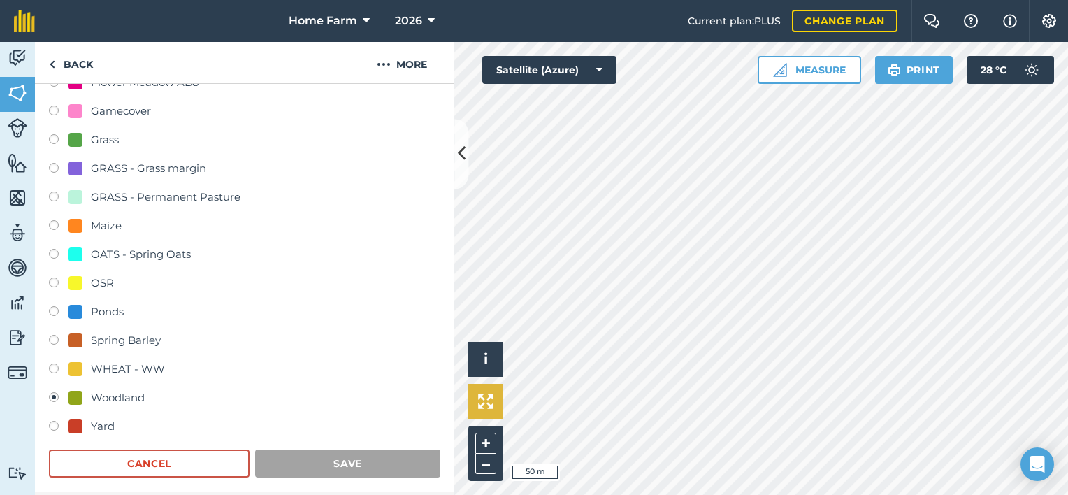
scroll to position [200, 0]
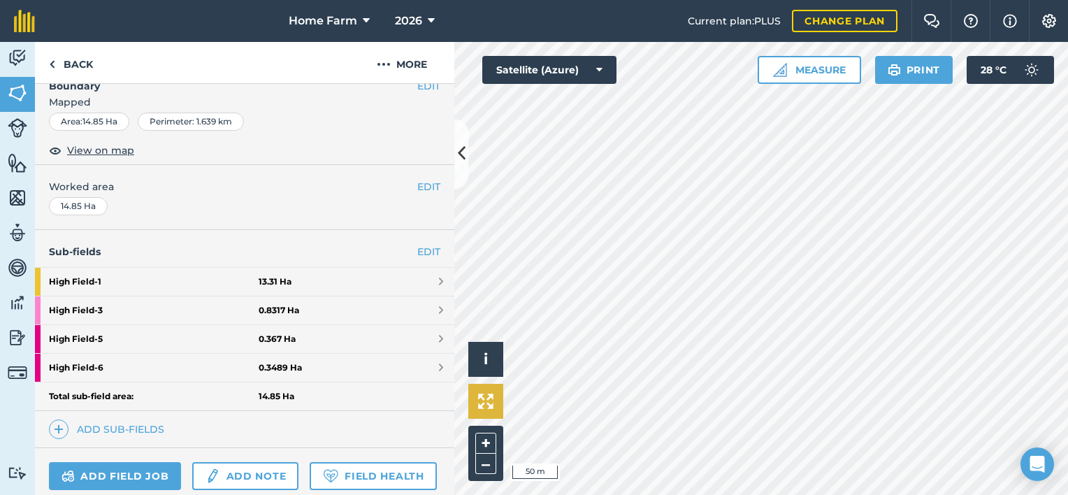
scroll to position [283, 0]
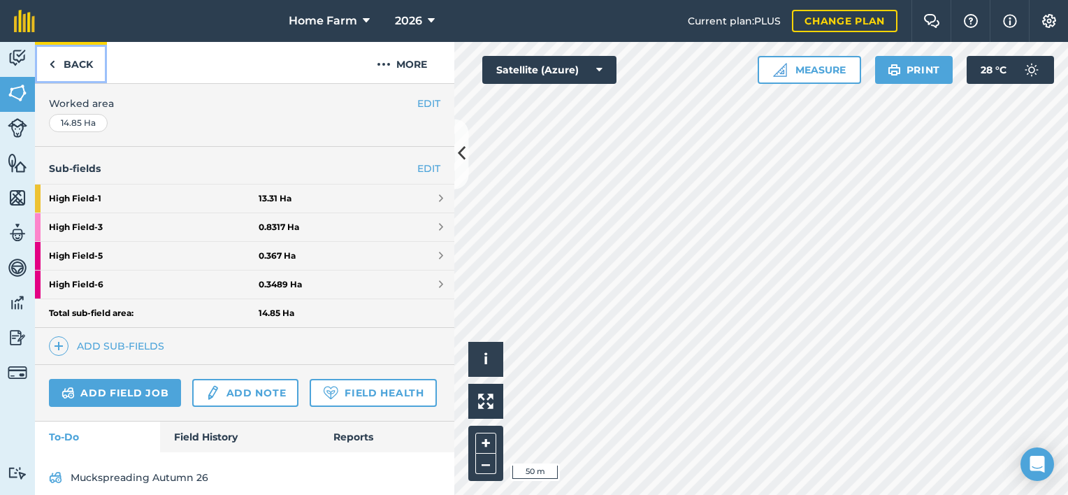
click at [56, 59] on link "Back" at bounding box center [71, 62] width 72 height 41
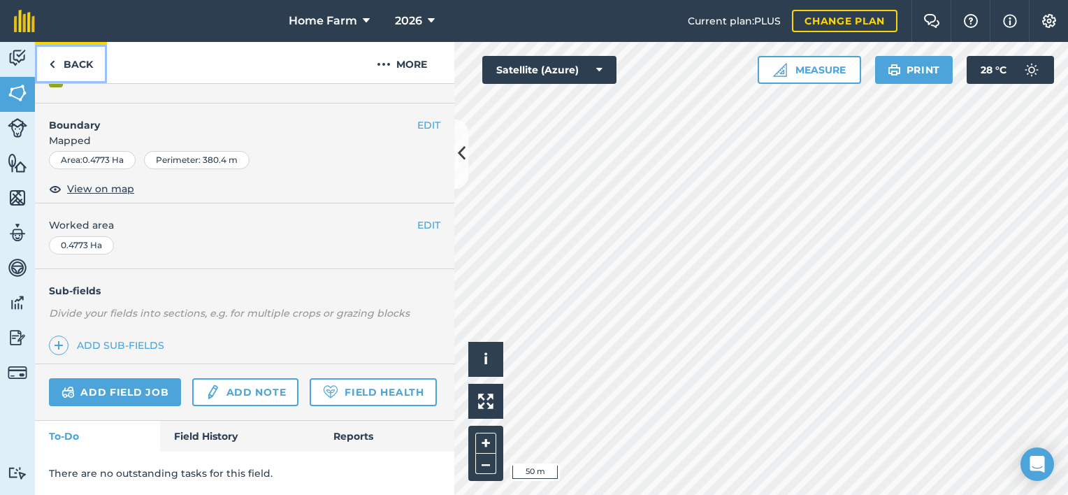
scroll to position [200, 0]
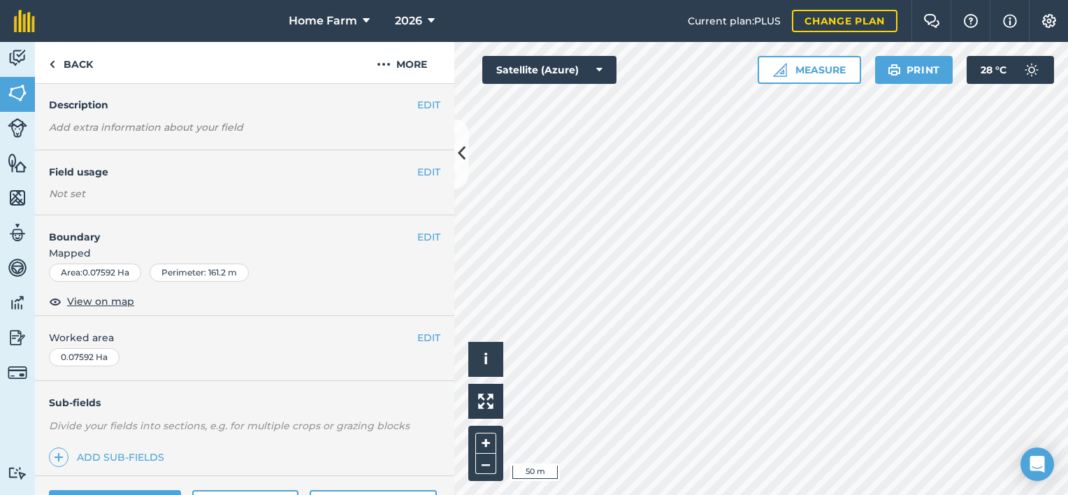
scroll to position [41, 0]
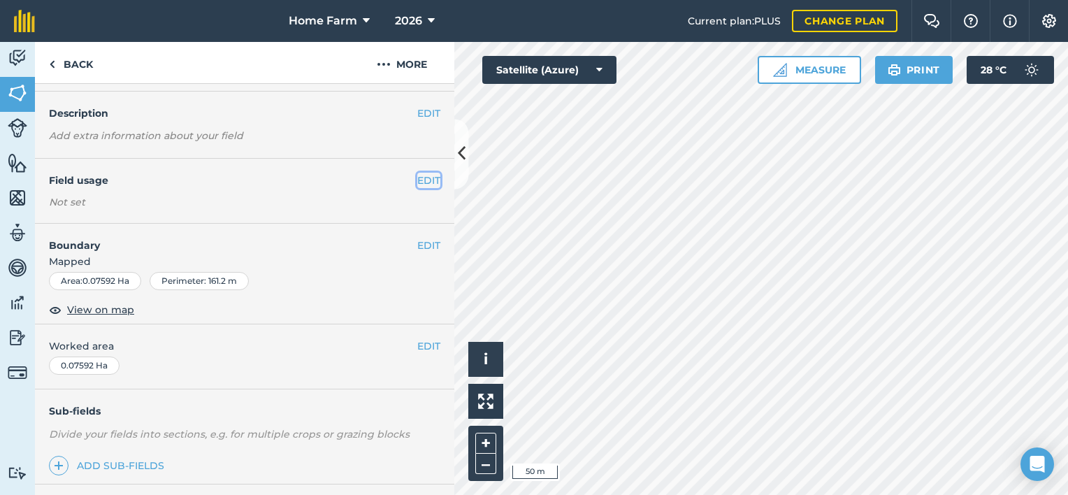
click at [417, 175] on button "EDIT" at bounding box center [428, 180] width 23 height 15
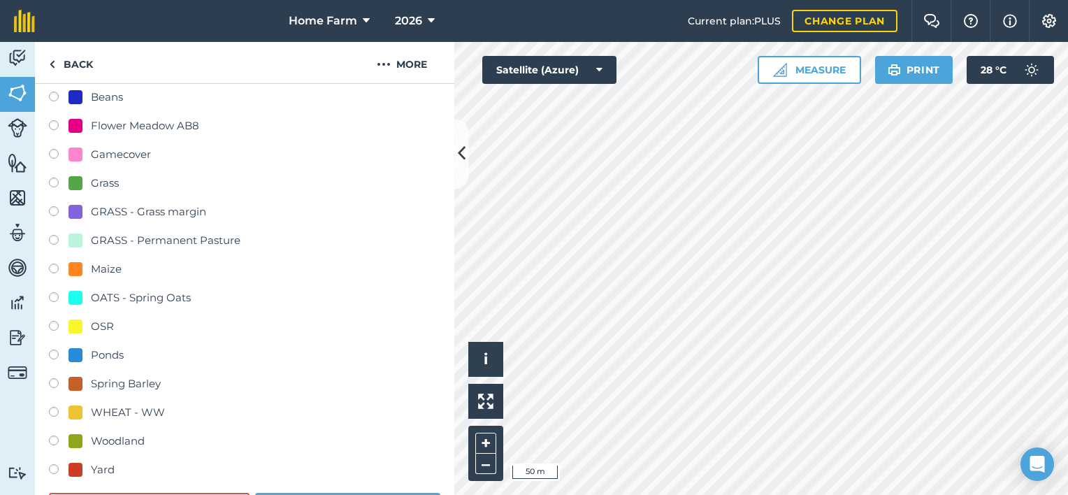
scroll to position [240, 0]
click at [91, 347] on div "Ponds" at bounding box center [107, 354] width 33 height 17
radio input "true"
radio input "false"
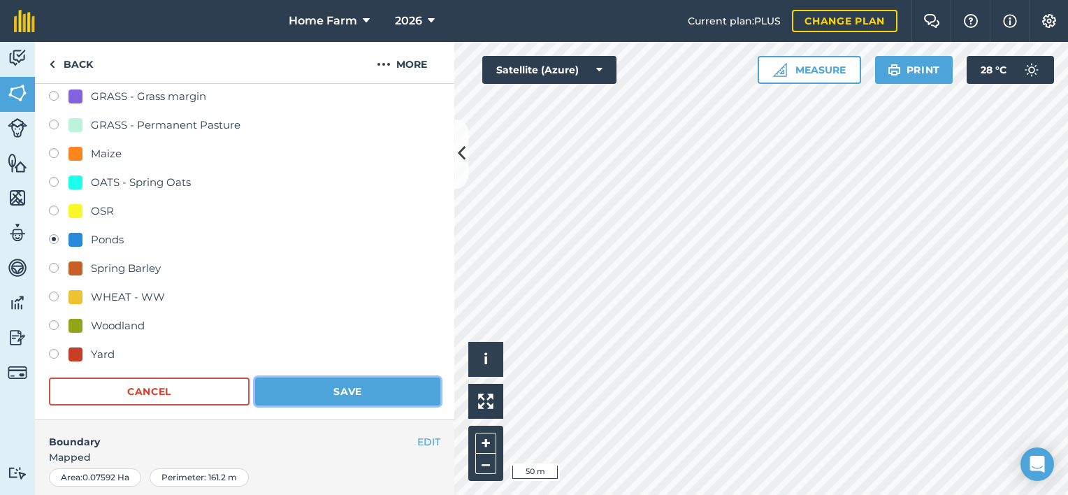
click at [356, 390] on button "Save" at bounding box center [347, 391] width 185 height 28
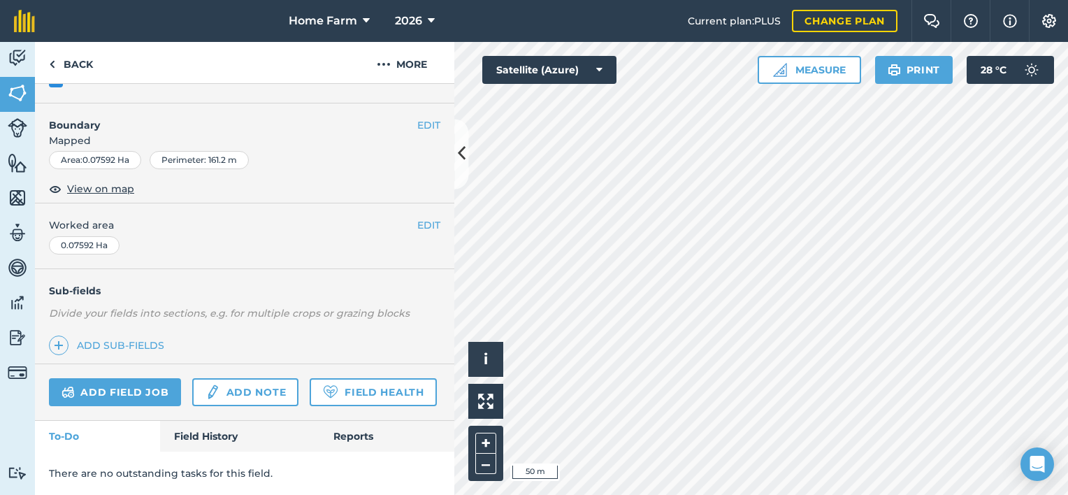
scroll to position [200, 0]
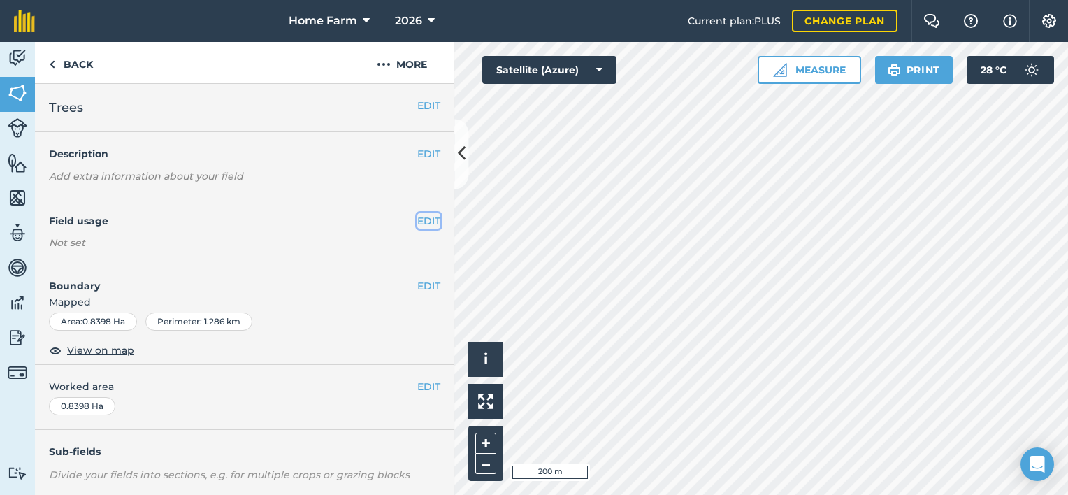
click at [417, 219] on button "EDIT" at bounding box center [428, 220] width 23 height 15
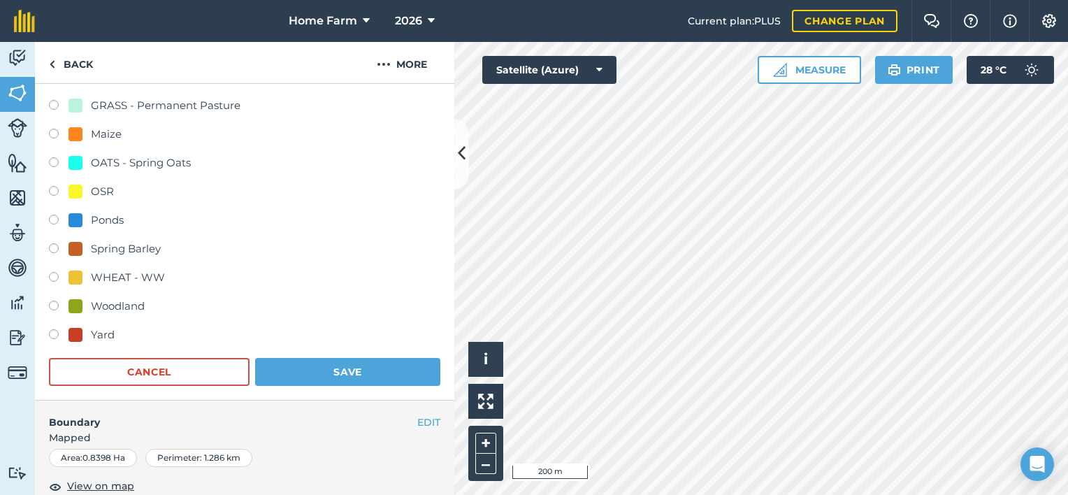
scroll to position [380, 0]
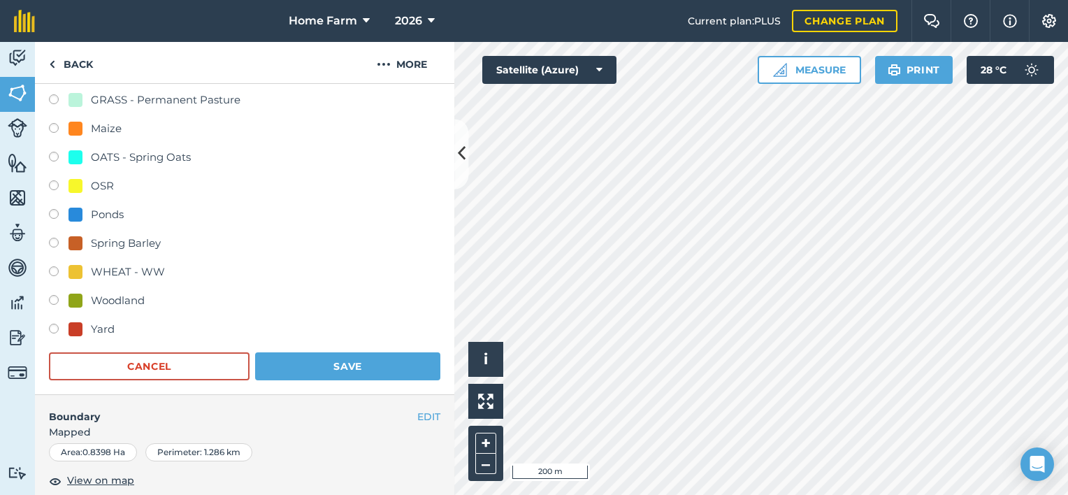
click at [112, 299] on div "Woodland" at bounding box center [118, 300] width 54 height 17
radio input "true"
radio input "false"
click at [324, 352] on button "Save" at bounding box center [347, 366] width 185 height 28
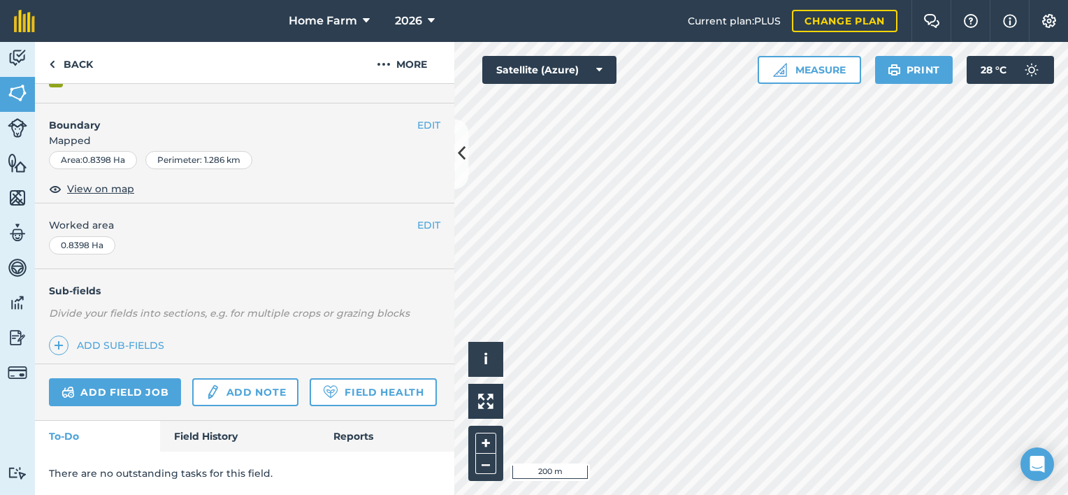
scroll to position [200, 0]
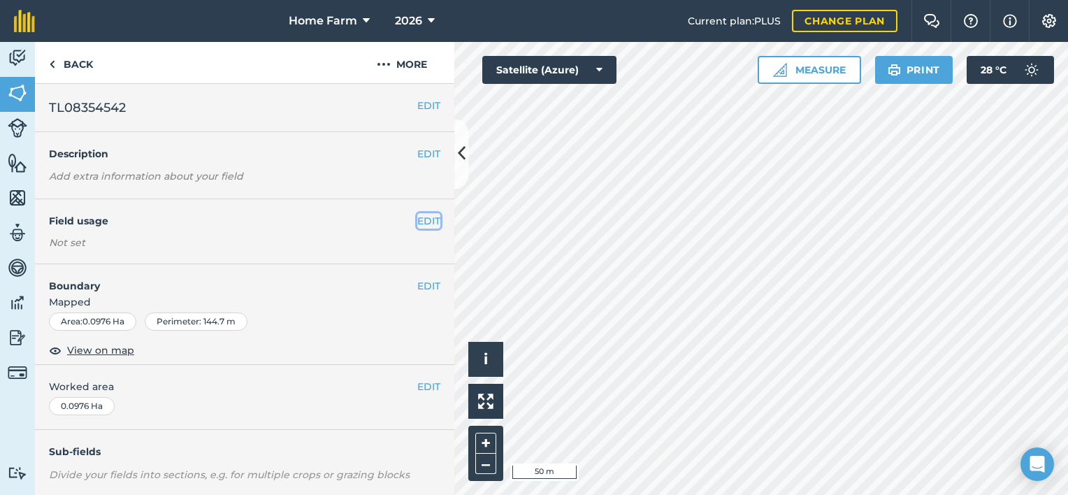
click at [417, 221] on button "EDIT" at bounding box center [428, 220] width 23 height 15
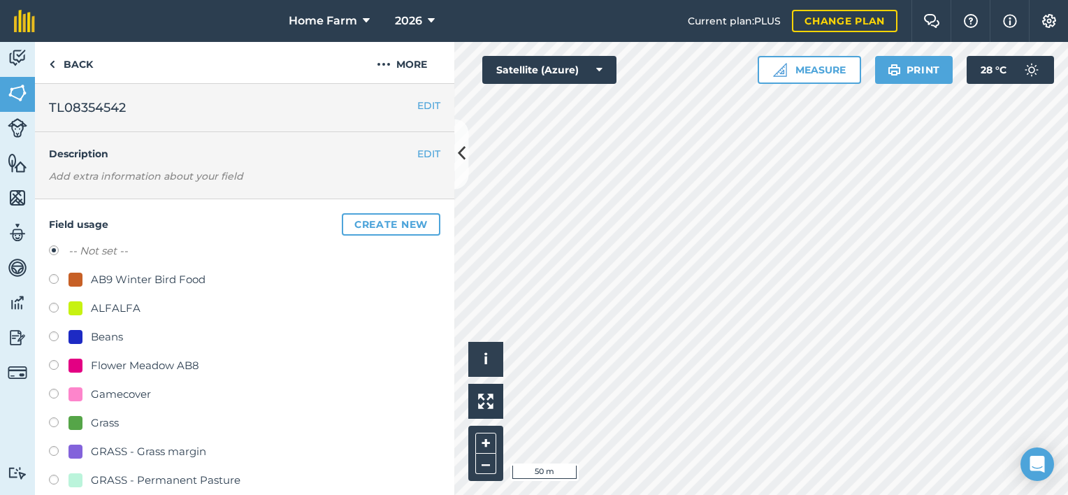
scroll to position [221, 0]
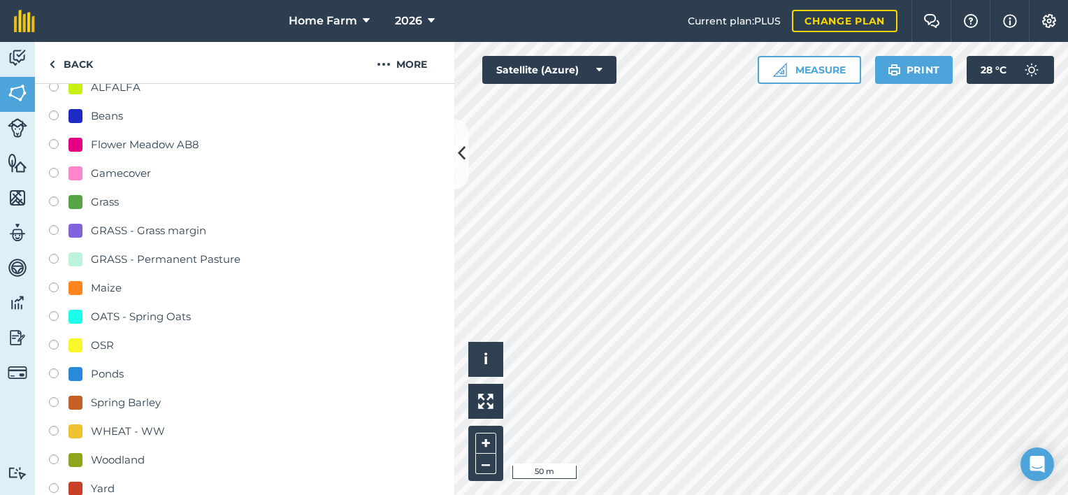
click at [102, 461] on div "Woodland" at bounding box center [118, 460] width 54 height 17
radio input "true"
radio input "false"
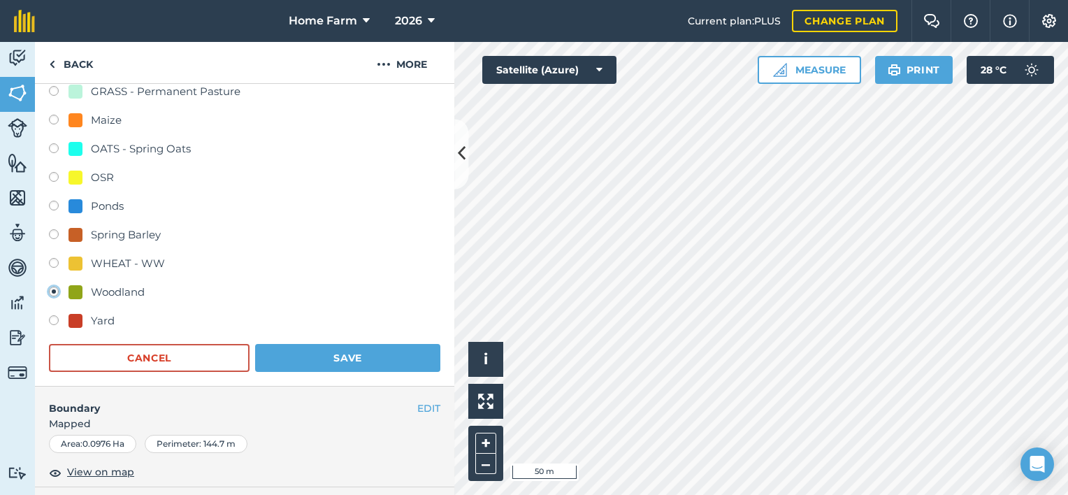
scroll to position [394, 0]
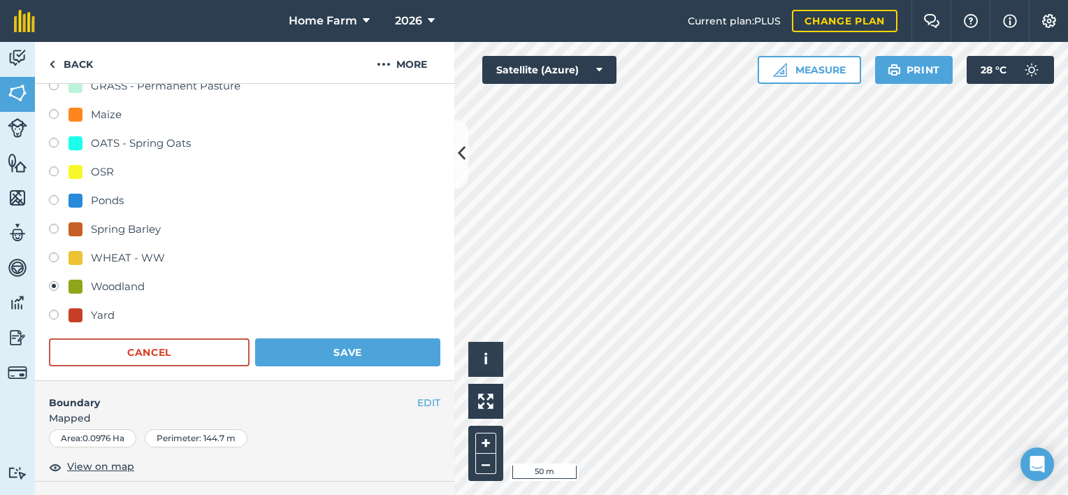
click at [384, 367] on div "Field usage Create new -- Not set -- AB9 Winter Bird Food ALFALFA Beans Flower …" at bounding box center [244, 93] width 419 height 576
click at [413, 347] on button "Save" at bounding box center [347, 352] width 185 height 28
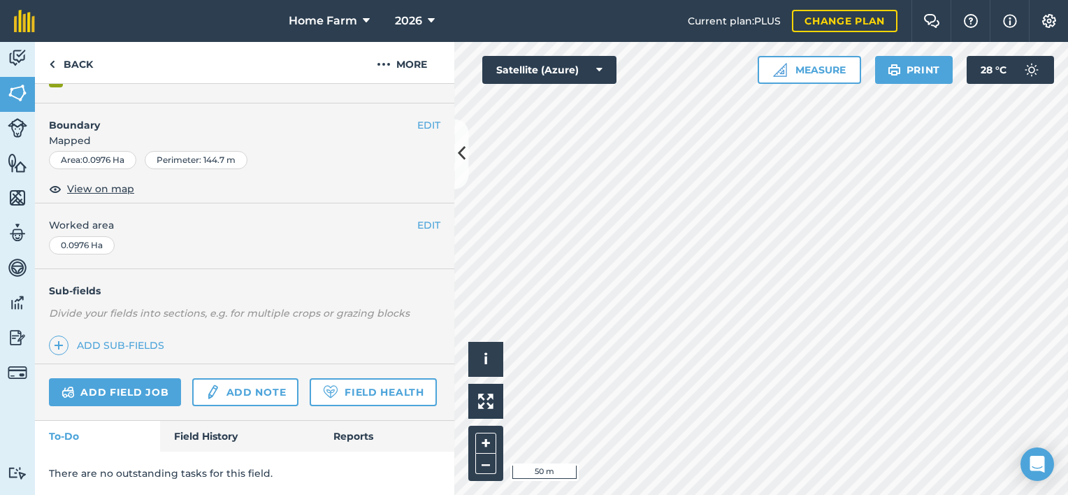
scroll to position [200, 0]
click at [86, 75] on link "Back" at bounding box center [71, 62] width 72 height 41
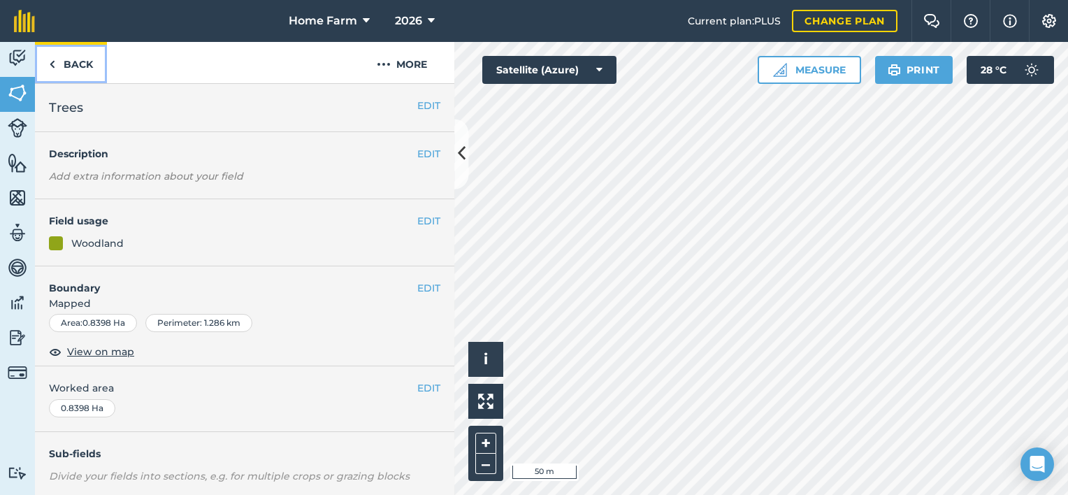
click at [85, 61] on link "Back" at bounding box center [71, 62] width 72 height 41
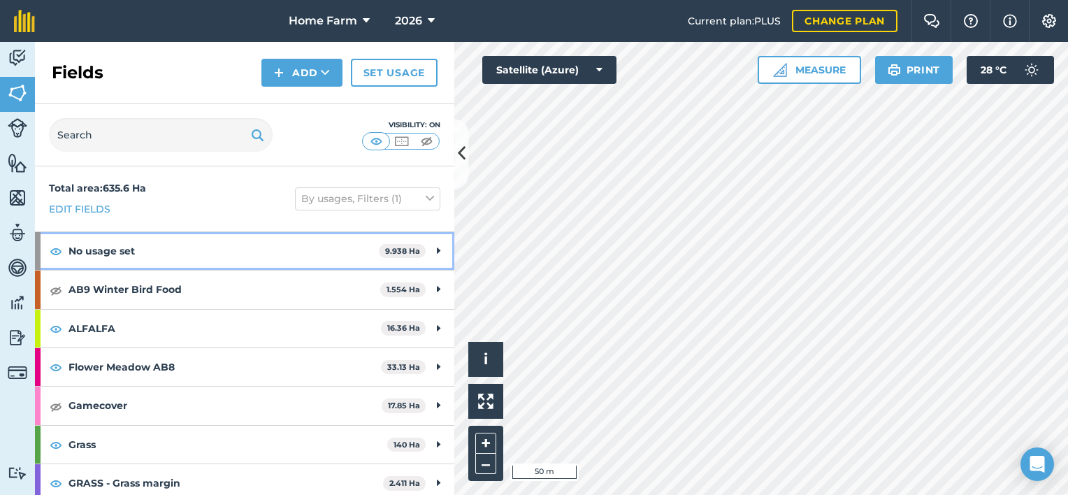
click at [389, 254] on strong "9.938 Ha" at bounding box center [402, 251] width 35 height 10
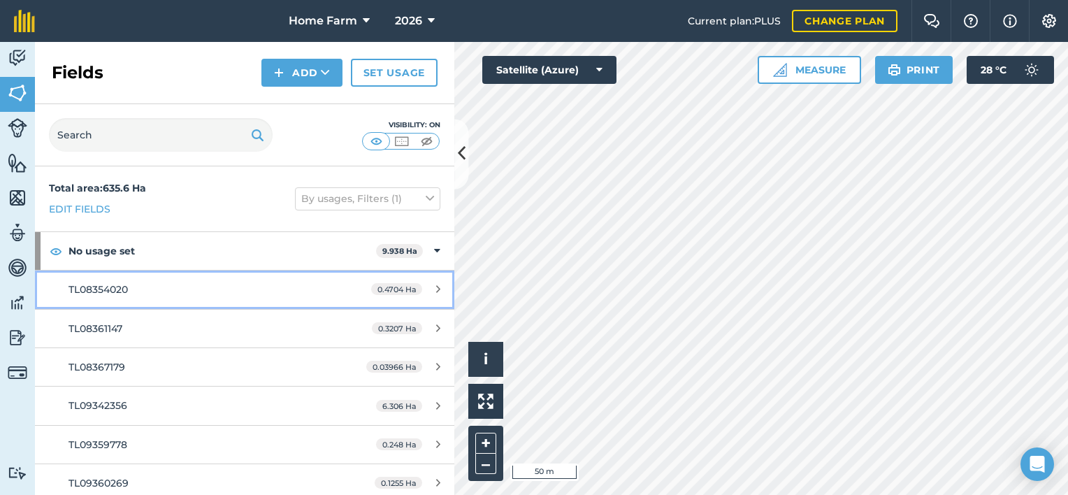
click at [401, 289] on span "0.4704 Ha" at bounding box center [396, 289] width 51 height 12
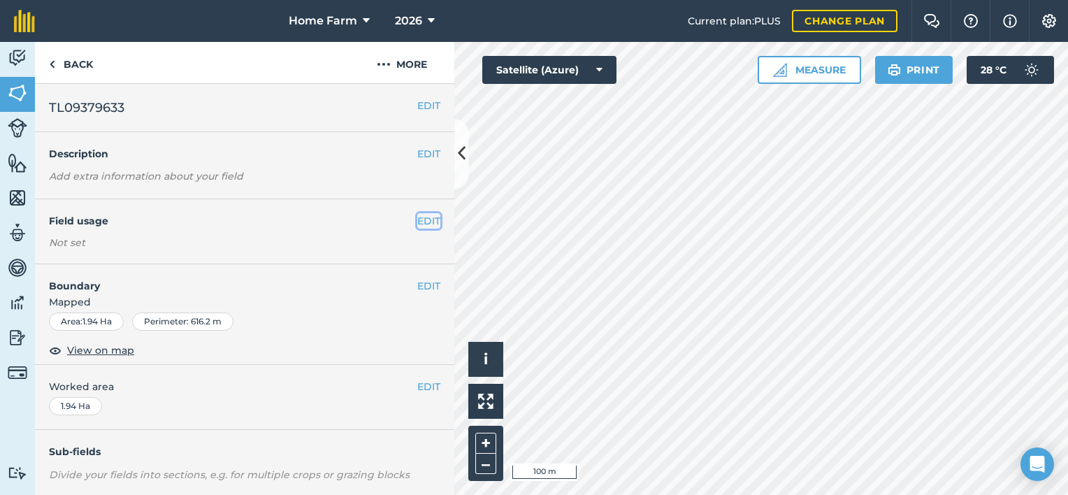
click at [417, 221] on button "EDIT" at bounding box center [428, 220] width 23 height 15
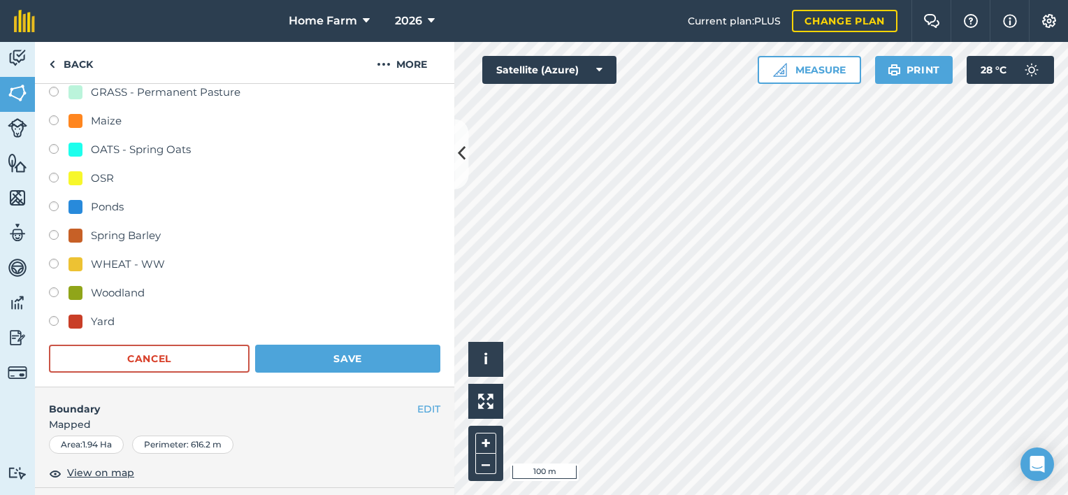
scroll to position [394, 0]
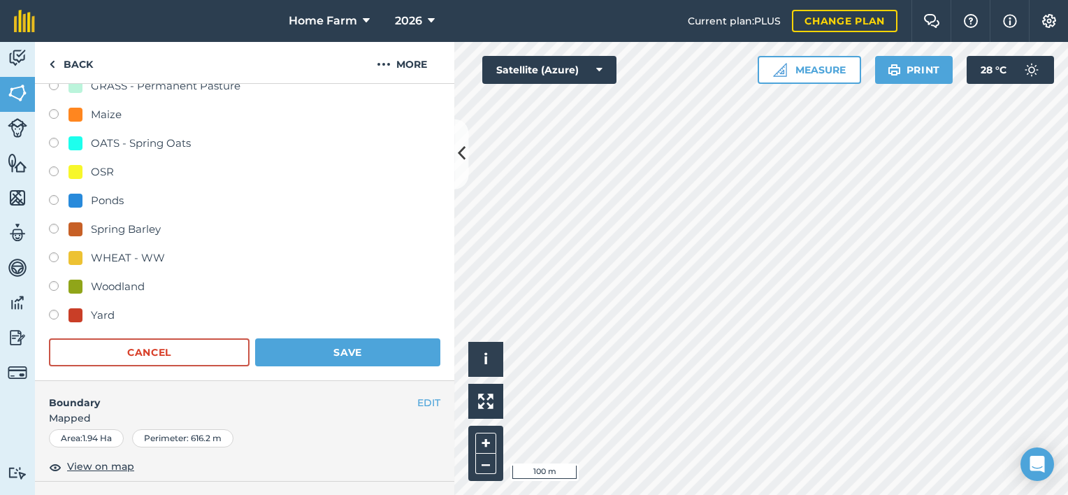
click at [127, 284] on div "Woodland" at bounding box center [118, 286] width 54 height 17
radio input "true"
radio input "false"
click at [341, 359] on button "Save" at bounding box center [347, 352] width 185 height 28
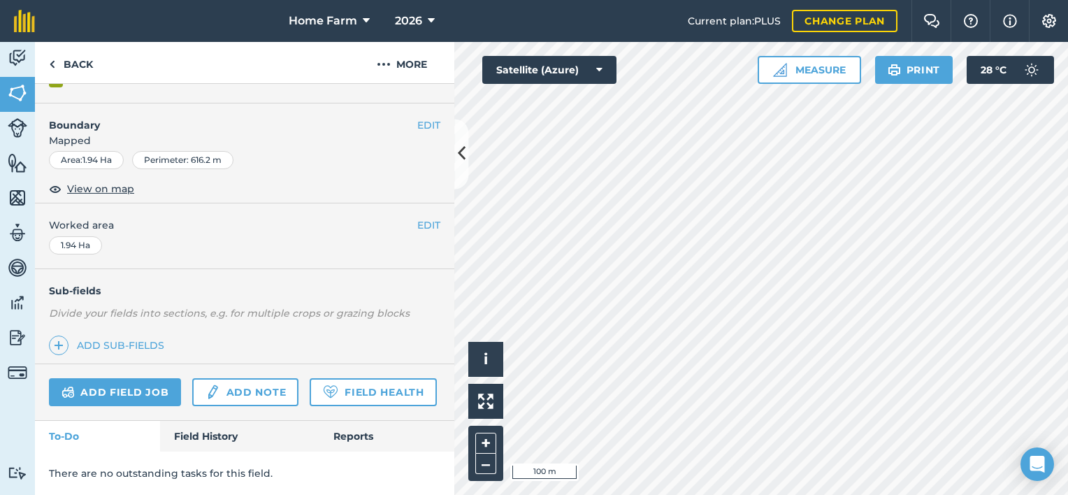
scroll to position [200, 0]
click at [763, 494] on html "Home Farm 2026 Current plan : PLUS Change plan Farm Chat Help Info Settings Hom…" at bounding box center [534, 247] width 1068 height 495
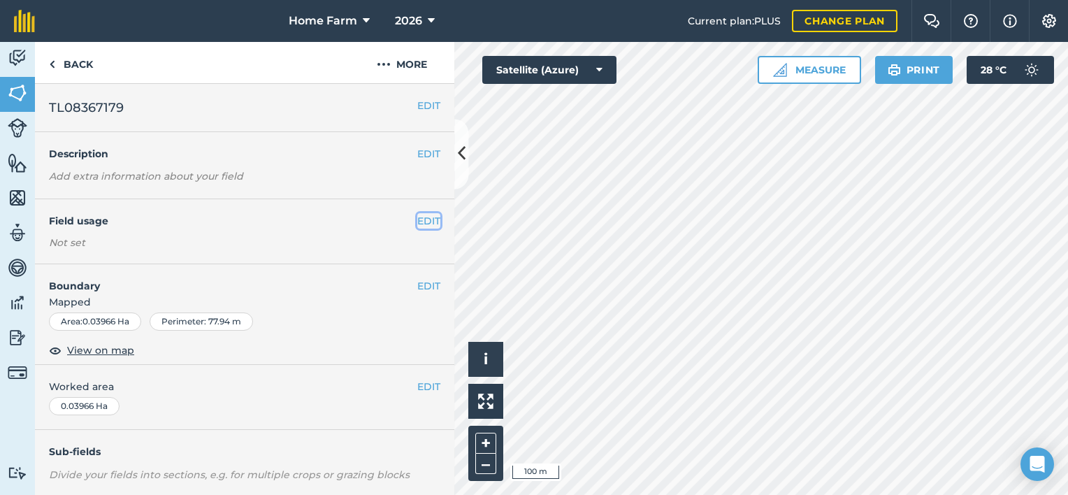
click at [419, 218] on button "EDIT" at bounding box center [428, 220] width 23 height 15
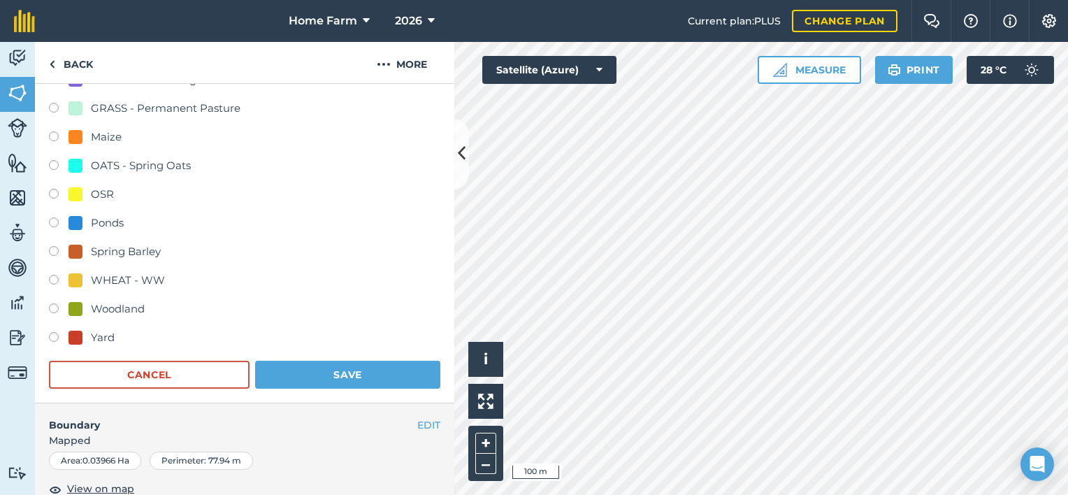
scroll to position [377, 0]
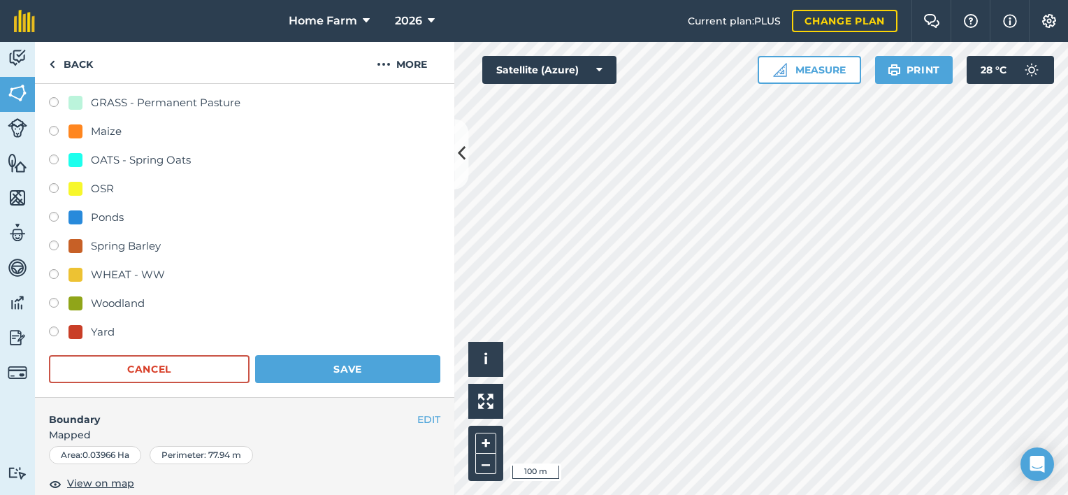
click at [78, 307] on div at bounding box center [76, 303] width 14 height 14
radio input "true"
radio input "false"
click at [362, 372] on button "Save" at bounding box center [347, 369] width 185 height 28
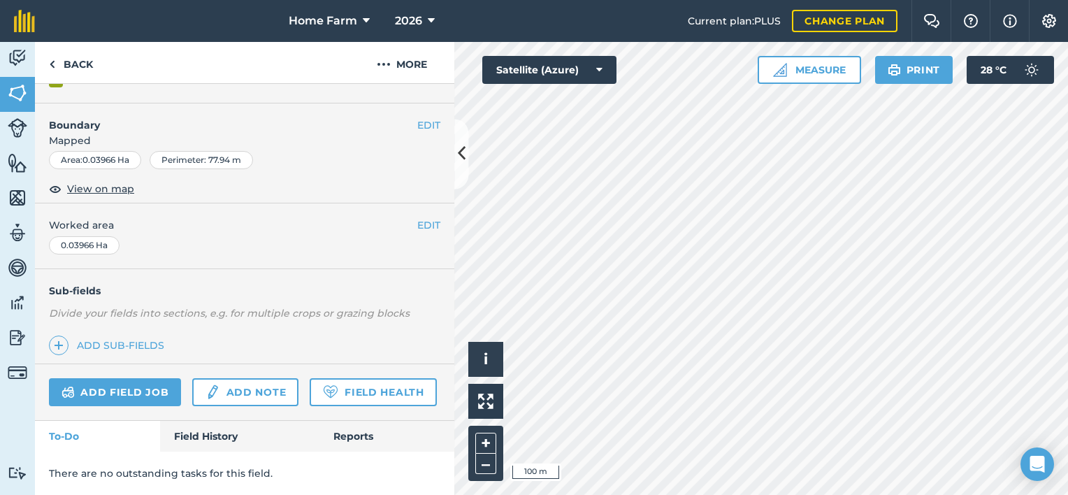
scroll to position [200, 0]
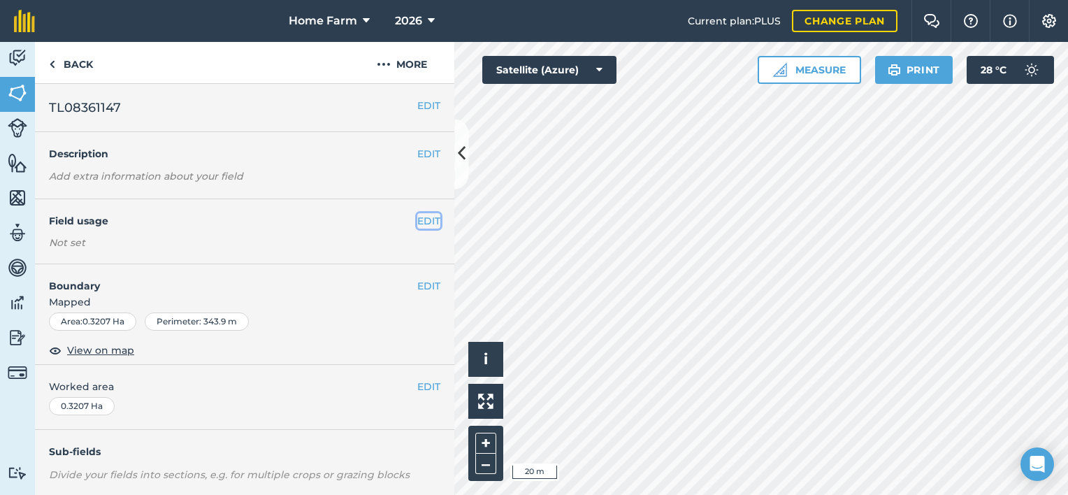
click at [417, 221] on button "EDIT" at bounding box center [428, 220] width 23 height 15
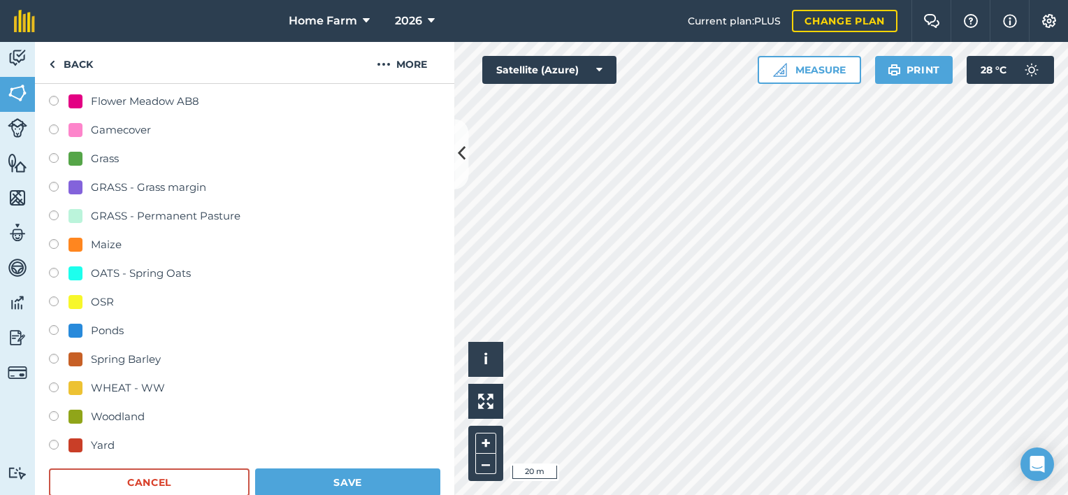
scroll to position [302, 0]
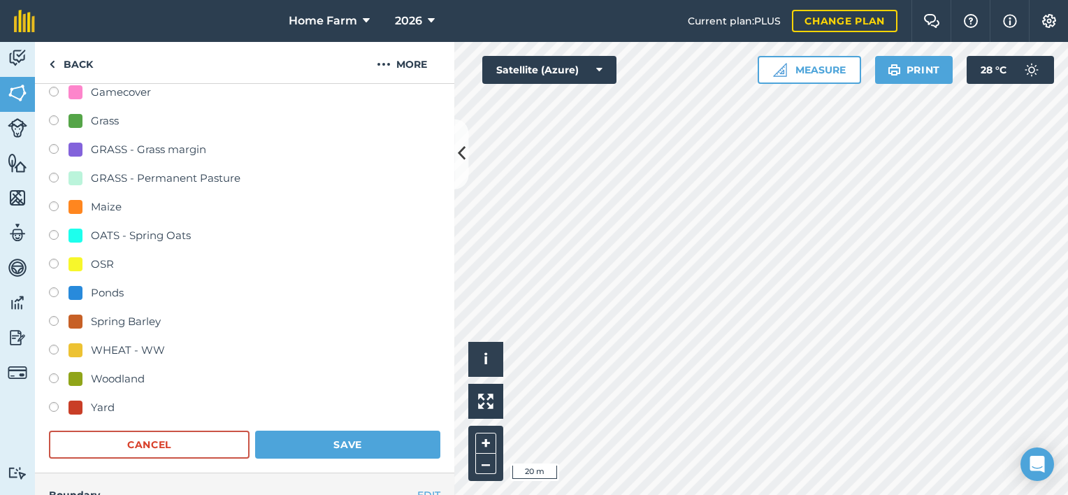
click at [136, 380] on div "Woodland" at bounding box center [118, 378] width 54 height 17
radio input "true"
radio input "false"
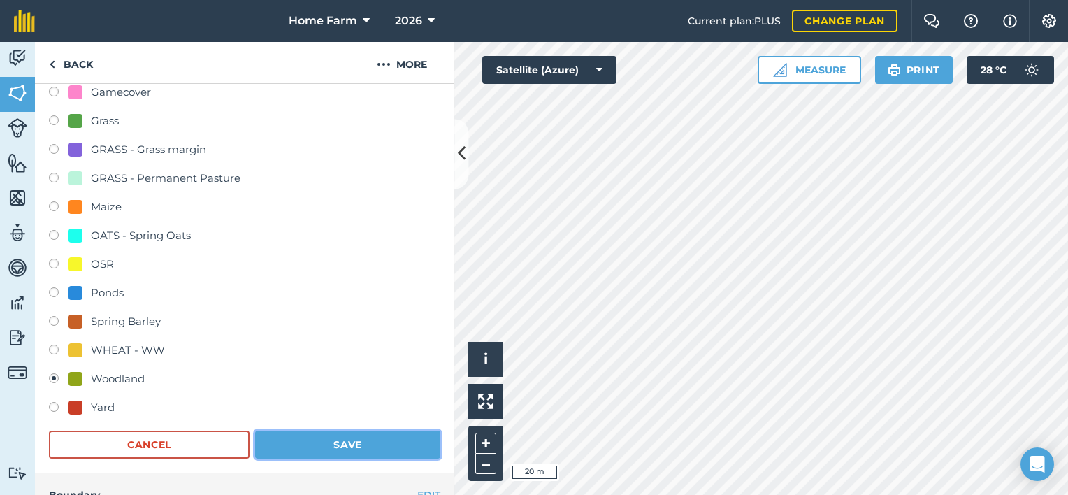
click at [373, 447] on button "Save" at bounding box center [347, 445] width 185 height 28
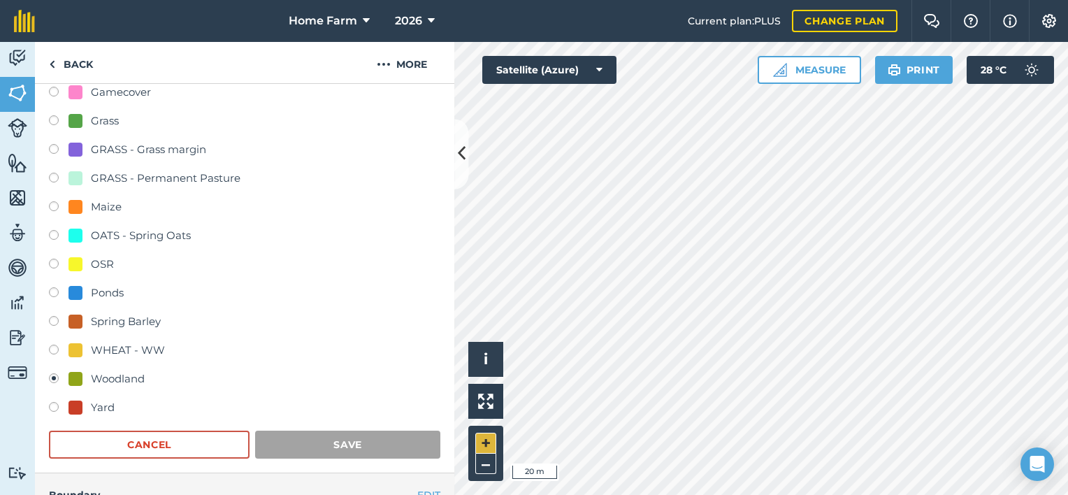
scroll to position [200, 0]
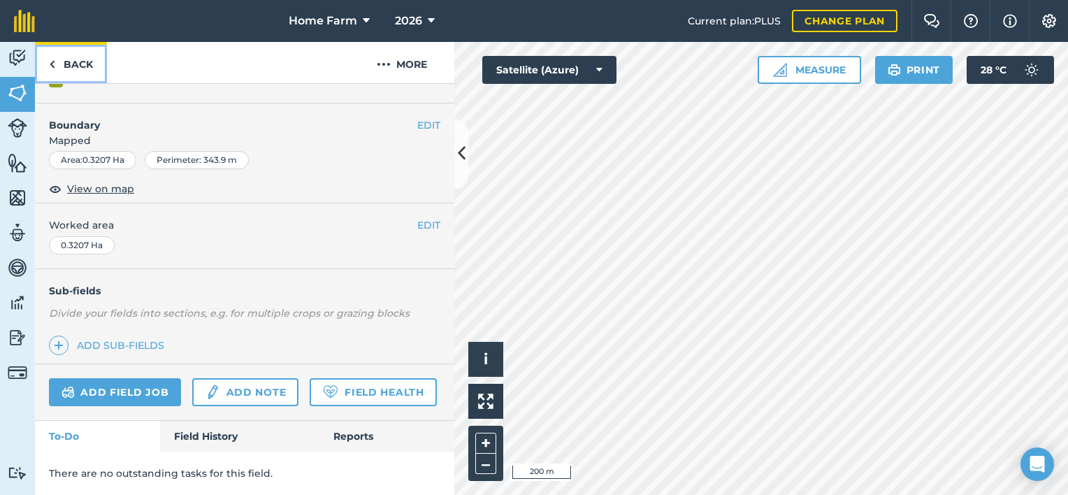
click at [101, 78] on link "Back" at bounding box center [71, 62] width 72 height 41
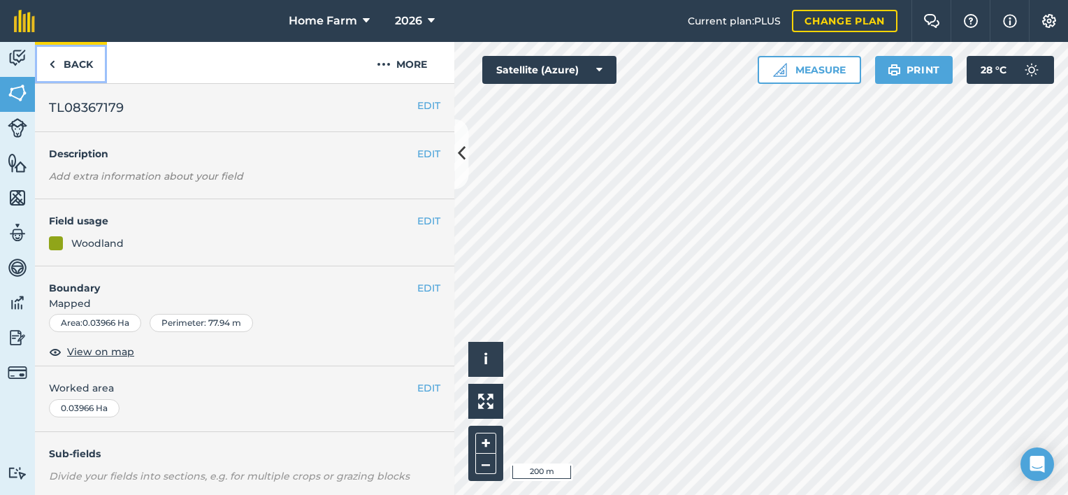
click at [73, 69] on link "Back" at bounding box center [71, 62] width 72 height 41
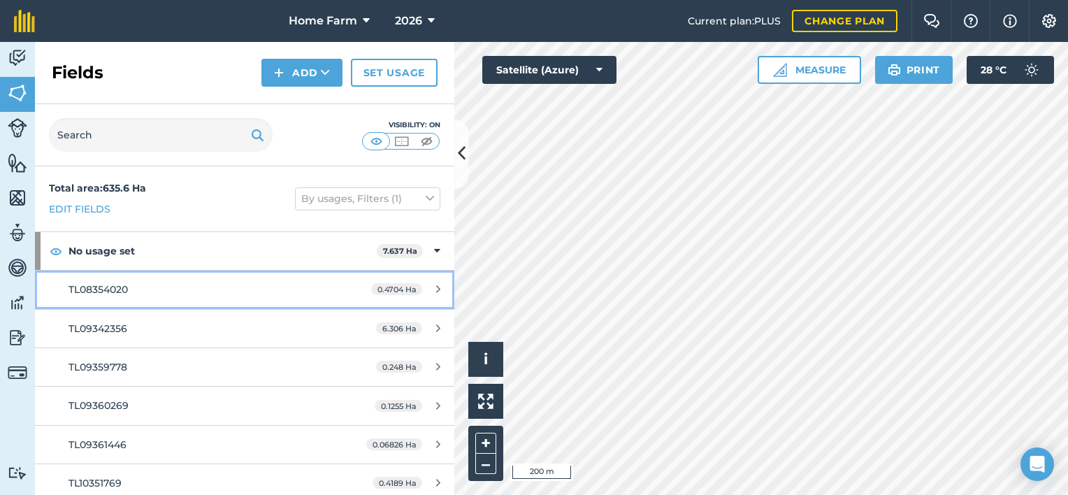
click at [403, 295] on link "TL08354020 0.4704 Ha" at bounding box center [244, 290] width 419 height 38
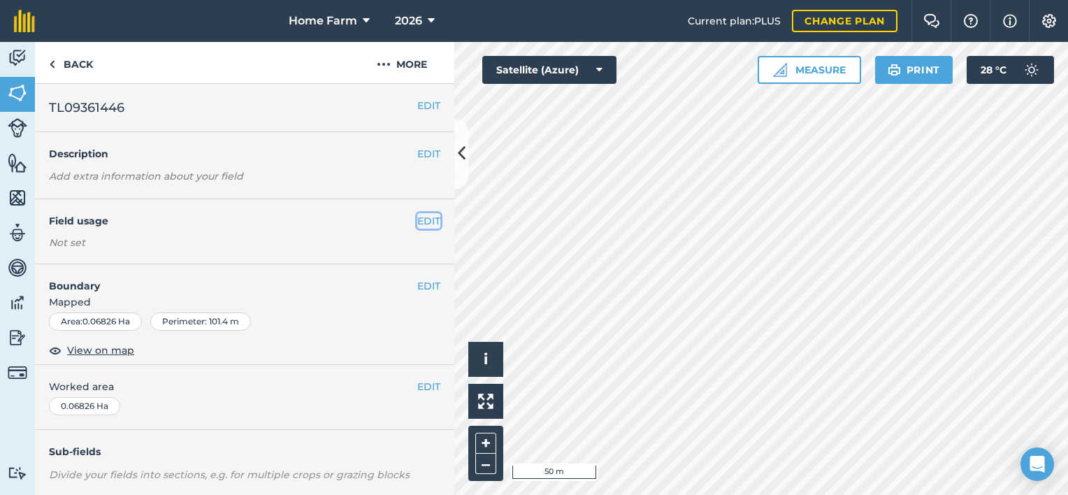
click at [418, 218] on button "EDIT" at bounding box center [428, 220] width 23 height 15
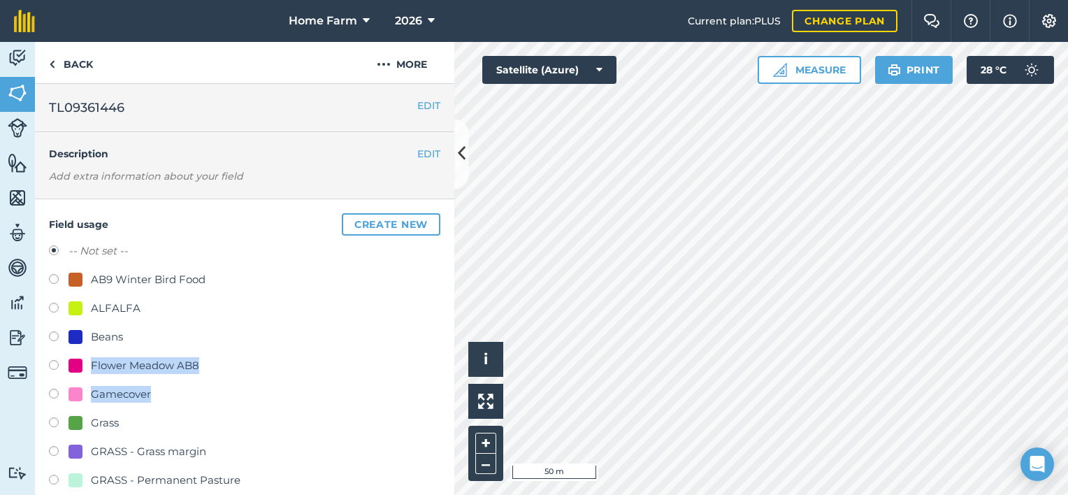
drag, startPoint x: 207, startPoint y: 387, endPoint x: 233, endPoint y: 231, distance: 157.4
click at [233, 231] on div "Field usage Create new -- Not set -- AB9 Winter Bird Food ALFALFA Beans Flower …" at bounding box center [244, 487] width 419 height 576
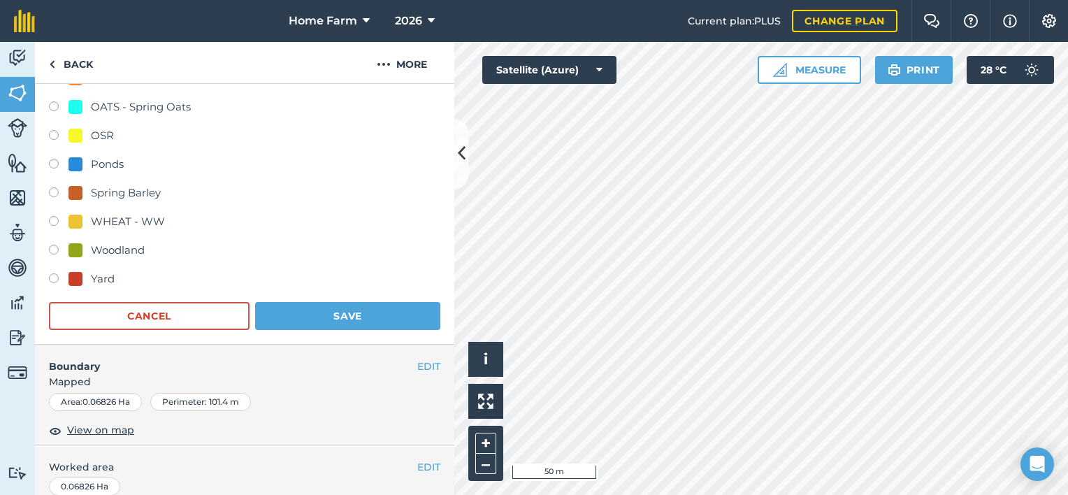
scroll to position [433, 0]
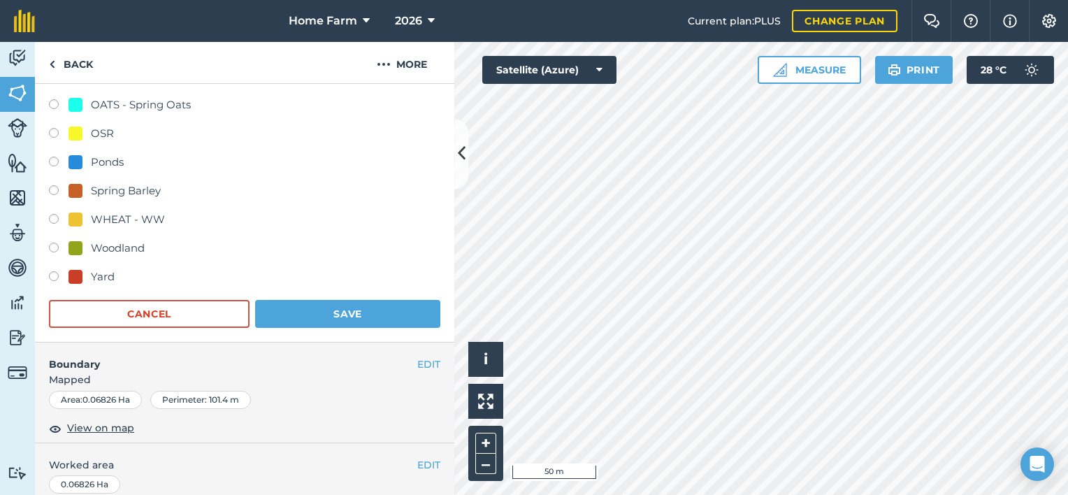
click at [120, 246] on div "Woodland" at bounding box center [118, 248] width 54 height 17
radio input "true"
radio input "false"
click at [369, 310] on button "Save" at bounding box center [347, 314] width 185 height 28
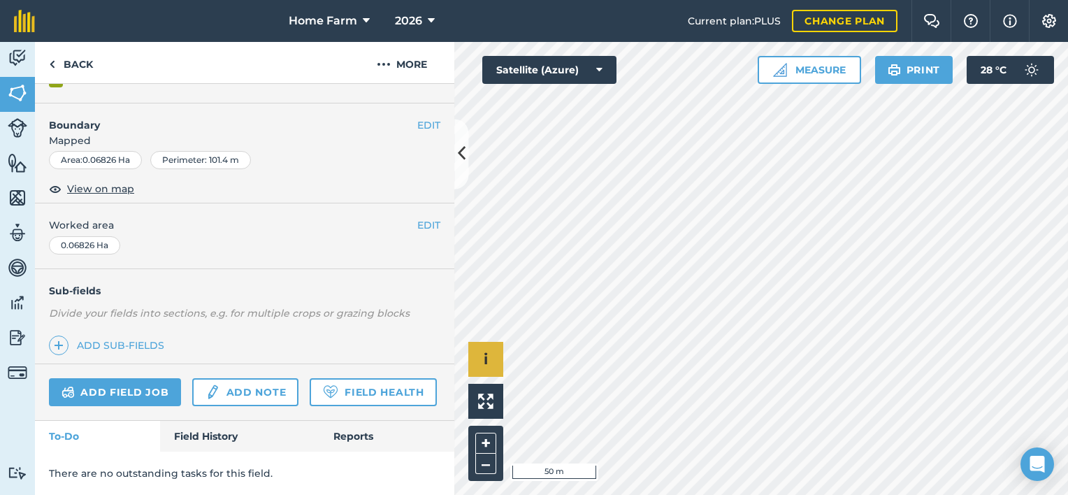
scroll to position [200, 0]
click at [67, 66] on link "Back" at bounding box center [71, 62] width 72 height 41
click at [66, 56] on link "Back" at bounding box center [71, 62] width 72 height 41
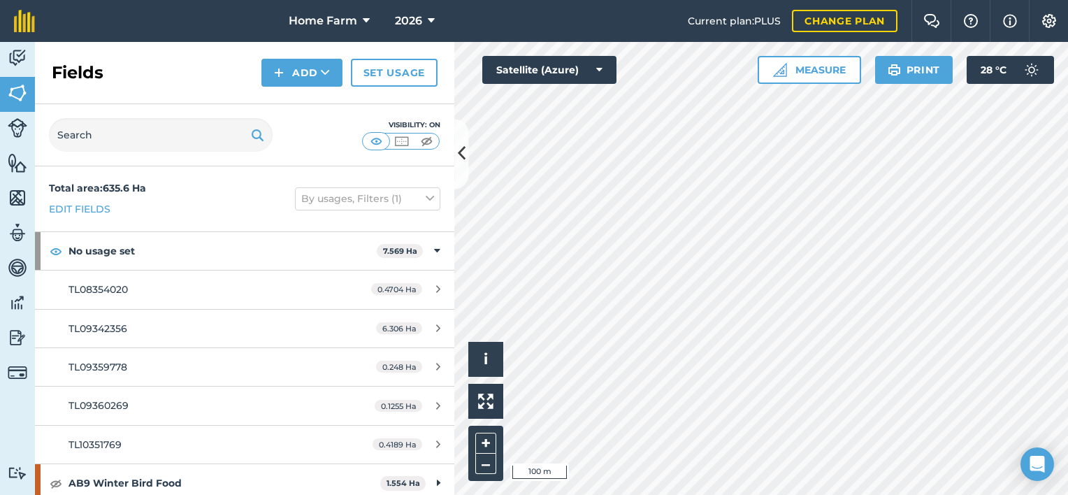
scroll to position [39, 0]
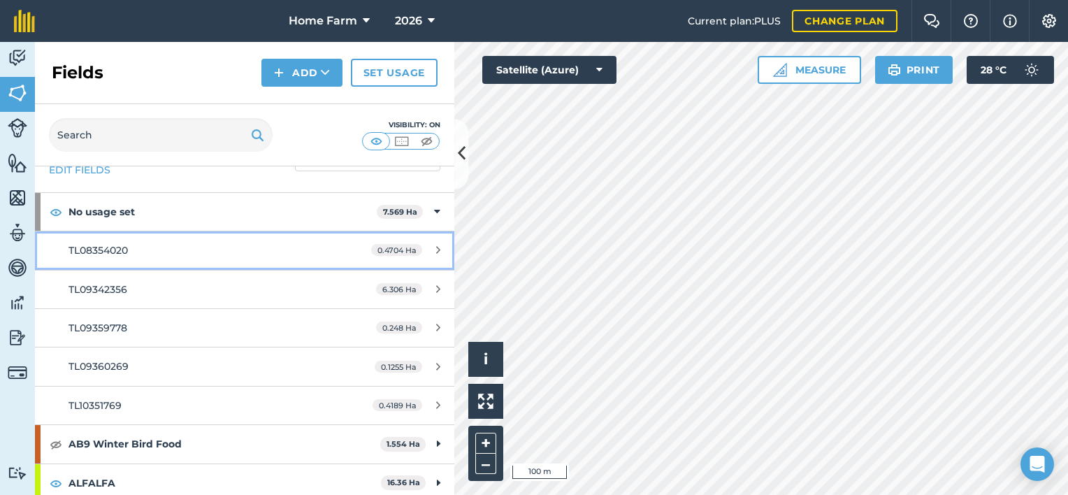
click at [336, 243] on link "TL08354020 0.4704 Ha" at bounding box center [244, 250] width 419 height 38
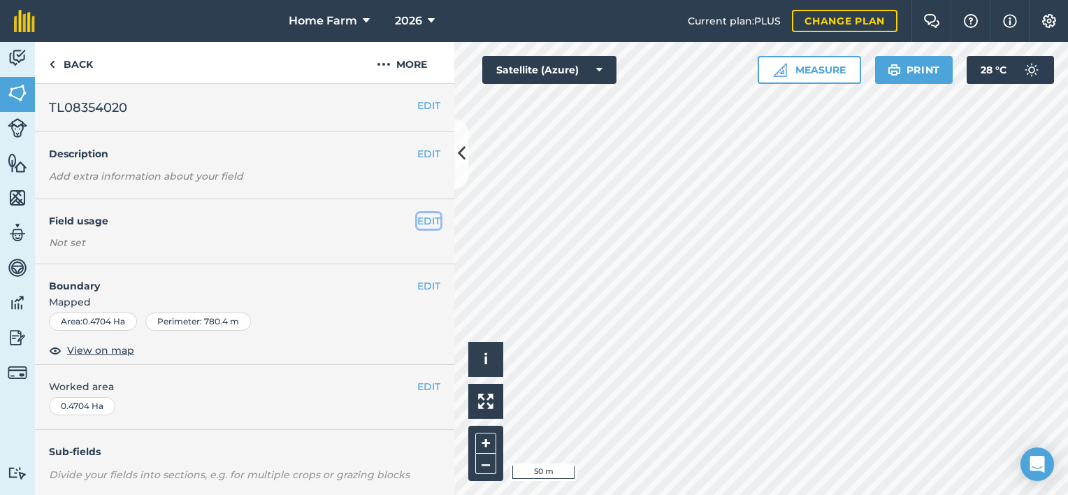
click at [417, 220] on button "EDIT" at bounding box center [428, 220] width 23 height 15
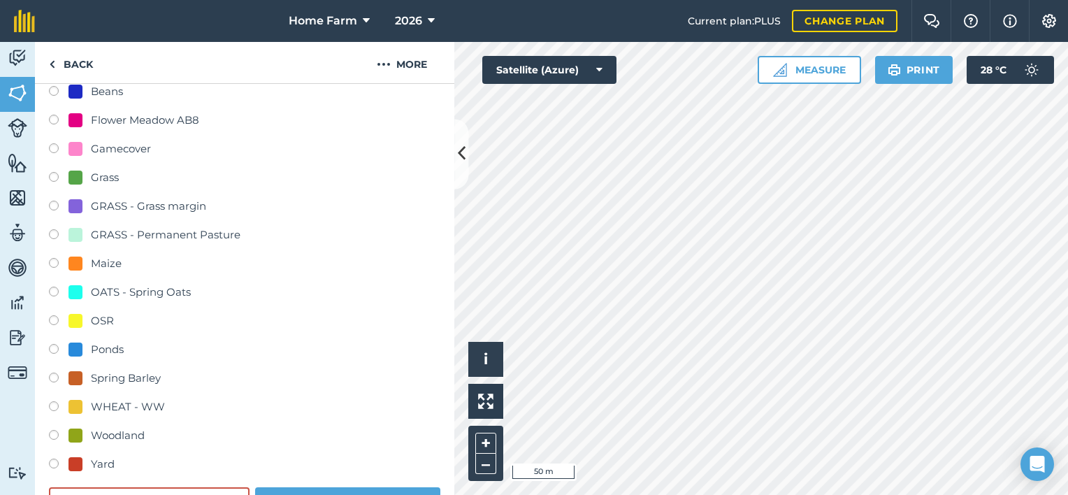
scroll to position [249, 0]
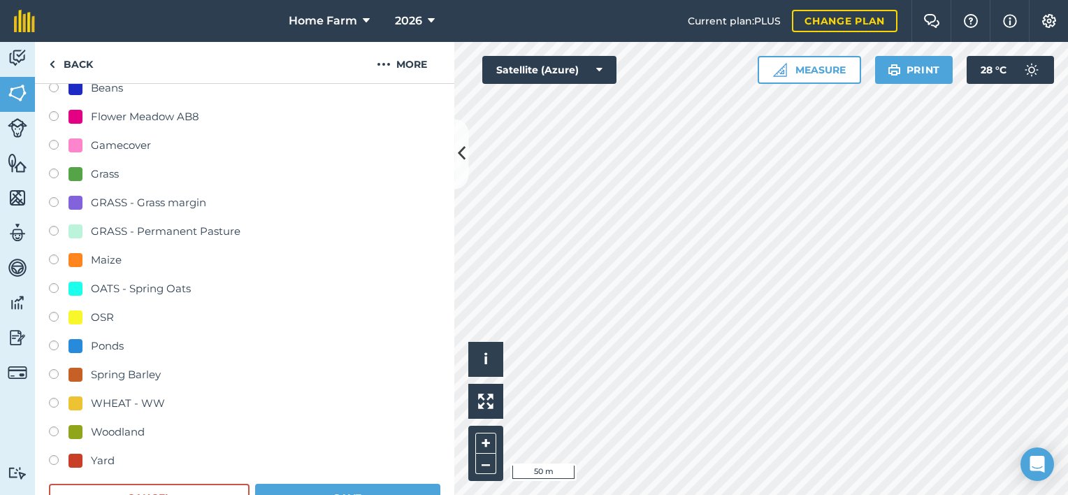
click at [108, 428] on div "Woodland" at bounding box center [118, 432] width 54 height 17
radio input "true"
radio input "false"
click at [352, 487] on button "Save" at bounding box center [347, 498] width 185 height 28
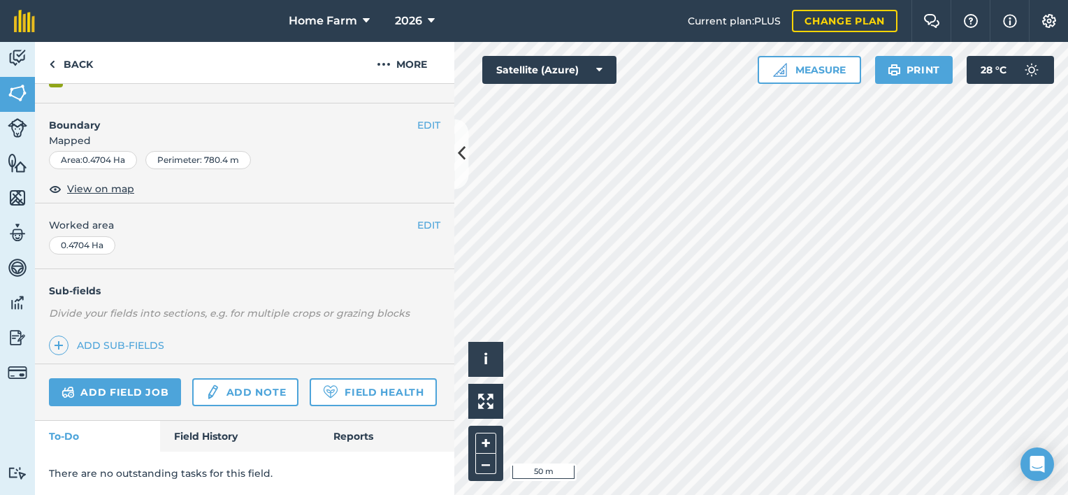
scroll to position [200, 0]
click at [73, 78] on link "Back" at bounding box center [71, 62] width 72 height 41
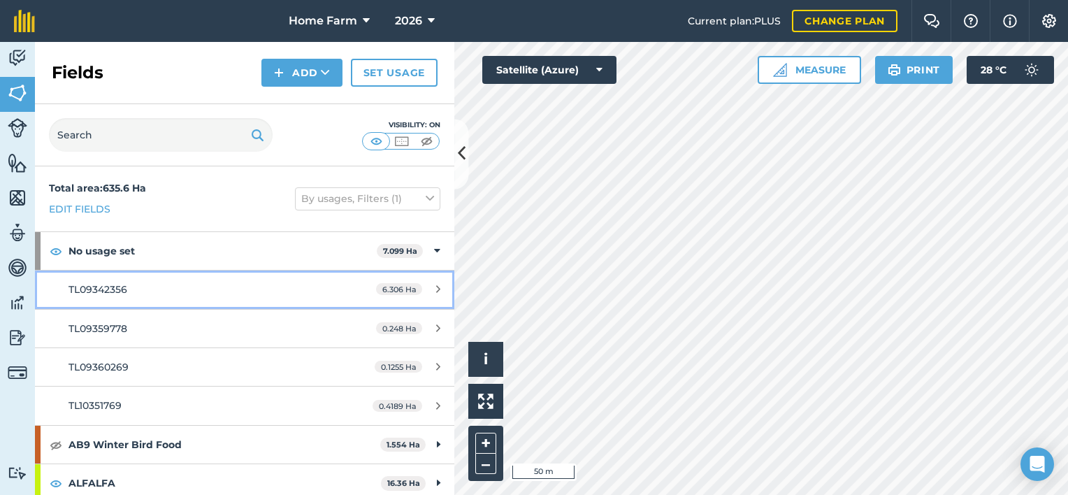
click at [187, 293] on div "TL09342356" at bounding box center [200, 289] width 263 height 15
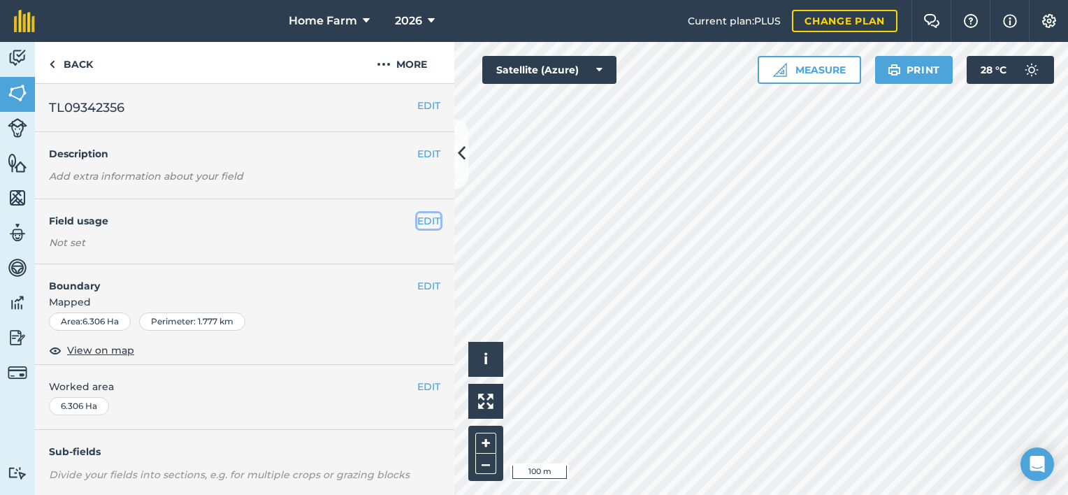
click at [417, 219] on button "EDIT" at bounding box center [428, 220] width 23 height 15
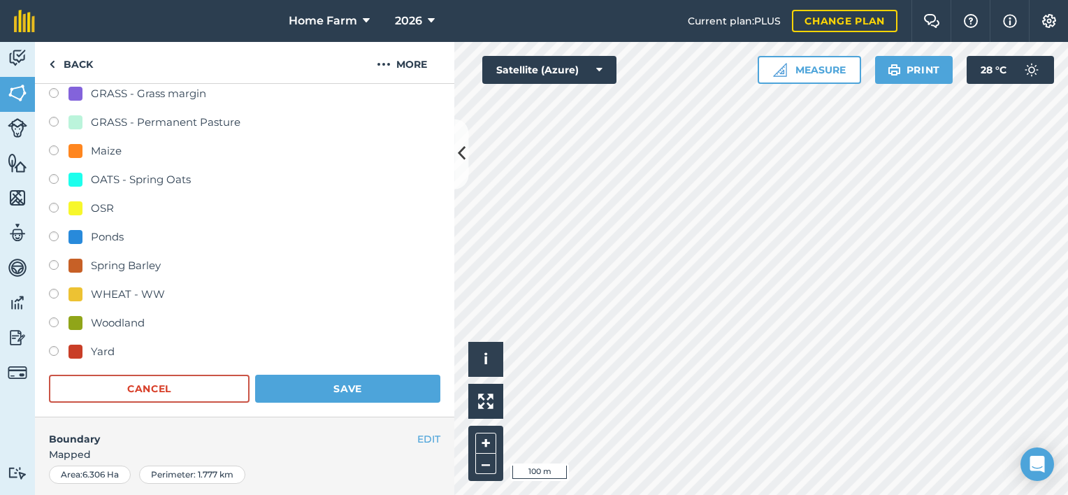
scroll to position [382, 0]
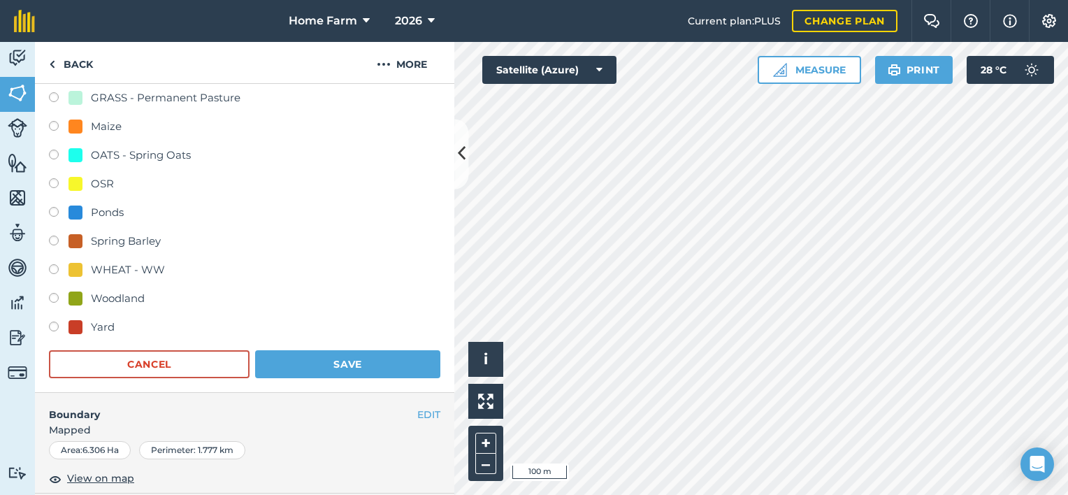
click at [131, 297] on div "Woodland" at bounding box center [118, 298] width 54 height 17
radio input "true"
radio input "false"
click at [320, 366] on button "Save" at bounding box center [347, 364] width 185 height 28
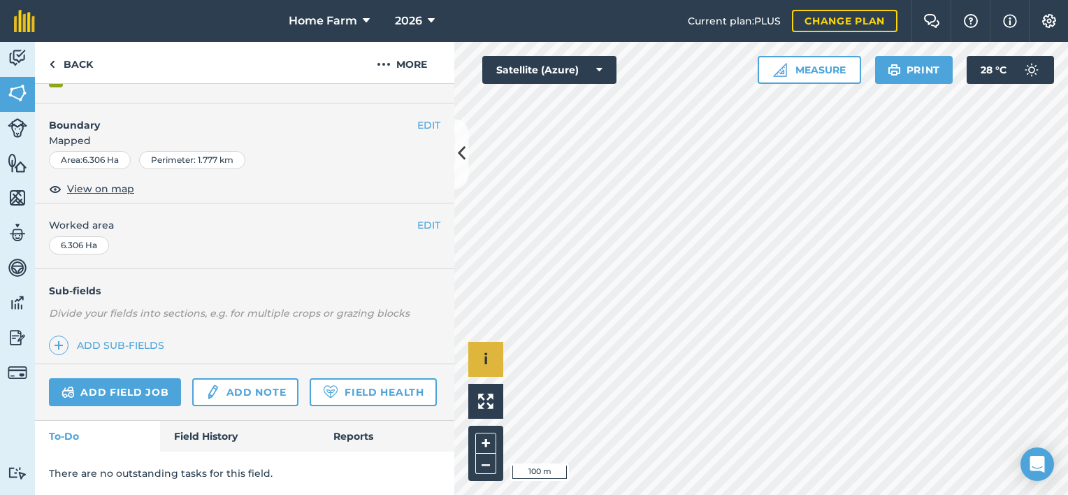
scroll to position [200, 0]
click at [64, 70] on link "Back" at bounding box center [71, 62] width 72 height 41
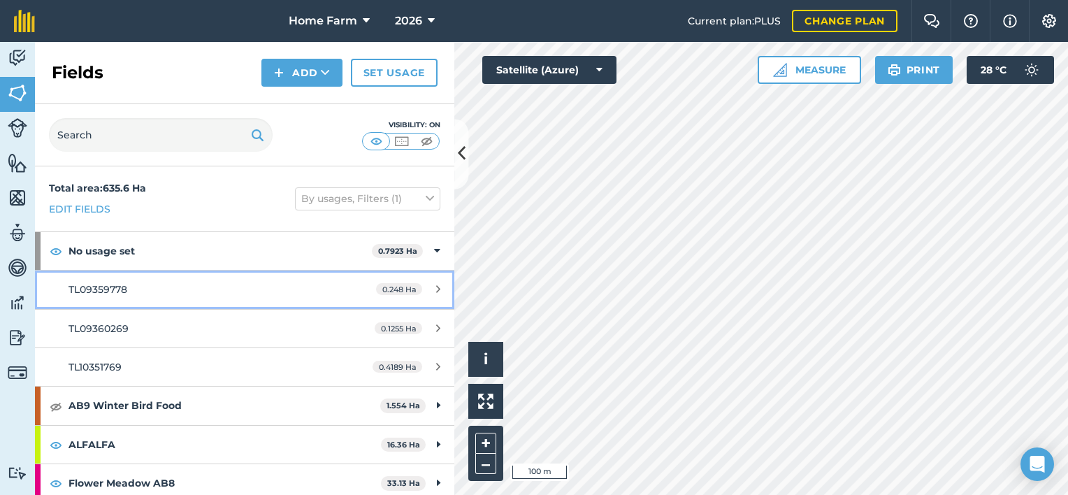
click at [229, 289] on div "TL09359778" at bounding box center [200, 289] width 263 height 15
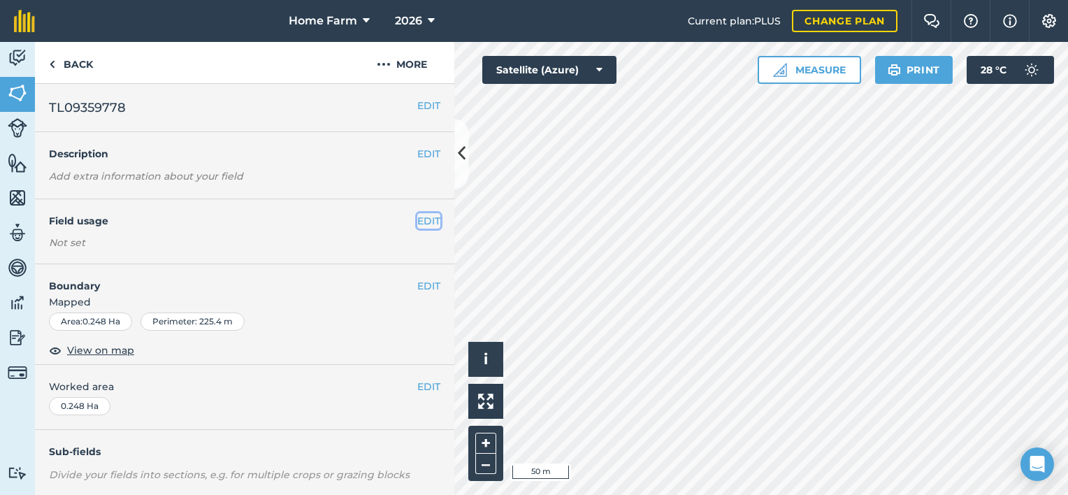
click at [417, 218] on button "EDIT" at bounding box center [428, 220] width 23 height 15
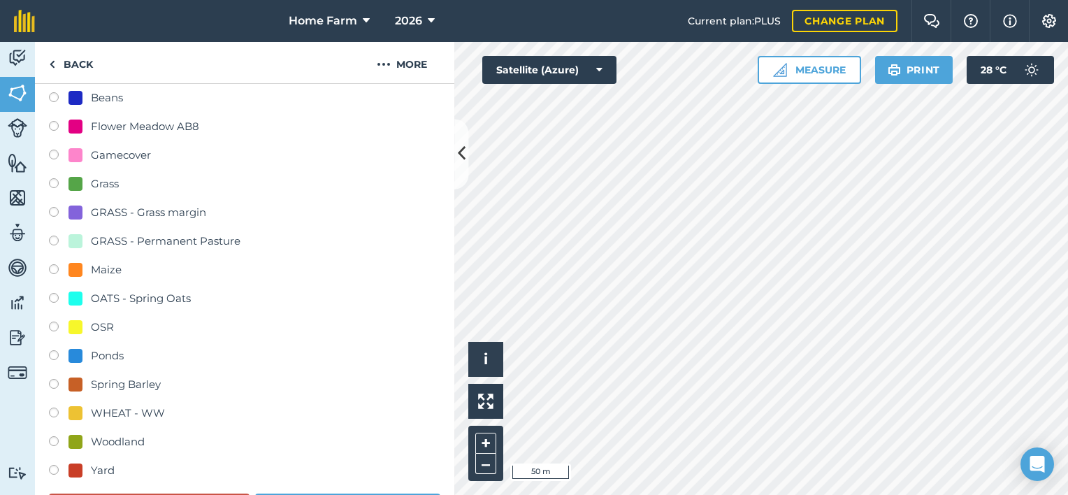
scroll to position [245, 0]
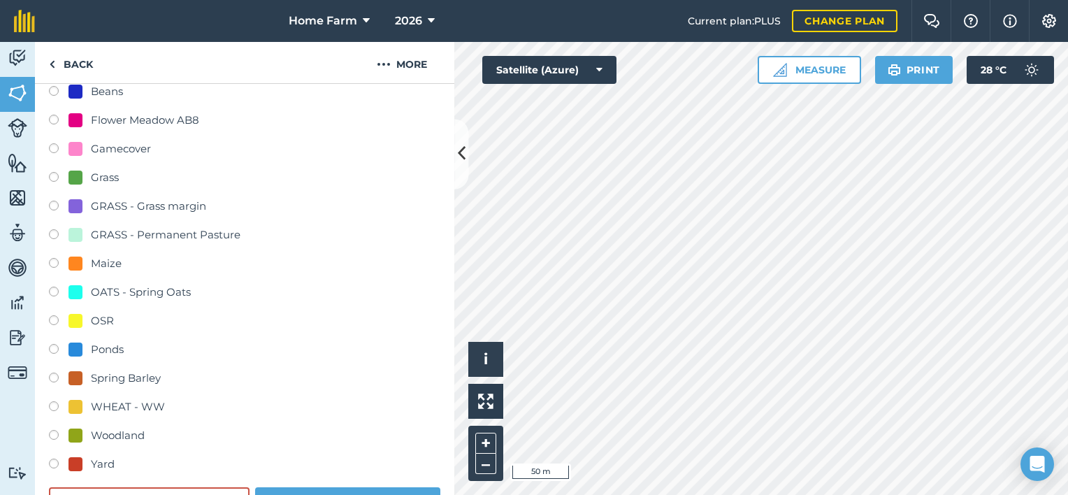
click at [119, 431] on div "Woodland" at bounding box center [118, 435] width 54 height 17
radio input "true"
radio input "false"
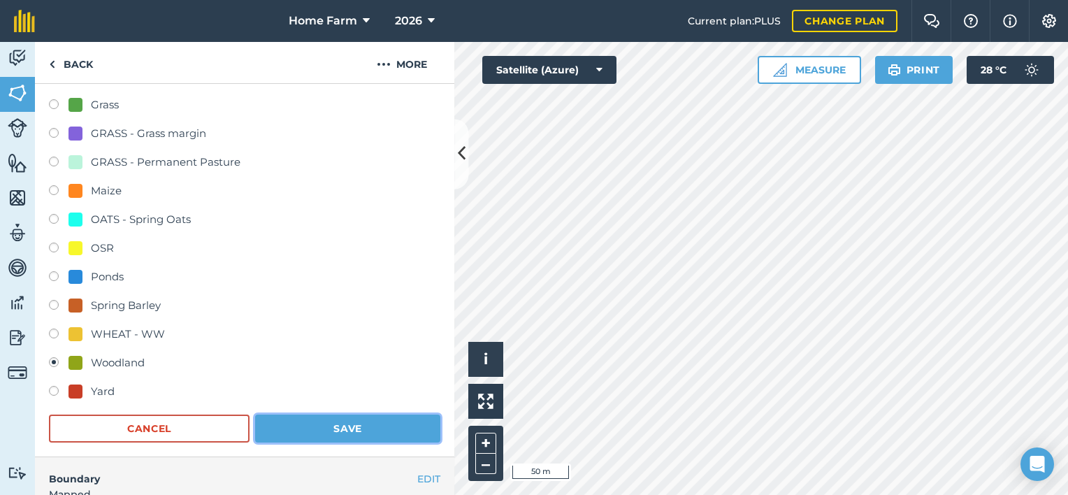
click at [338, 428] on button "Save" at bounding box center [347, 429] width 185 height 28
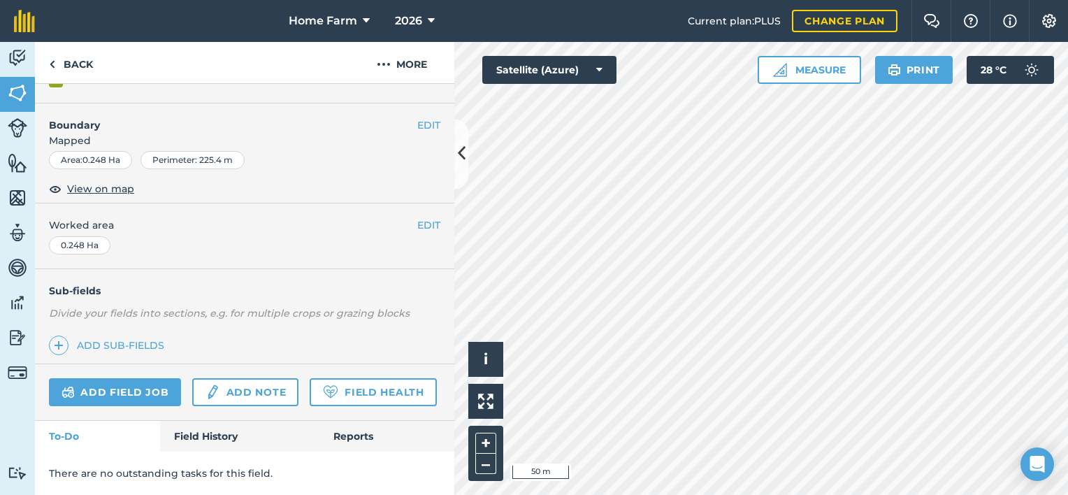
scroll to position [200, 0]
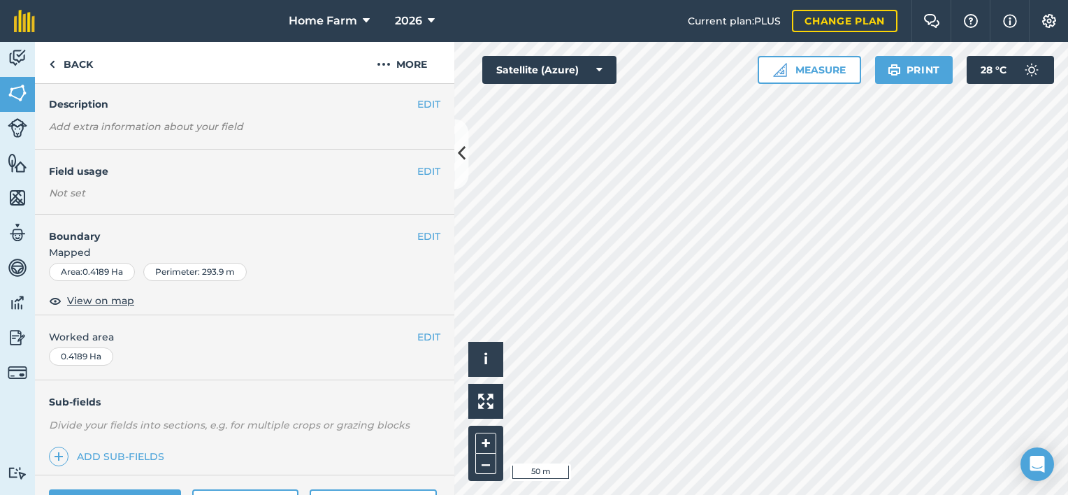
scroll to position [39, 0]
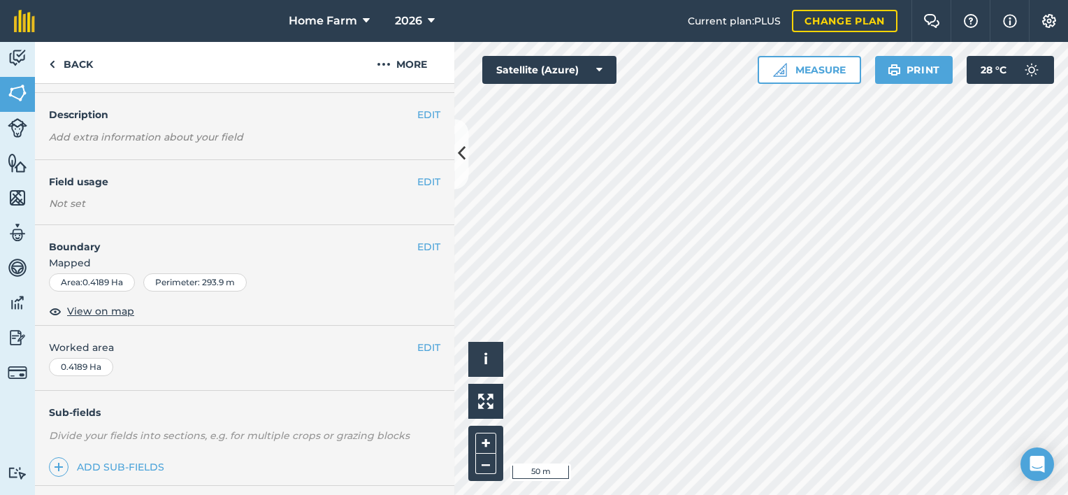
click at [405, 178] on h4 "Field usage" at bounding box center [233, 181] width 368 height 15
click at [424, 177] on button "EDIT" at bounding box center [428, 181] width 23 height 15
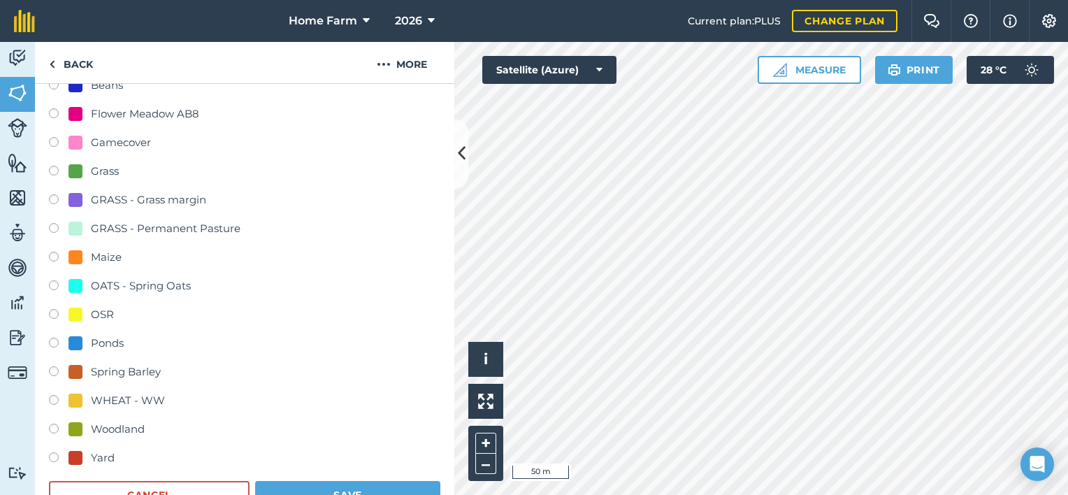
scroll to position [252, 0]
click at [108, 430] on div "Woodland" at bounding box center [118, 429] width 54 height 17
radio input "true"
radio input "false"
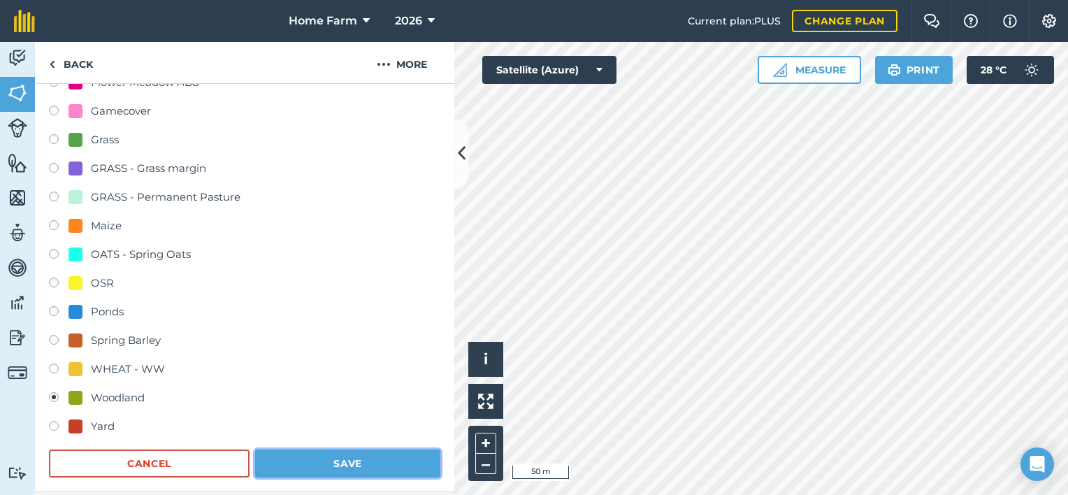
click at [308, 463] on button "Save" at bounding box center [347, 463] width 185 height 28
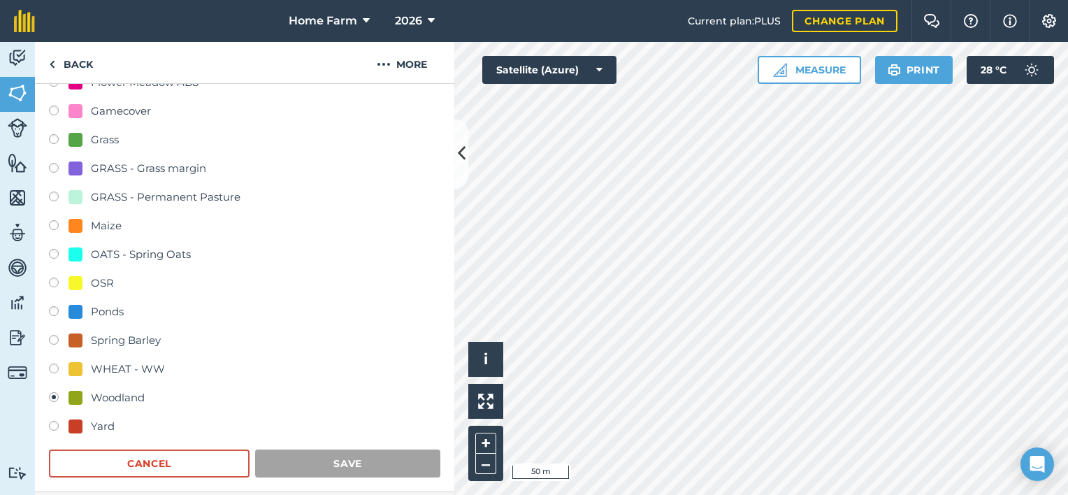
scroll to position [200, 0]
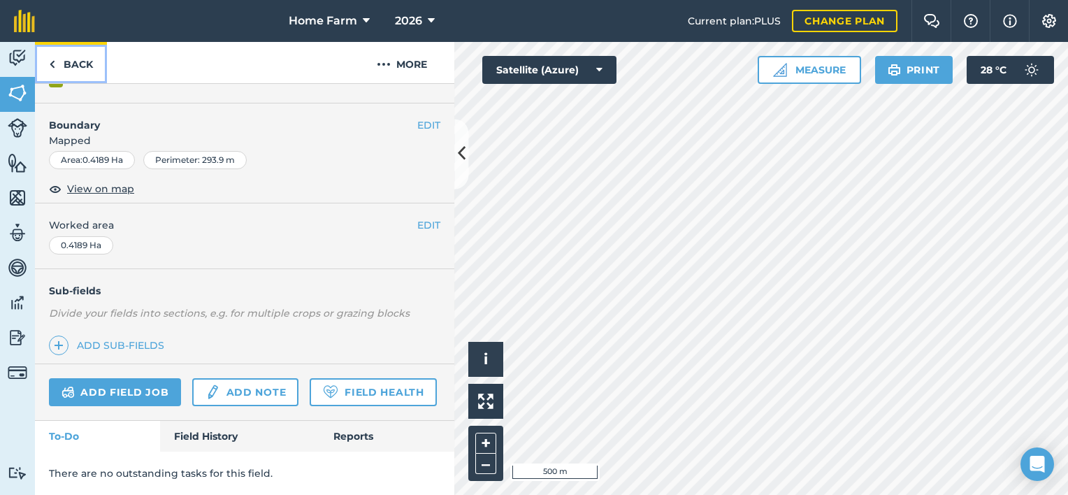
click at [78, 59] on link "Back" at bounding box center [71, 62] width 72 height 41
click at [74, 61] on link "Back" at bounding box center [71, 62] width 72 height 41
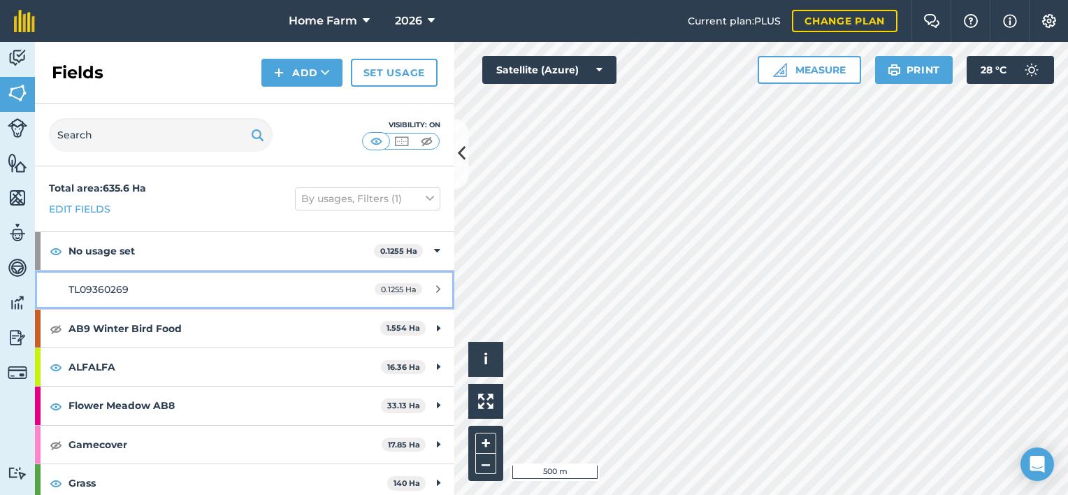
click at [346, 292] on link "TL09360269 0.1255 Ha" at bounding box center [244, 290] width 419 height 38
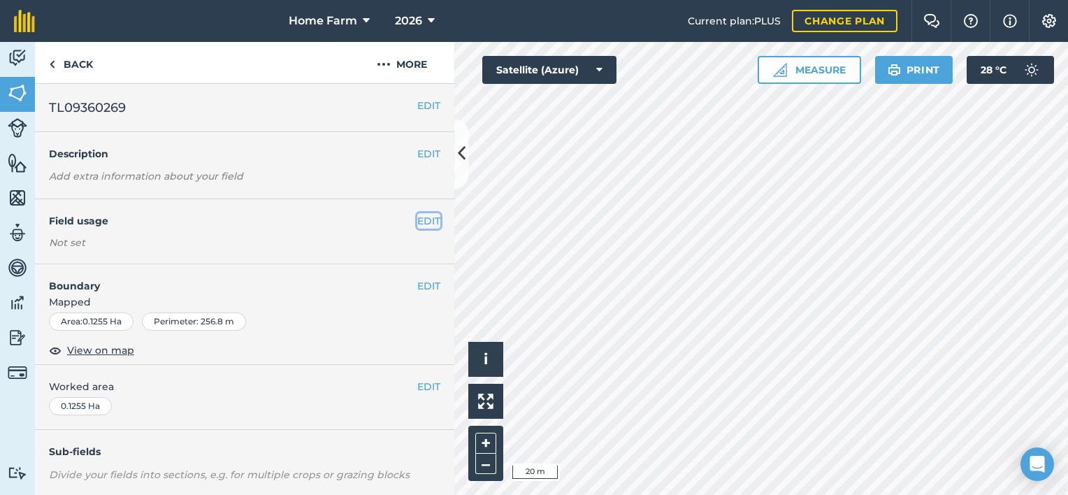
click at [417, 221] on button "EDIT" at bounding box center [428, 220] width 23 height 15
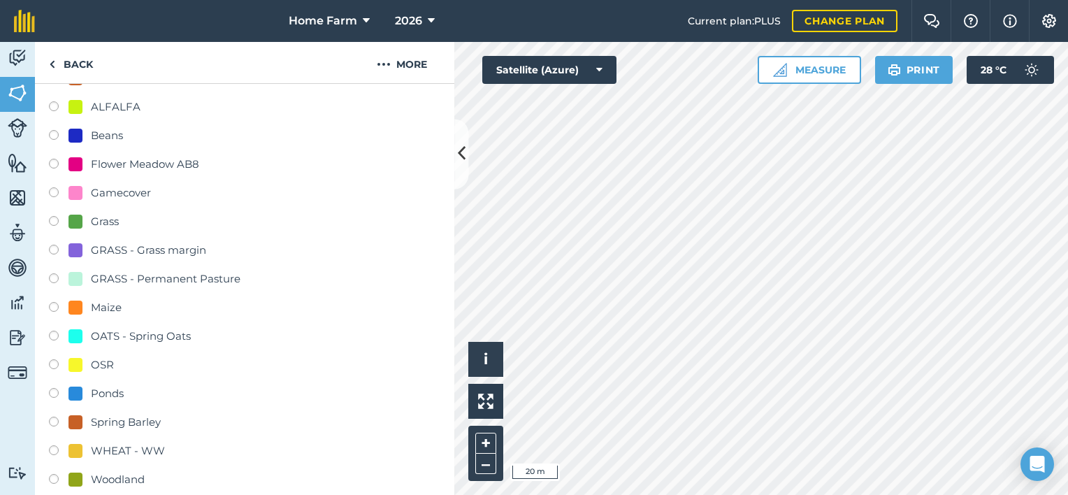
scroll to position [257, 0]
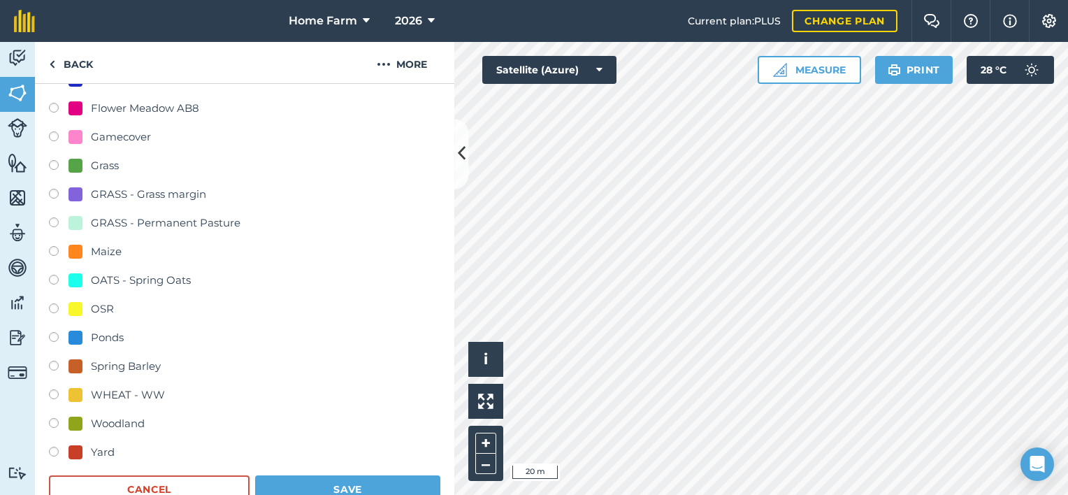
click at [133, 422] on div "Woodland" at bounding box center [118, 423] width 54 height 17
radio input "true"
radio input "false"
click at [340, 480] on button "Save" at bounding box center [347, 489] width 185 height 28
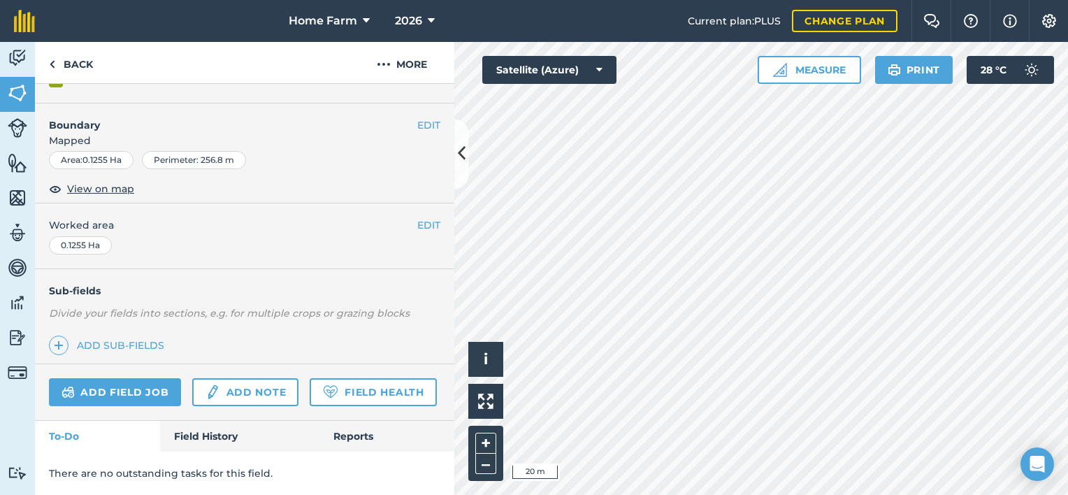
scroll to position [200, 0]
click at [70, 67] on link "Back" at bounding box center [71, 62] width 72 height 41
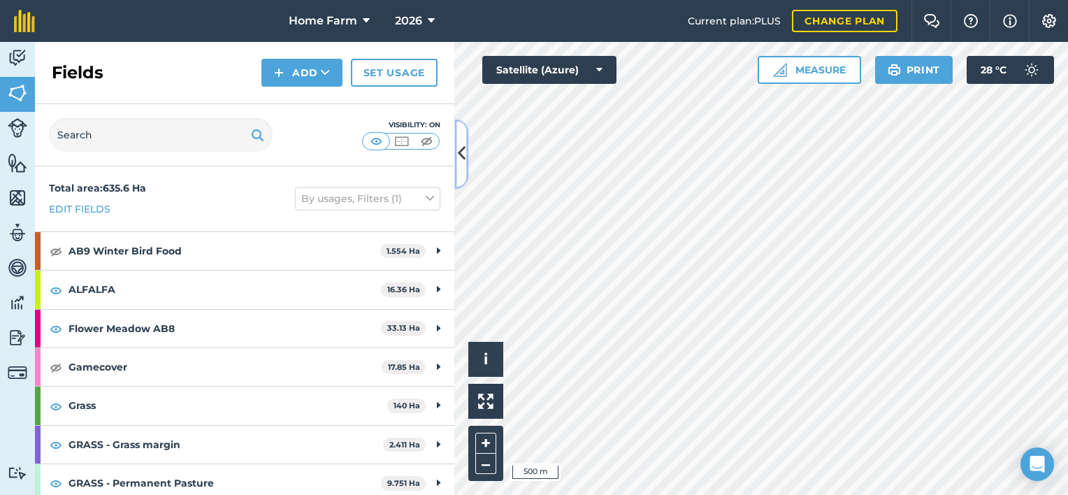
click at [462, 159] on icon at bounding box center [462, 154] width 8 height 24
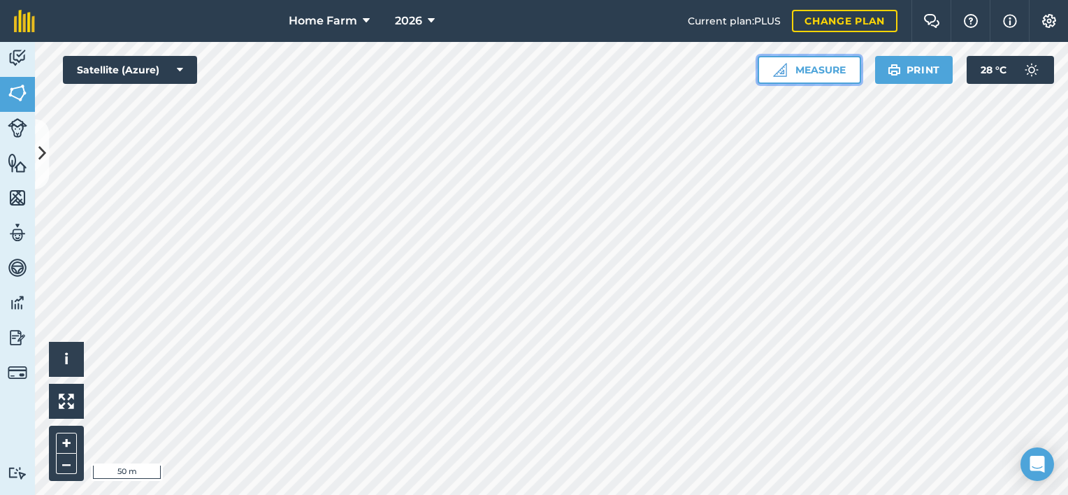
click at [768, 73] on button "Measure" at bounding box center [809, 70] width 103 height 28
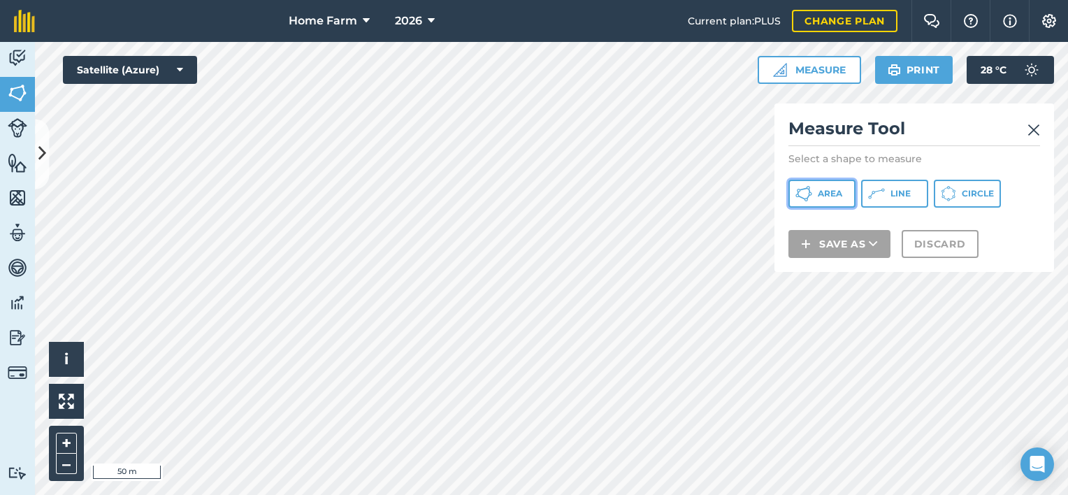
click at [822, 190] on span "Area" at bounding box center [830, 193] width 24 height 11
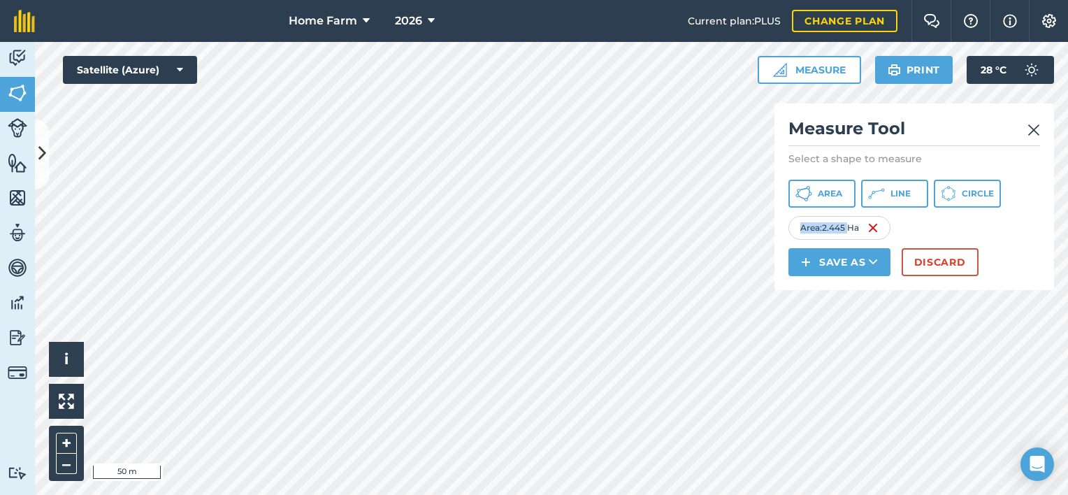
drag, startPoint x: 852, startPoint y: 229, endPoint x: 798, endPoint y: 229, distance: 53.8
click at [798, 229] on div "Area : 2.445 Ha" at bounding box center [839, 228] width 102 height 24
drag, startPoint x: 798, startPoint y: 229, endPoint x: 920, endPoint y: 228, distance: 121.6
click at [920, 228] on div "Area : 2.445 Ha" at bounding box center [914, 228] width 252 height 24
click at [1030, 131] on img at bounding box center [1034, 130] width 13 height 17
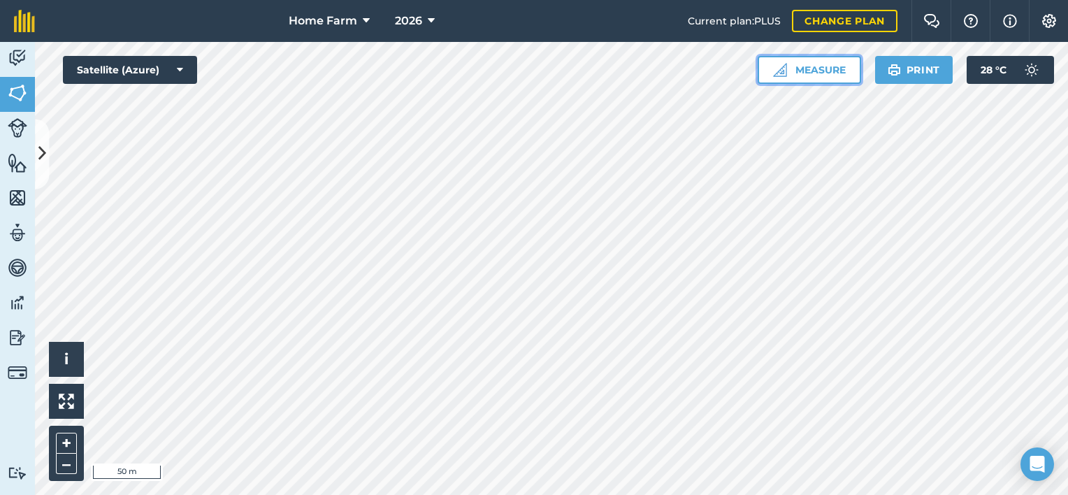
click at [803, 66] on button "Measure" at bounding box center [809, 70] width 103 height 28
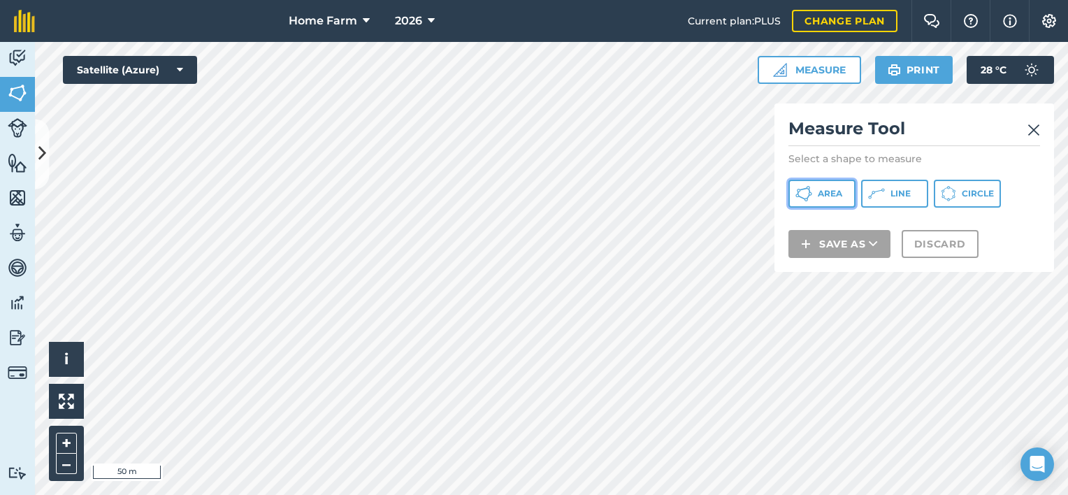
click at [818, 190] on span "Area" at bounding box center [830, 193] width 24 height 11
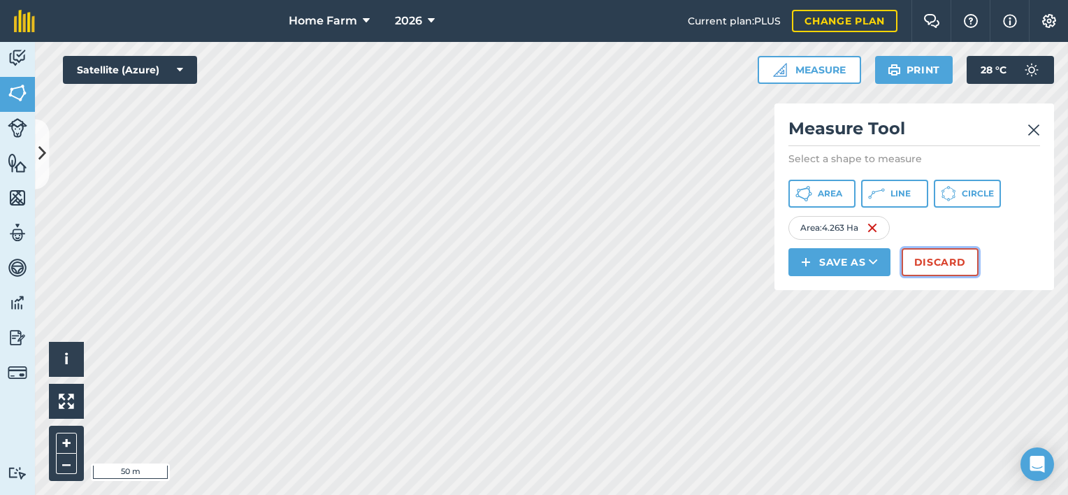
click at [934, 257] on button "Discard" at bounding box center [940, 262] width 77 height 28
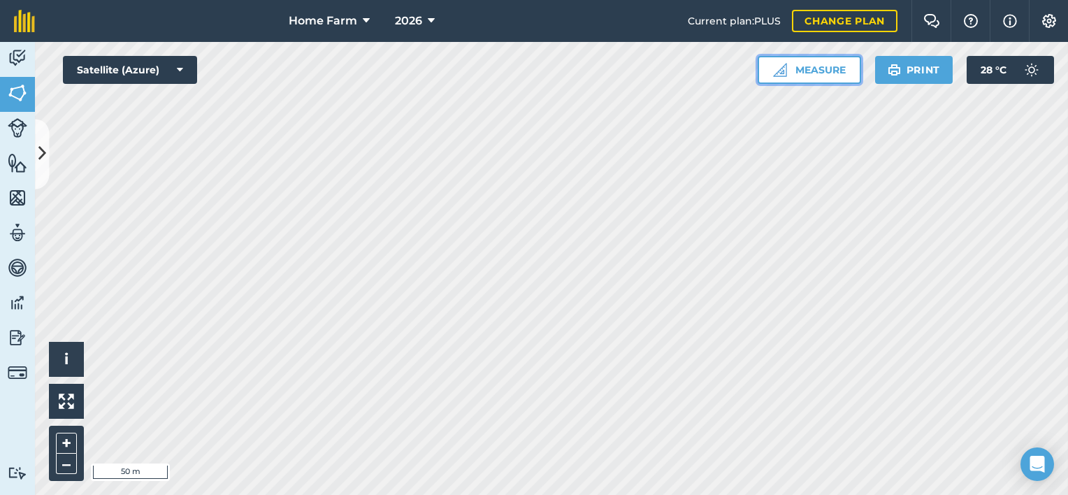
click at [812, 73] on button "Measure" at bounding box center [809, 70] width 103 height 28
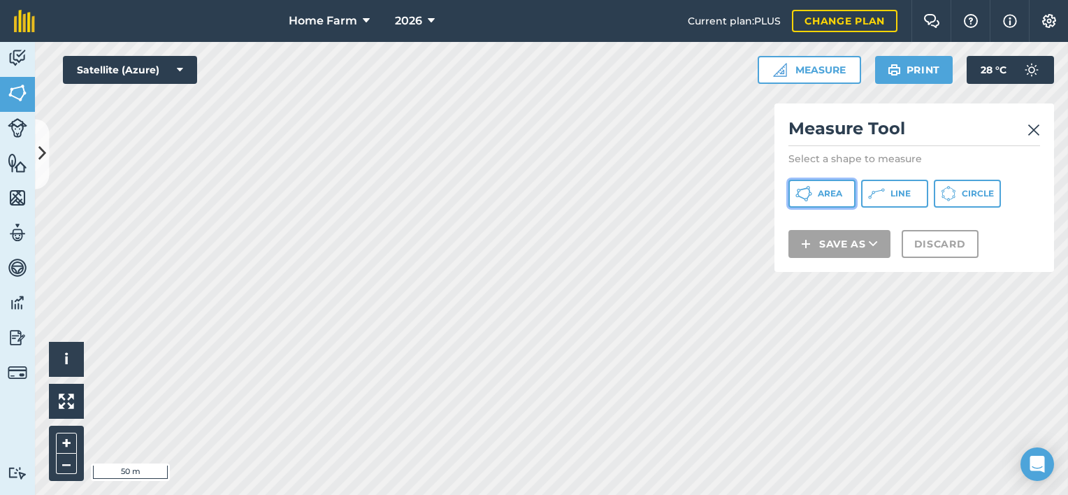
click at [824, 194] on span "Area" at bounding box center [830, 193] width 24 height 11
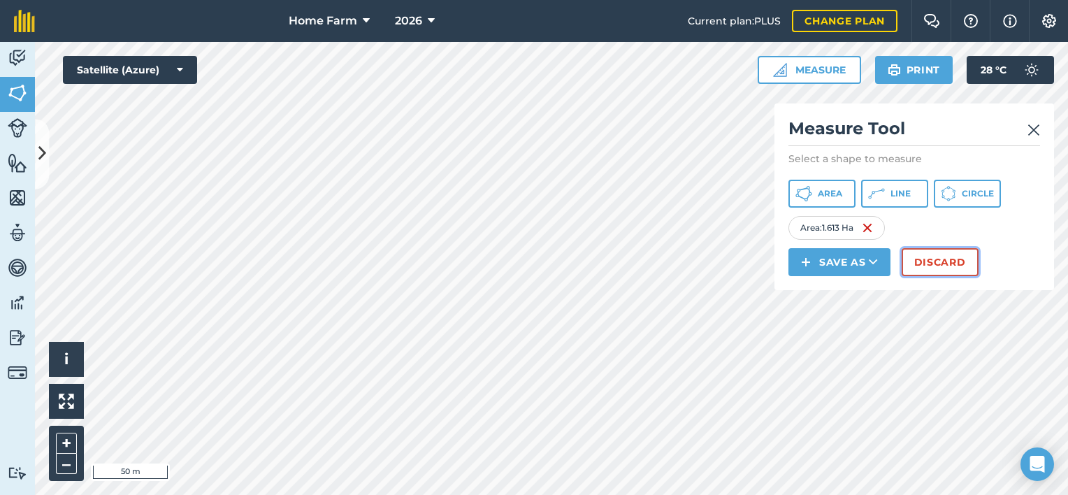
click at [948, 268] on button "Discard" at bounding box center [940, 262] width 77 height 28
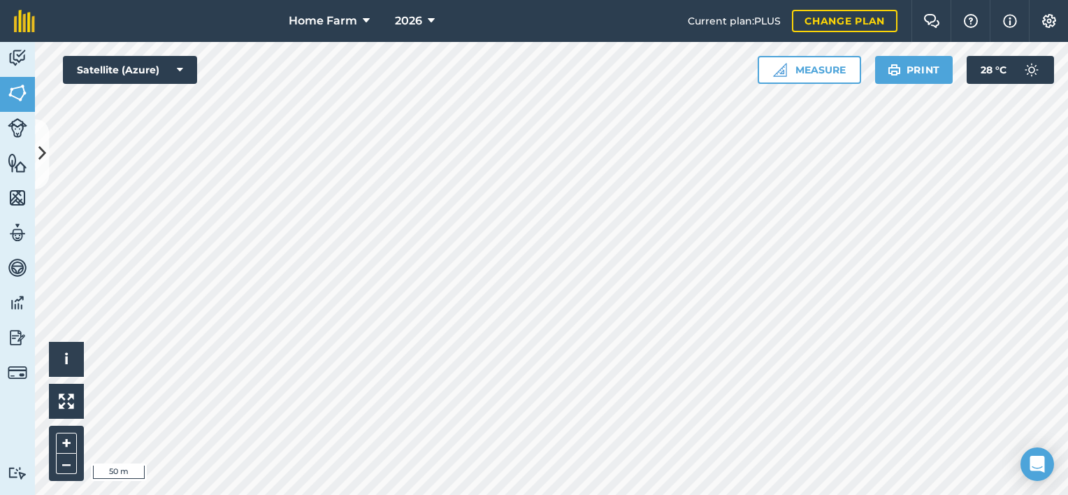
click at [615, 394] on div at bounding box center [551, 268] width 1033 height 453
